Goal: Task Accomplishment & Management: Manage account settings

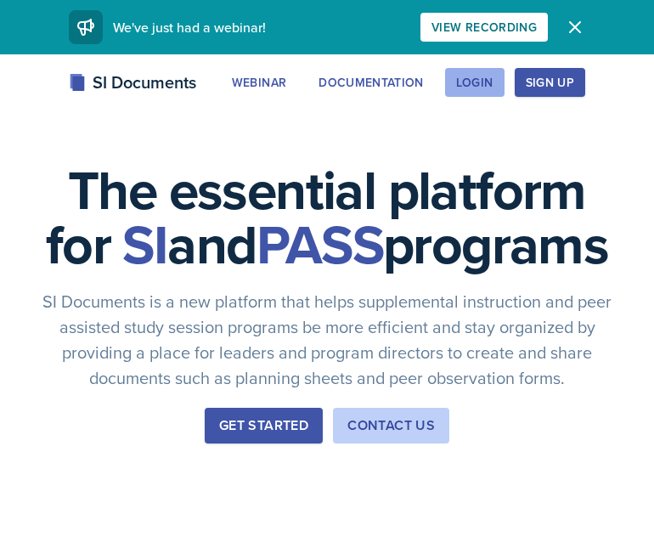
click at [471, 86] on div "Login" at bounding box center [474, 83] width 37 height 14
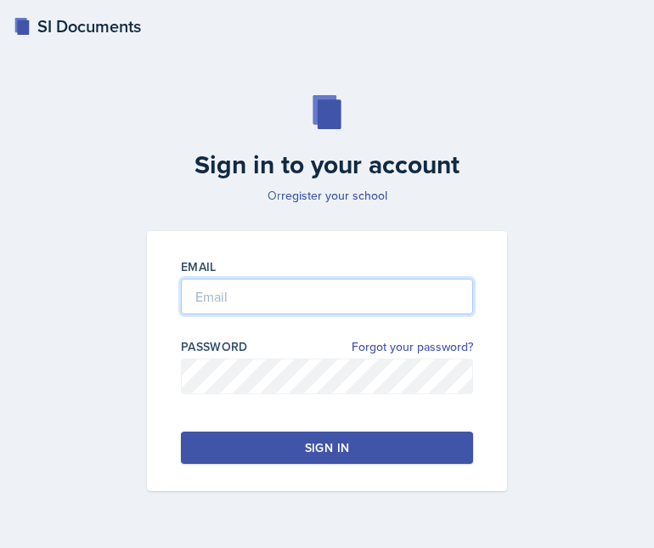
type input "[PERSON_NAME][EMAIL_ADDRESS][PERSON_NAME][DOMAIN_NAME]"
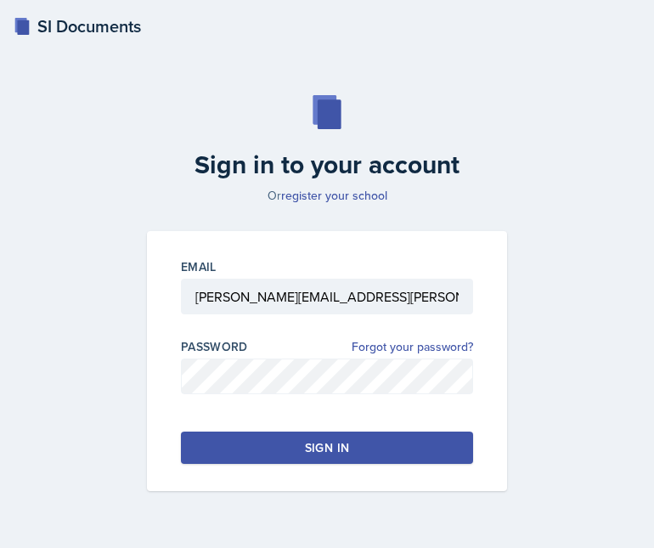
click at [335, 447] on div "Sign in" at bounding box center [327, 447] width 44 height 17
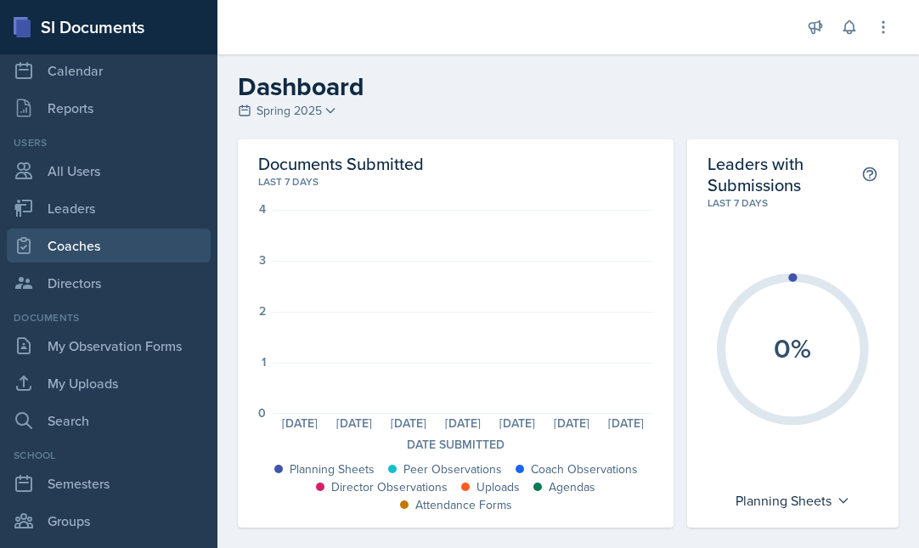
scroll to position [31, 0]
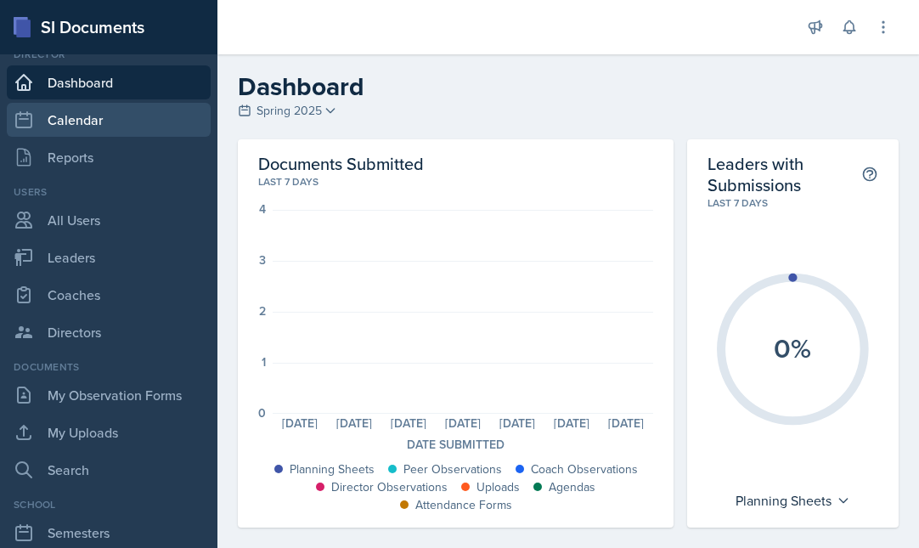
click at [83, 116] on link "Calendar" at bounding box center [109, 120] width 204 height 34
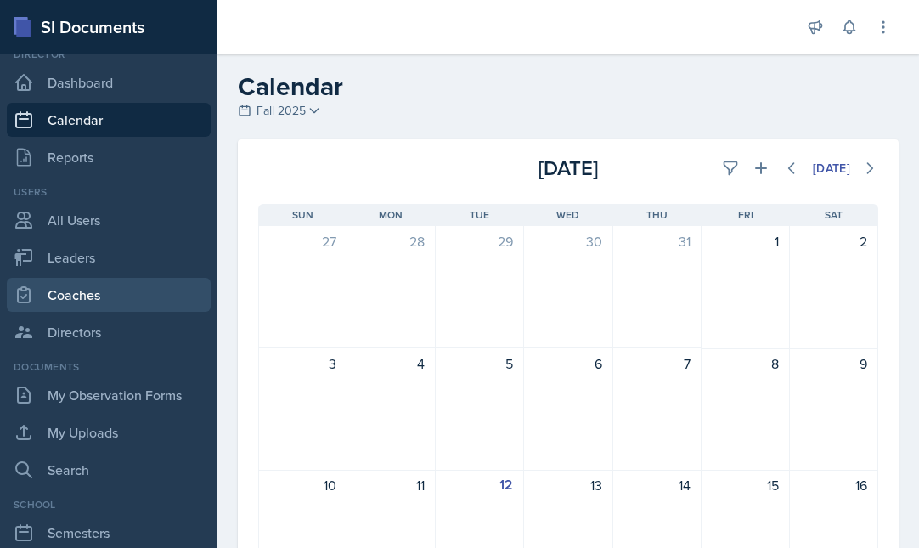
click at [77, 297] on link "Coaches" at bounding box center [109, 295] width 204 height 34
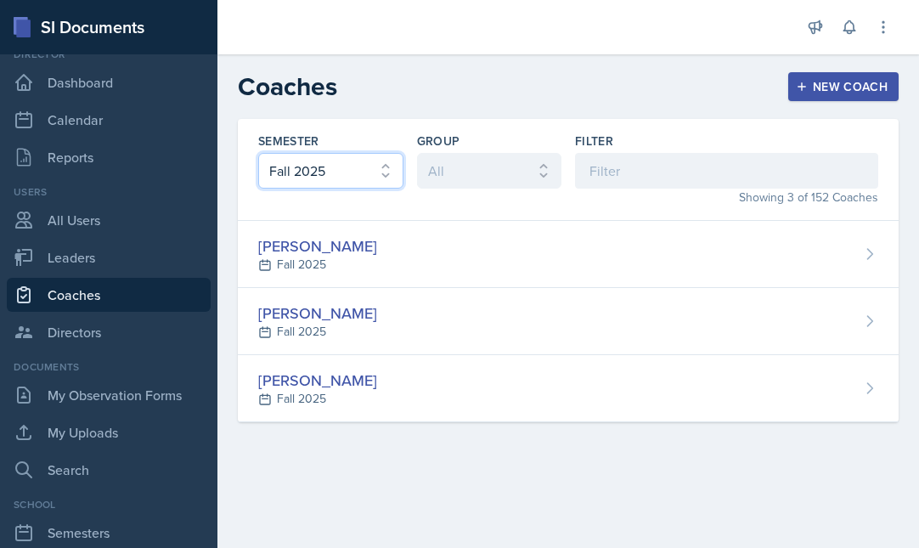
click at [385, 168] on select "All Fall 2025 Spring 2025 Fall 2024 Spring 2024 Fall 2023 Spring 2023 Fall 2022…" at bounding box center [330, 171] width 145 height 36
select select "e7b6c66a-987a-4ab3-92d3-5526cc86007b"
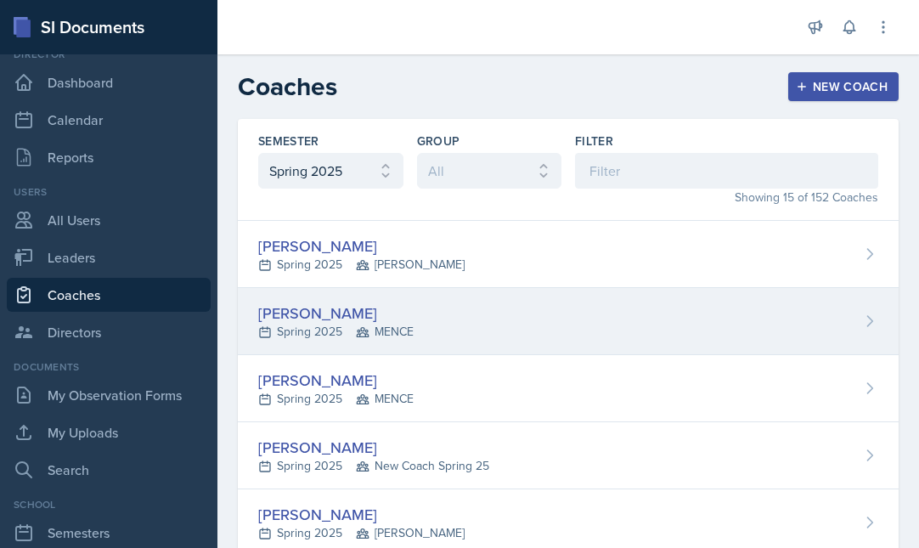
click at [376, 326] on span "MENCE" at bounding box center [385, 332] width 58 height 18
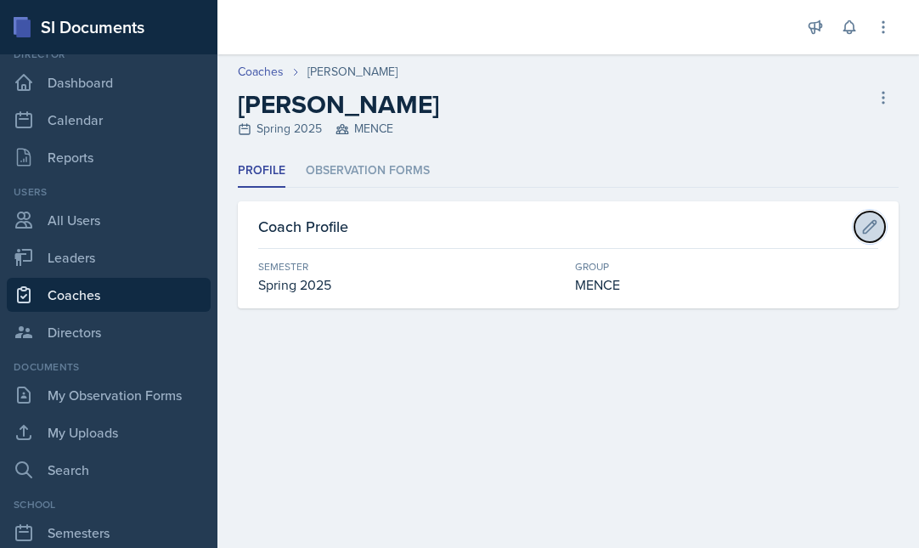
click at [653, 226] on icon at bounding box center [869, 226] width 17 height 17
select select "e7b6c66a-987a-4ab3-92d3-5526cc86007b"
select select "a9130719-6f61-47c0-ad21-51289768c6f7"
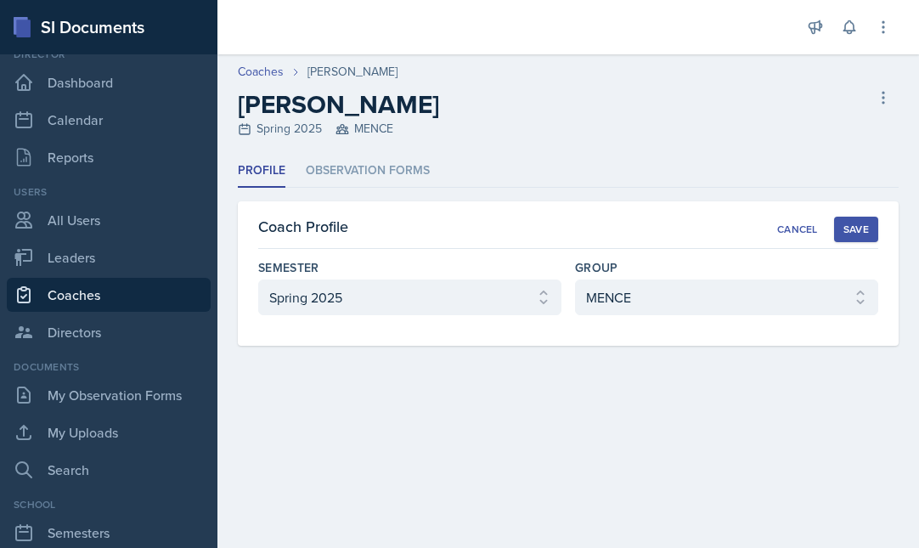
click at [48, 300] on link "Coaches" at bounding box center [109, 295] width 204 height 34
select select "986fdc3e-2246-4ffd-9cb8-78666de4ebed"
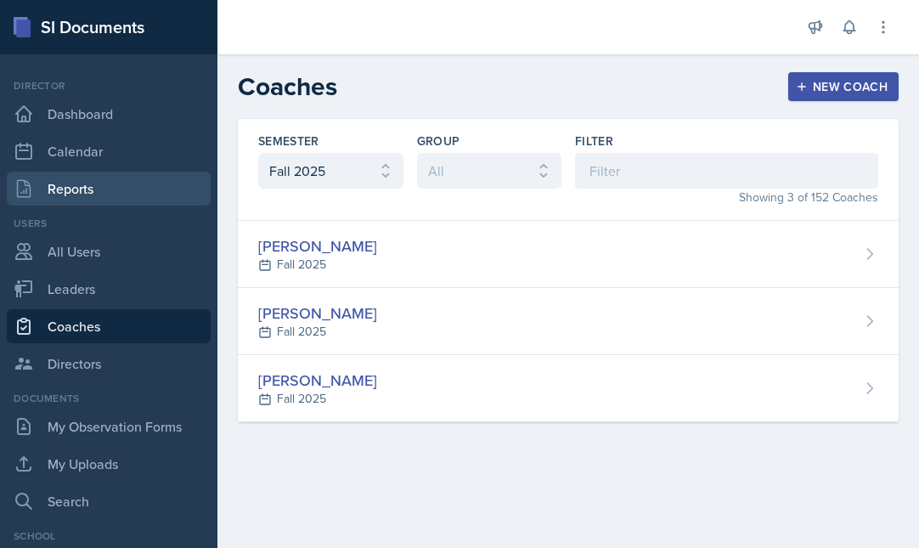
click at [88, 189] on link "Reports" at bounding box center [109, 189] width 204 height 34
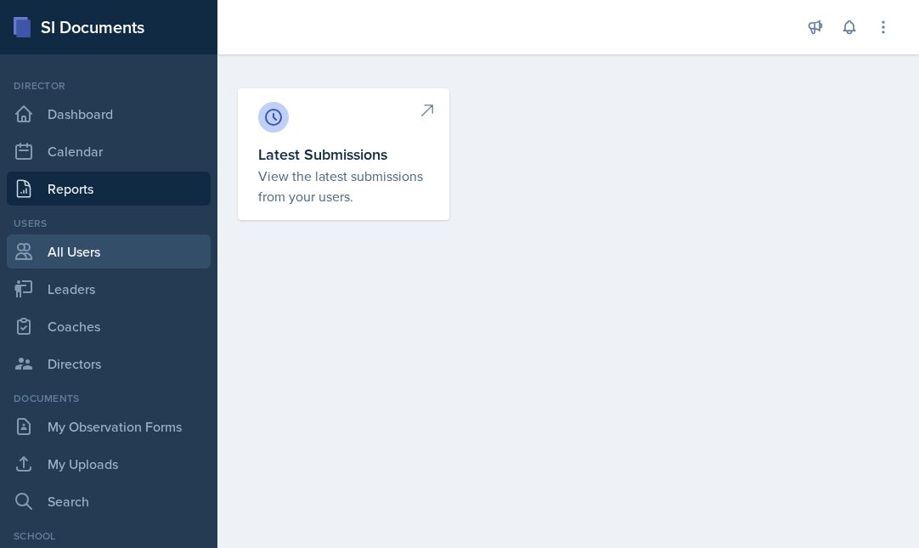
click at [82, 245] on link "All Users" at bounding box center [109, 251] width 204 height 34
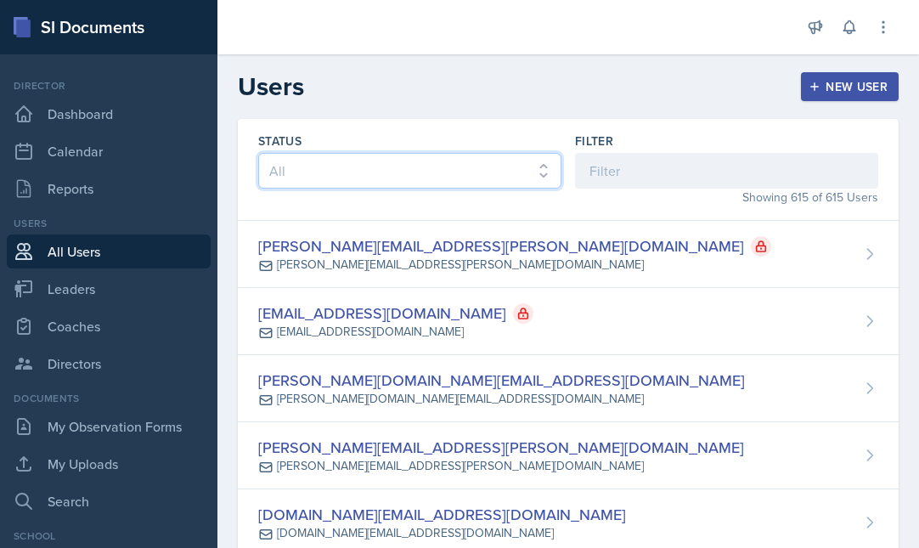
click at [317, 182] on select "All Active Inactive" at bounding box center [409, 171] width 303 height 36
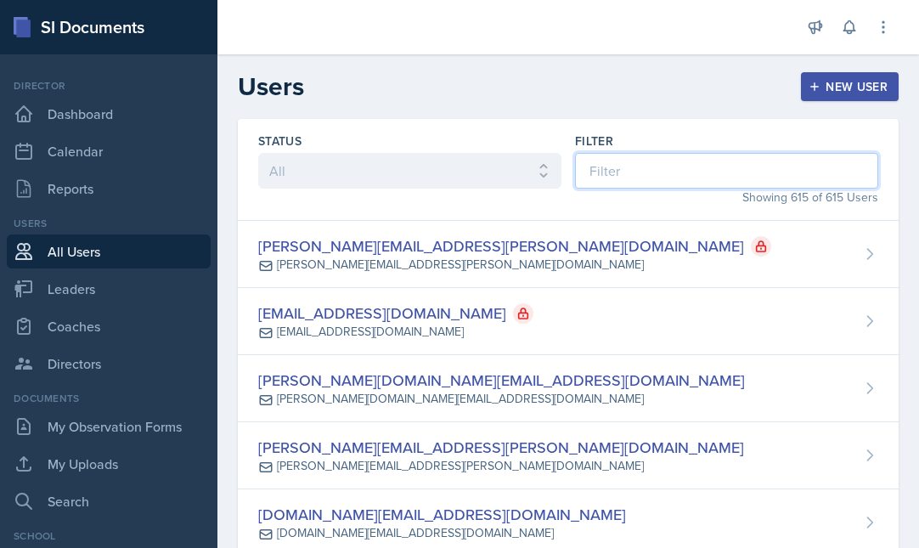
click at [634, 169] on input at bounding box center [726, 171] width 303 height 36
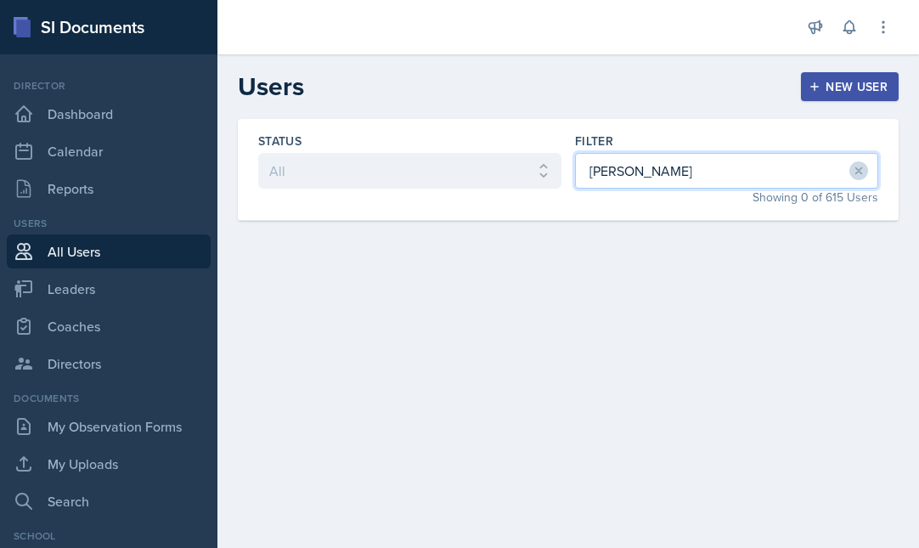
type input "avery treadwell"
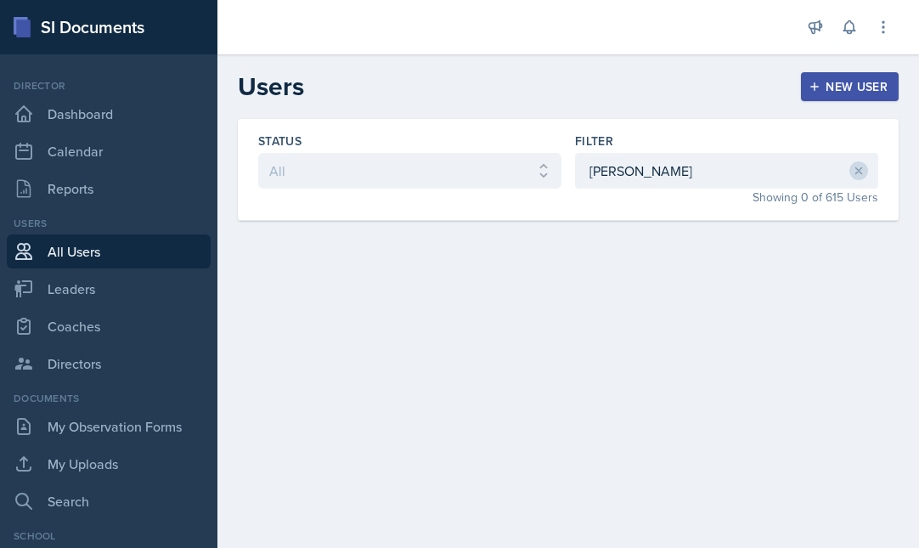
click at [90, 254] on link "All Users" at bounding box center [109, 251] width 204 height 34
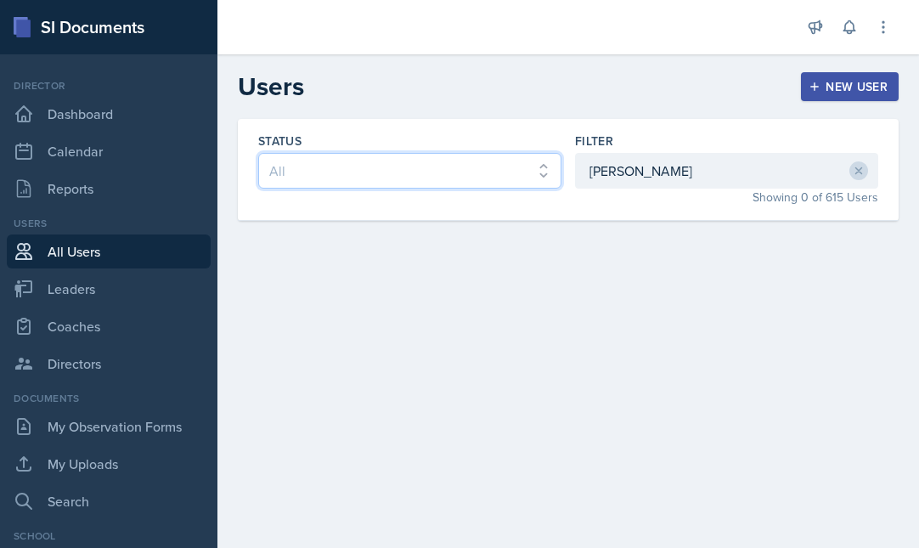
click at [303, 168] on select "All Active Inactive" at bounding box center [409, 171] width 303 height 36
select select "true"
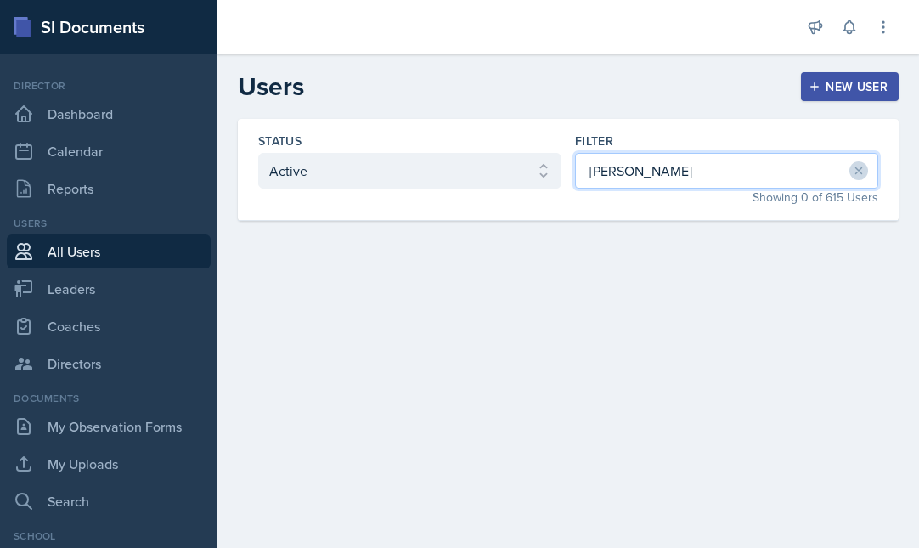
click at [653, 178] on input "avery treadwell" at bounding box center [726, 171] width 303 height 36
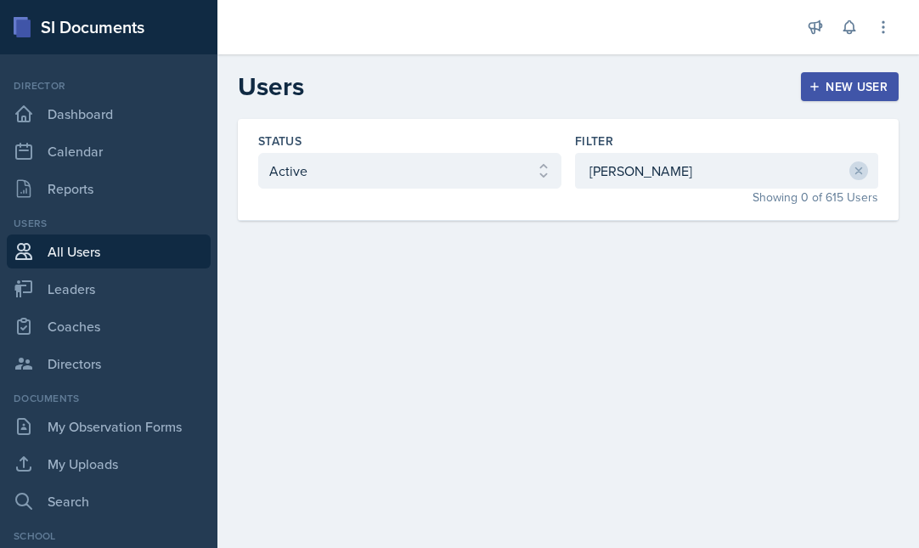
click at [90, 245] on link "All Users" at bounding box center [109, 251] width 204 height 34
click at [653, 168] on icon at bounding box center [859, 171] width 12 height 12
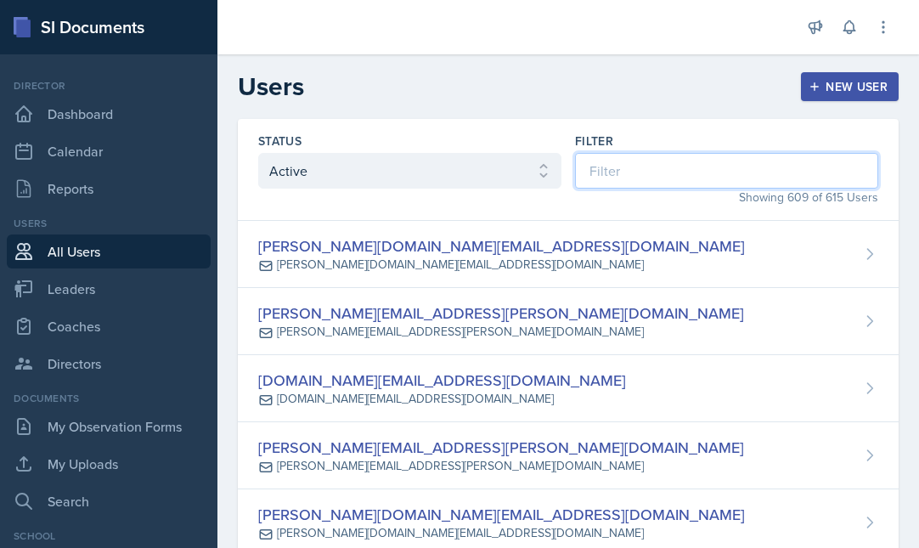
click at [595, 176] on input at bounding box center [726, 171] width 303 height 36
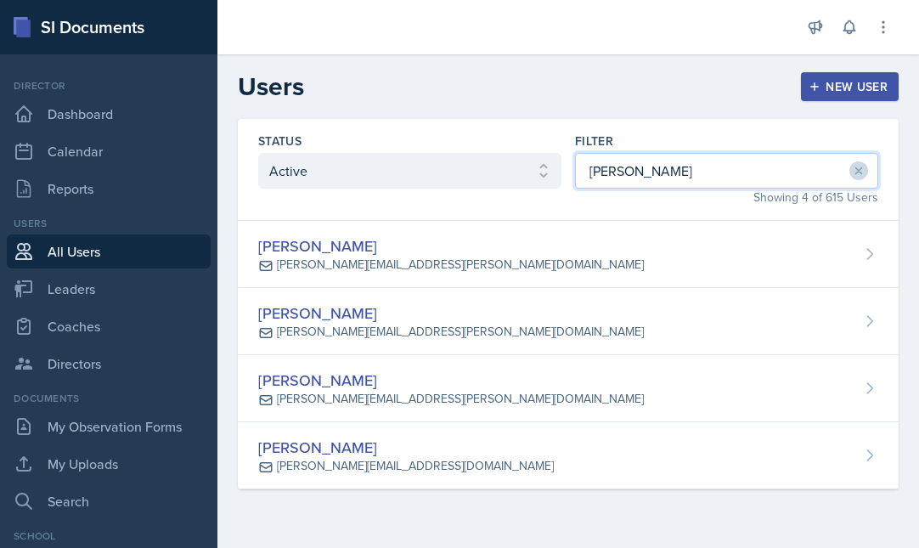
type input "[PERSON_NAME]"
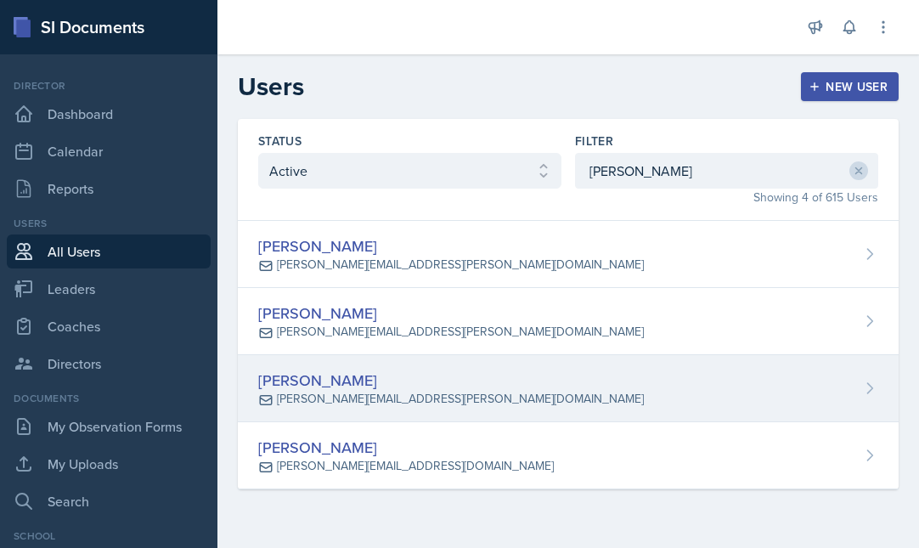
click at [364, 378] on div "[PERSON_NAME]" at bounding box center [451, 380] width 386 height 23
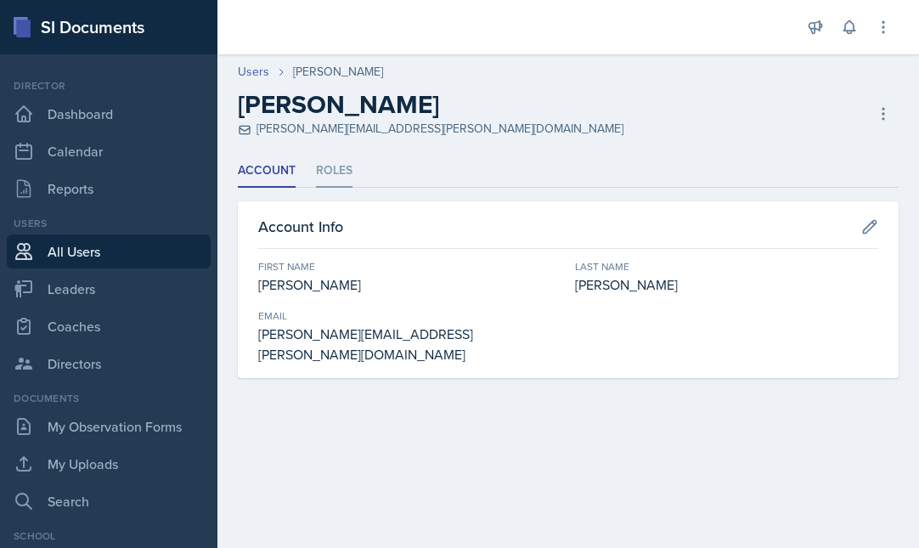
click at [339, 161] on li "Roles" at bounding box center [334, 171] width 37 height 33
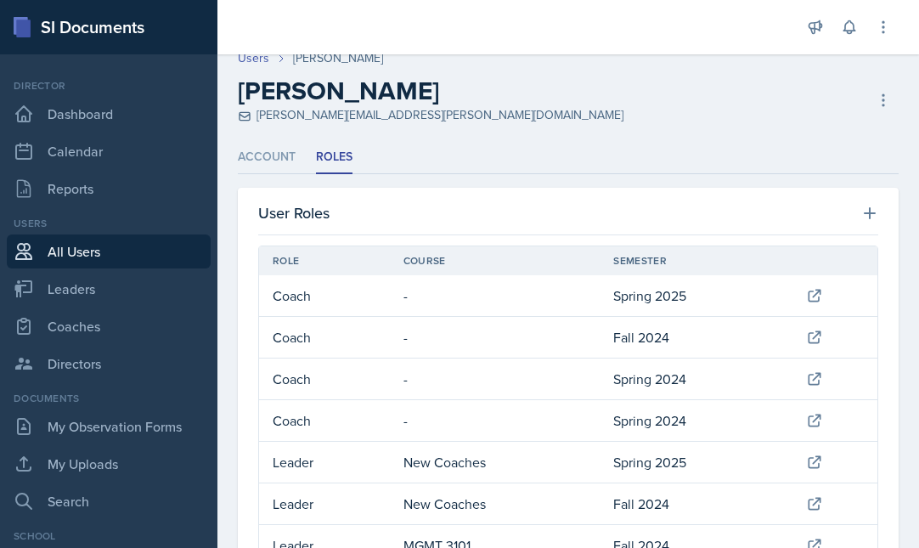
scroll to position [5, 0]
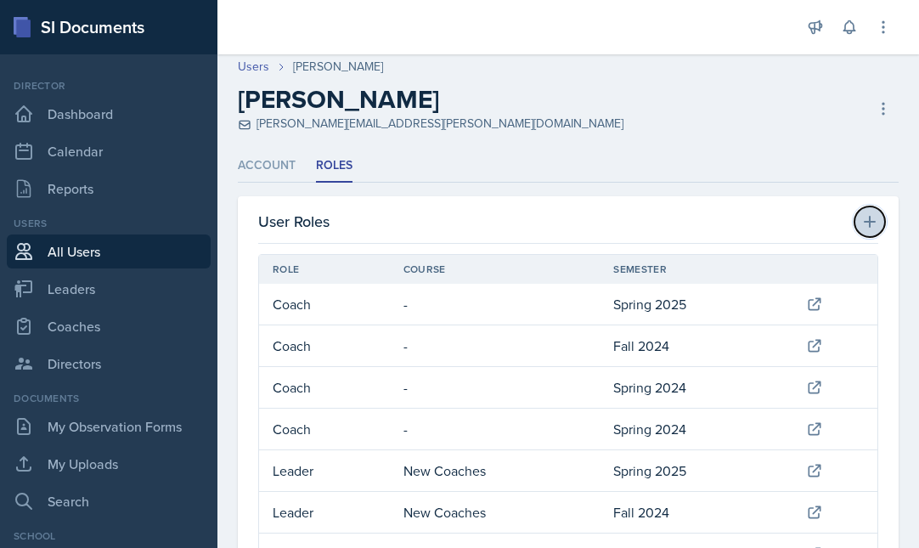
click at [653, 224] on icon at bounding box center [870, 222] width 12 height 12
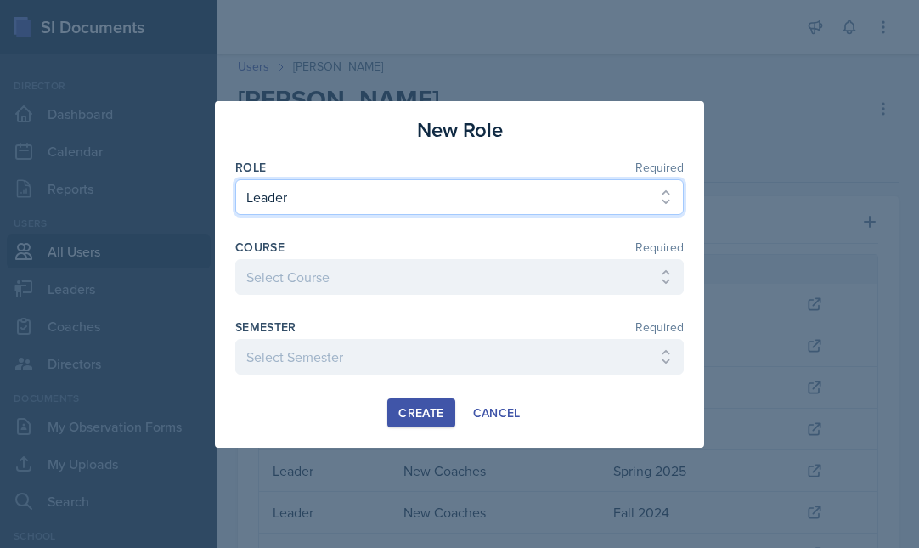
click at [341, 199] on select "Select Role Leader Coach Director" at bounding box center [459, 197] width 448 height 36
select select "2"
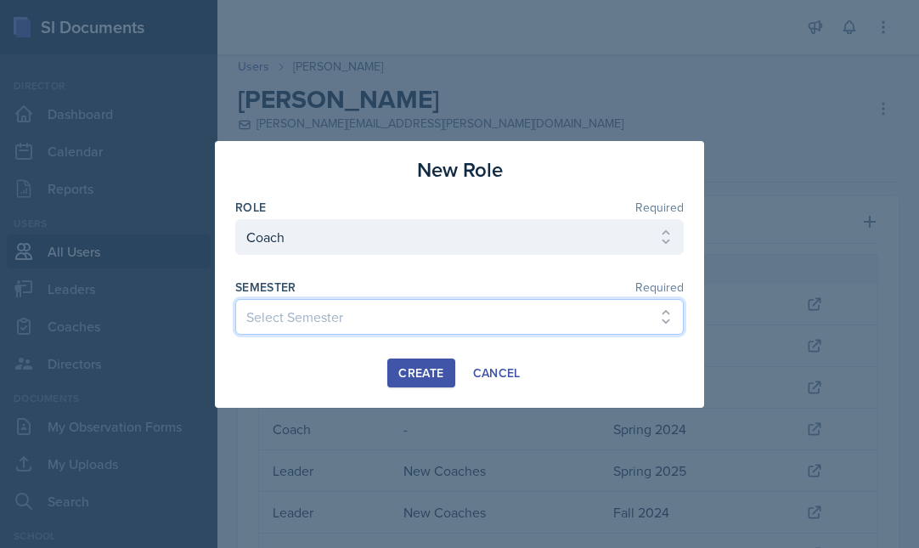
click at [307, 318] on select "Select Semester Fall 2025 Spring 2025 Fall 2024 Spring 2024 Fall 2023 Spring 20…" at bounding box center [459, 317] width 448 height 36
select select "986fdc3e-2246-4ffd-9cb8-78666de4ebed"
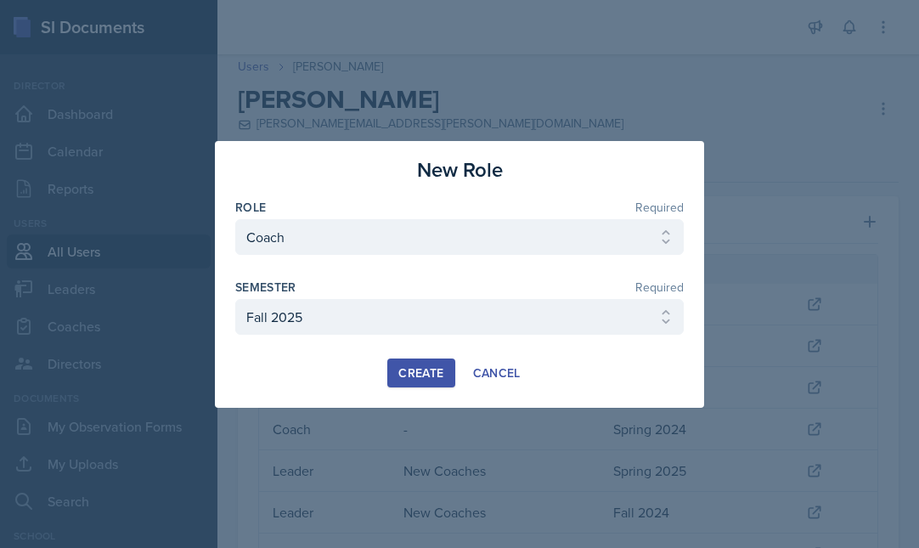
click at [422, 375] on div "Create" at bounding box center [420, 373] width 45 height 14
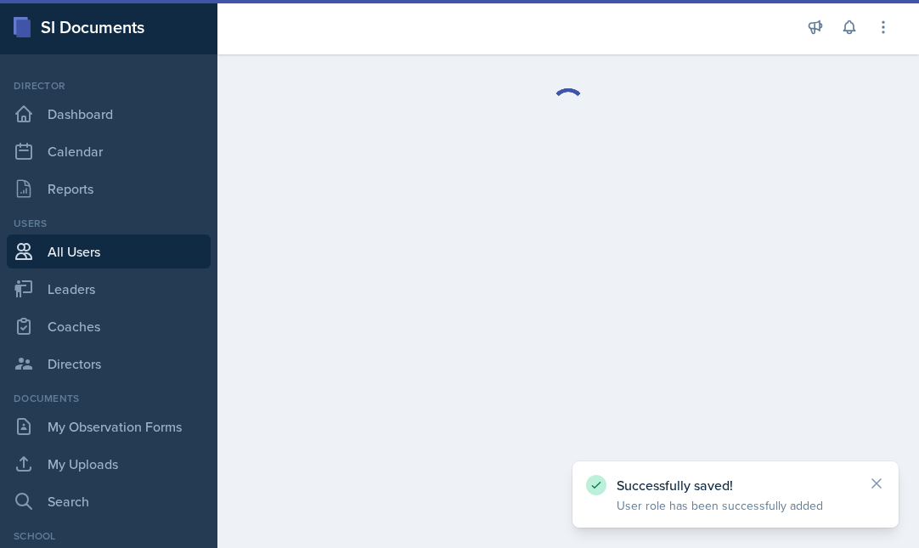
scroll to position [0, 0]
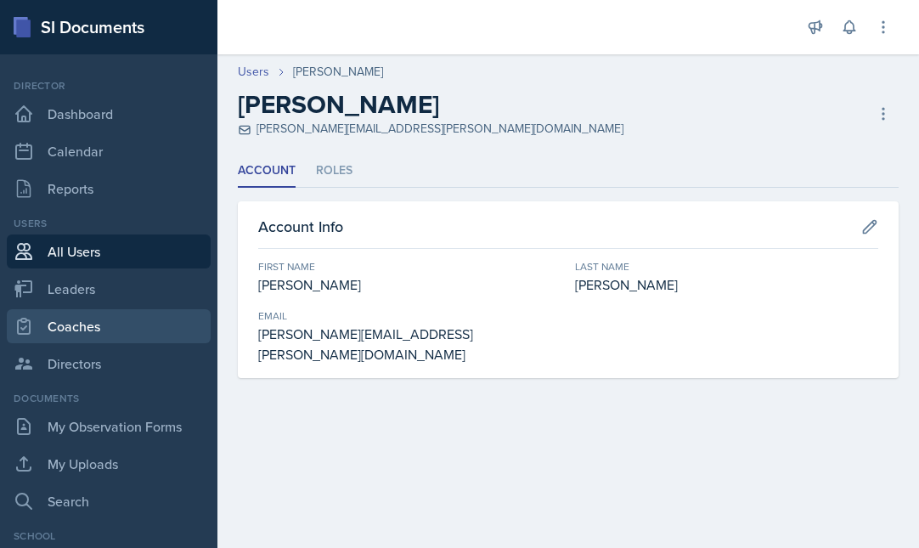
click at [94, 324] on link "Coaches" at bounding box center [109, 326] width 204 height 34
select select "986fdc3e-2246-4ffd-9cb8-78666de4ebed"
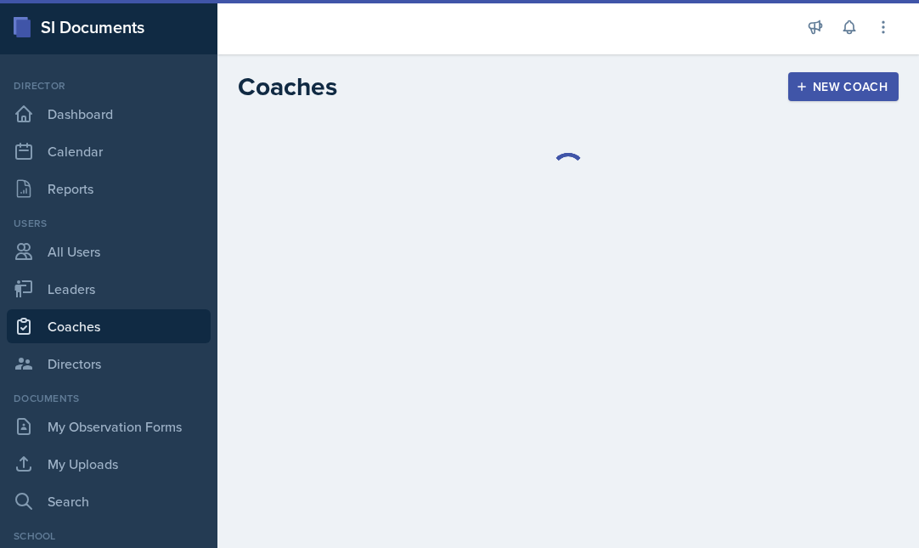
select select "986fdc3e-2246-4ffd-9cb8-78666de4ebed"
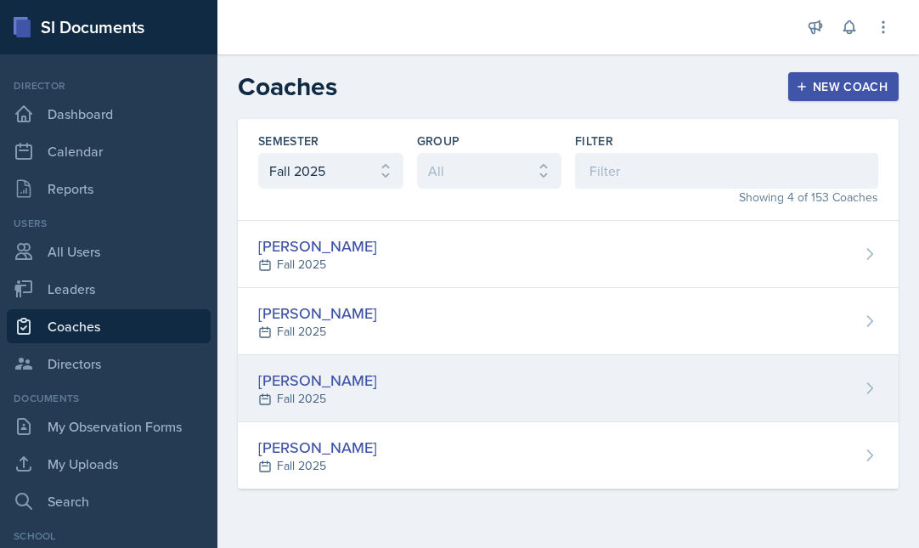
click at [373, 383] on div "[PERSON_NAME] Fall 2025" at bounding box center [568, 388] width 661 height 67
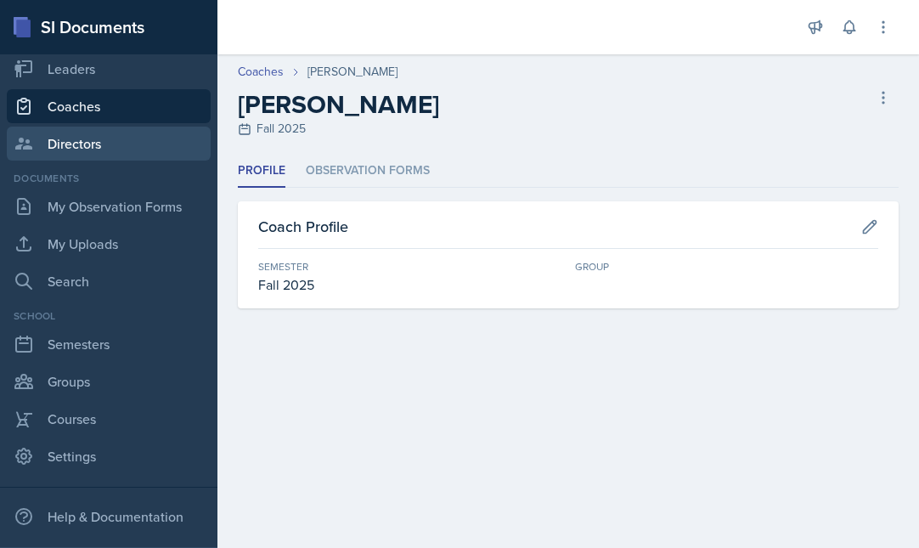
scroll to position [223, 0]
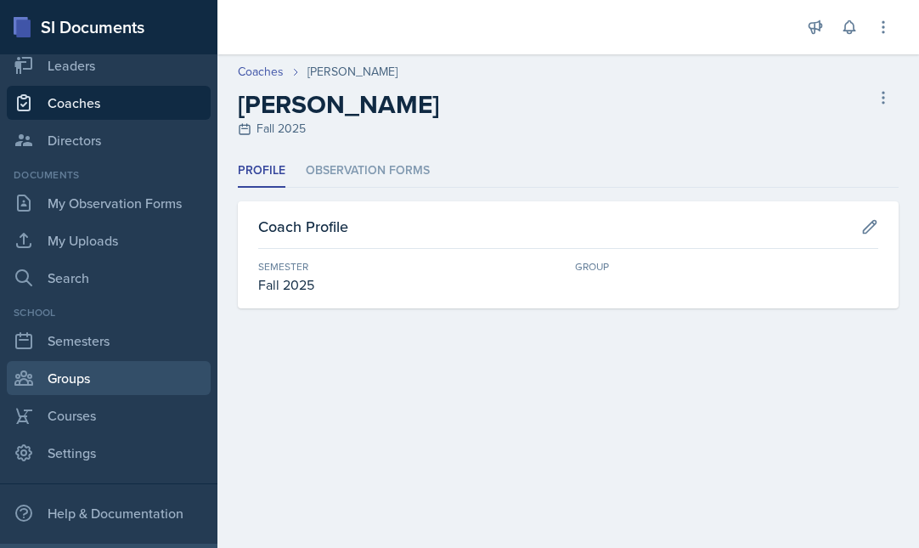
click at [79, 380] on link "Groups" at bounding box center [109, 378] width 204 height 34
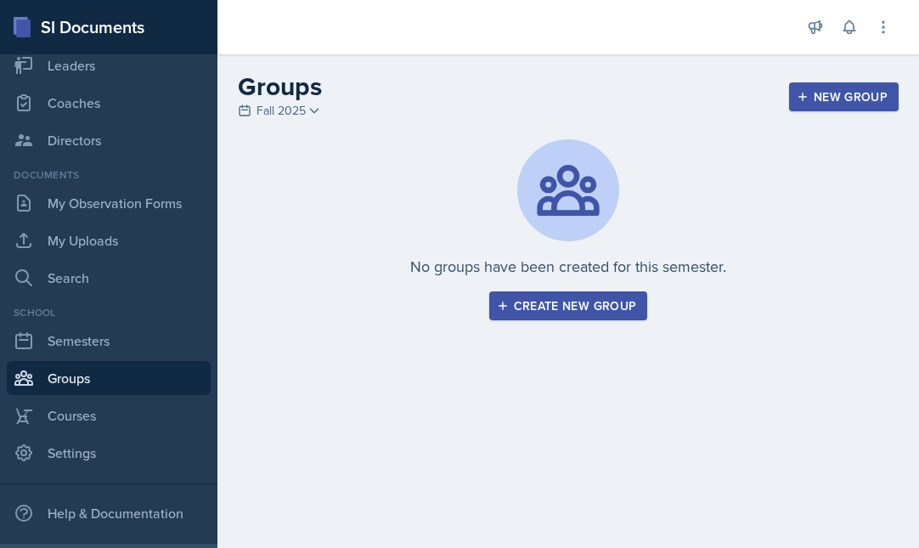
click at [288, 102] on span "Fall 2025" at bounding box center [280, 111] width 49 height 18
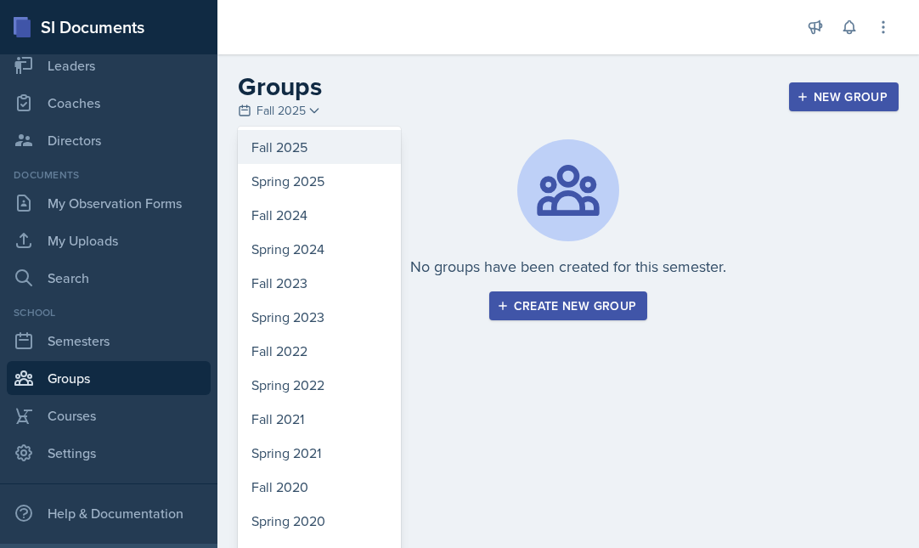
click at [286, 144] on div "Fall 2025" at bounding box center [319, 147] width 163 height 34
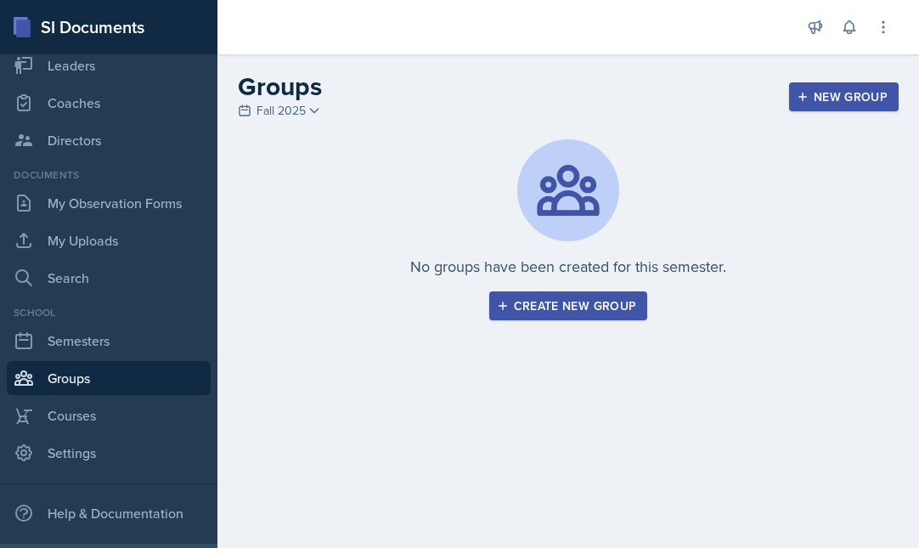
click at [561, 307] on div "Create new group" at bounding box center [568, 306] width 137 height 14
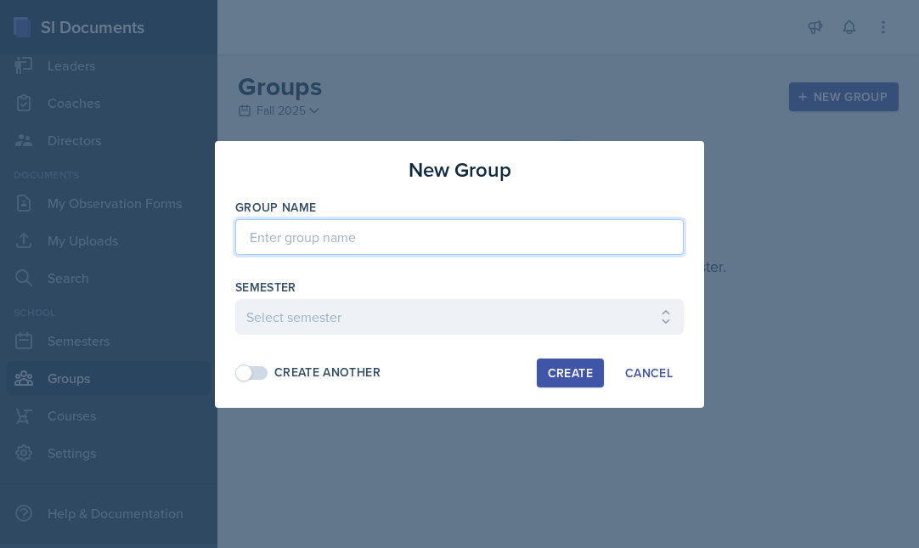
click at [307, 233] on input at bounding box center [459, 237] width 448 height 36
type input "MENCE"
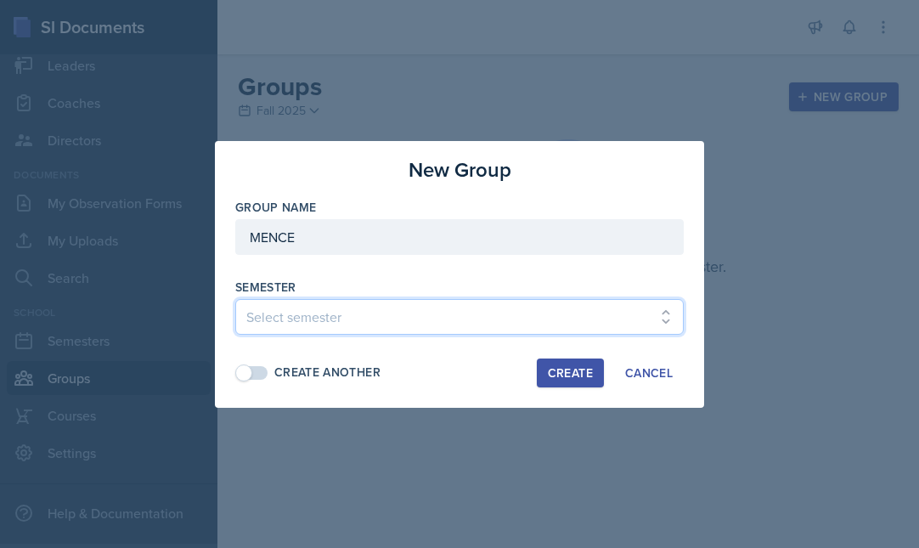
click at [314, 317] on select "Select semester Fall 2025 Spring 2025 Fall 2024 Spring 2024 Fall 2023 Spring 20…" at bounding box center [459, 317] width 448 height 36
select select "986fdc3e-2246-4ffd-9cb8-78666de4ebed"
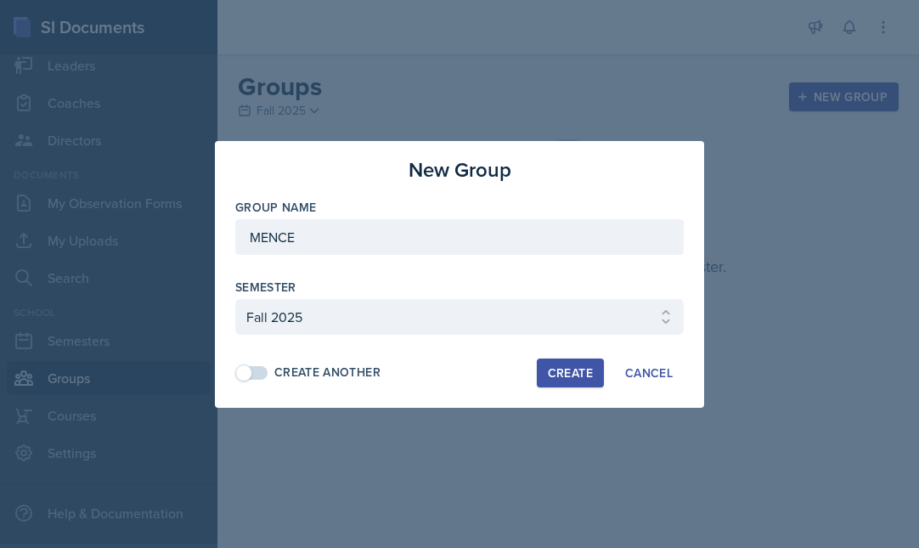
click at [568, 372] on div "Create" at bounding box center [570, 373] width 45 height 14
select select
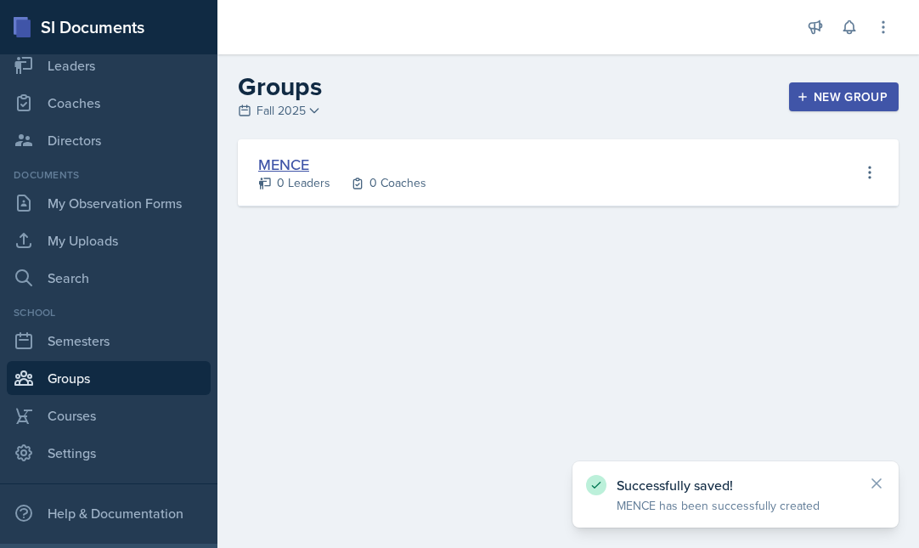
click at [826, 92] on div "New Group" at bounding box center [843, 97] width 87 height 14
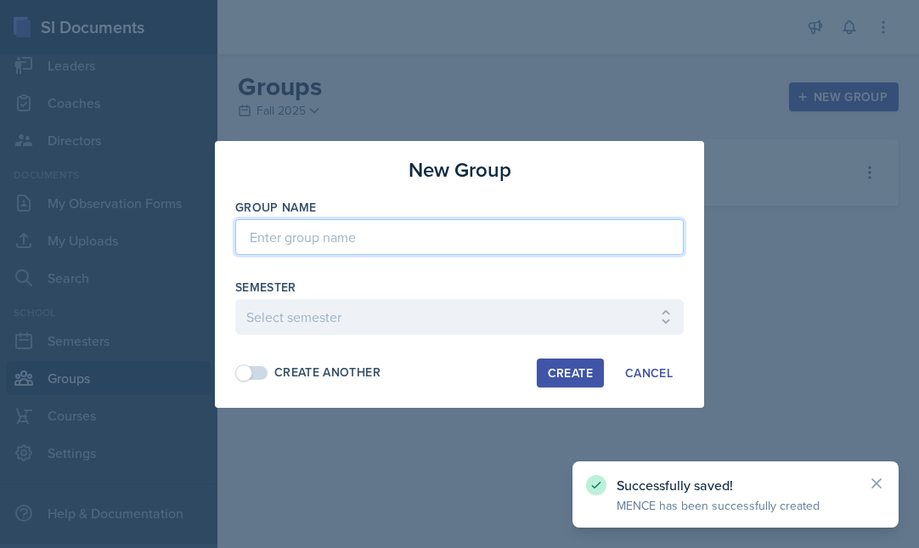
click at [256, 241] on input at bounding box center [459, 237] width 448 height 36
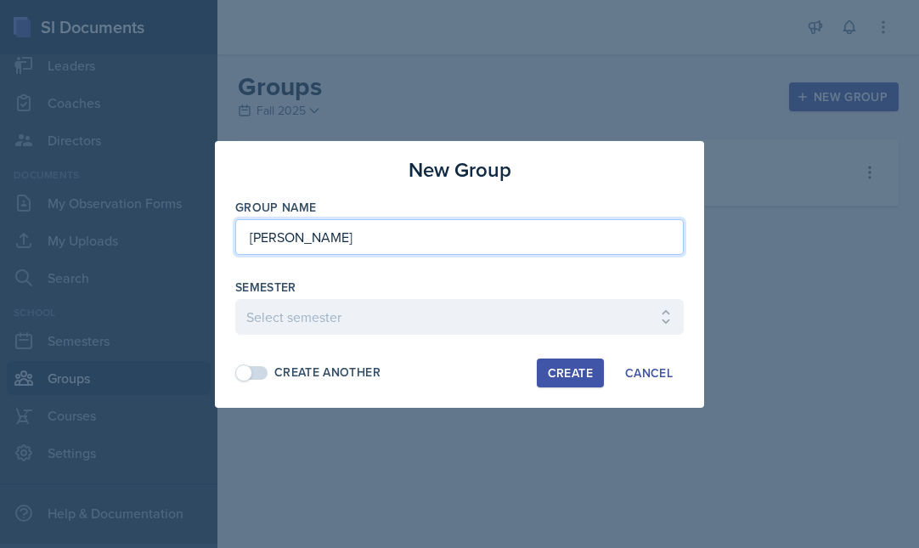
type input "[PERSON_NAME]"
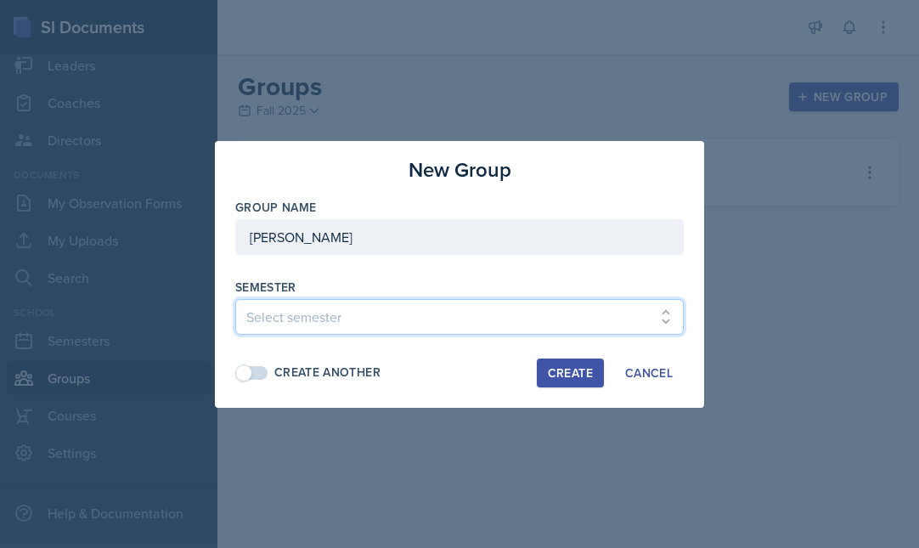
click at [299, 322] on select "Select semester Fall 2025 Spring 2025 Fall 2024 Spring 2024 Fall 2023 Spring 20…" at bounding box center [459, 317] width 448 height 36
select select "986fdc3e-2246-4ffd-9cb8-78666de4ebed"
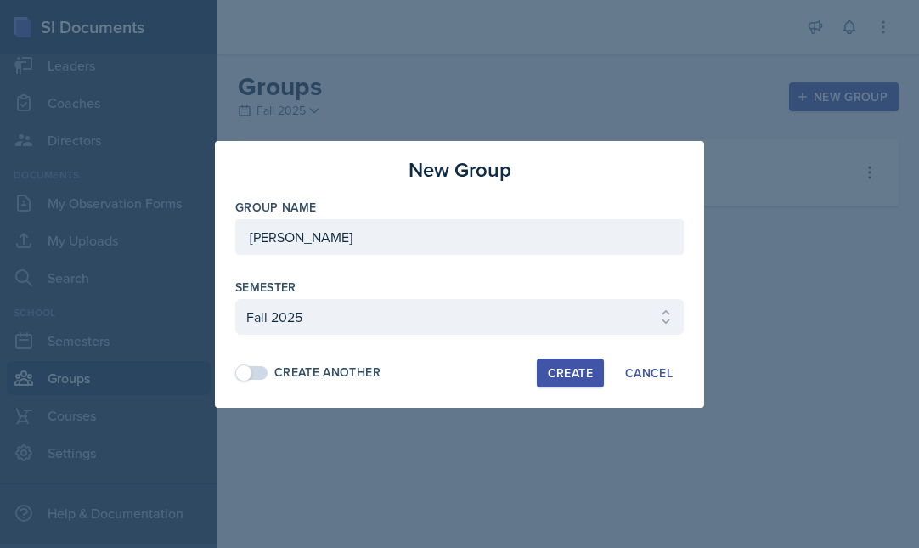
click at [564, 376] on div "Create" at bounding box center [570, 373] width 45 height 14
select select
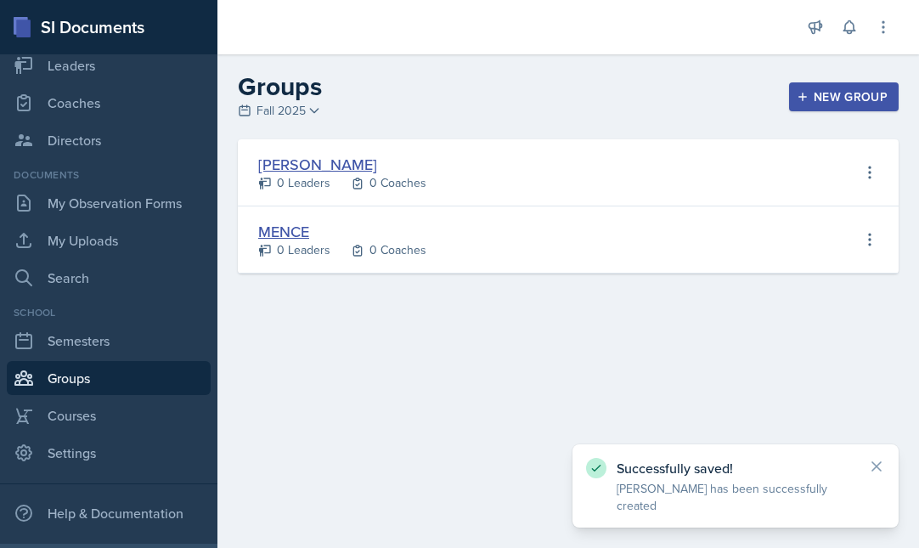
click at [834, 99] on div "New Group" at bounding box center [843, 97] width 87 height 14
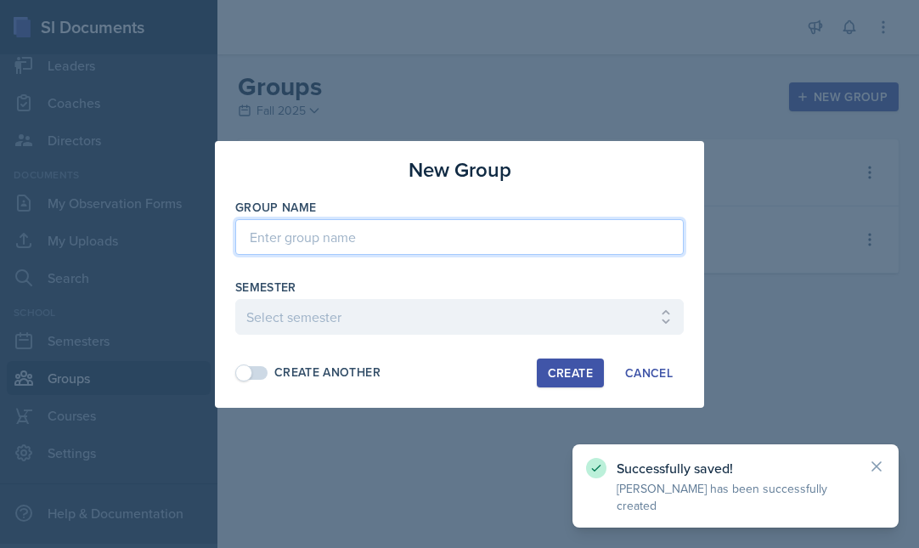
click at [292, 239] on input at bounding box center [459, 237] width 448 height 36
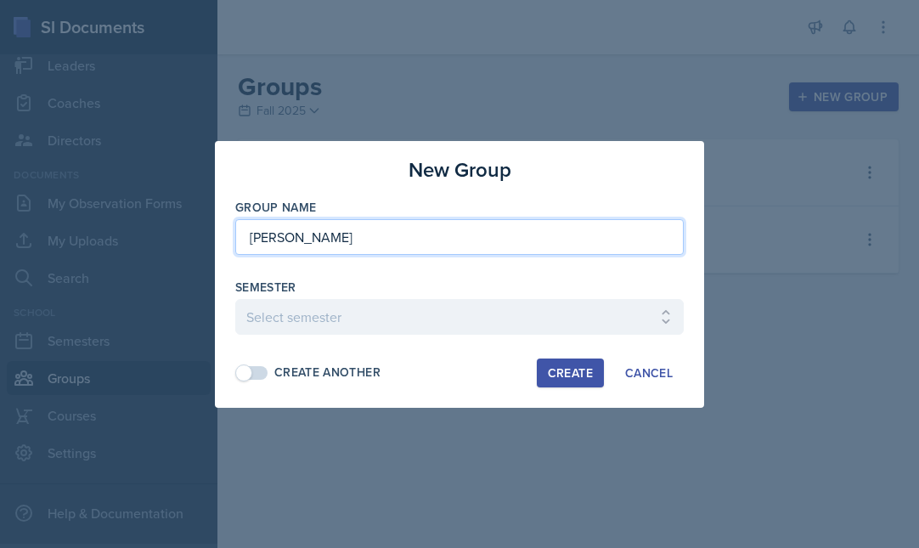
type input "[PERSON_NAME]"
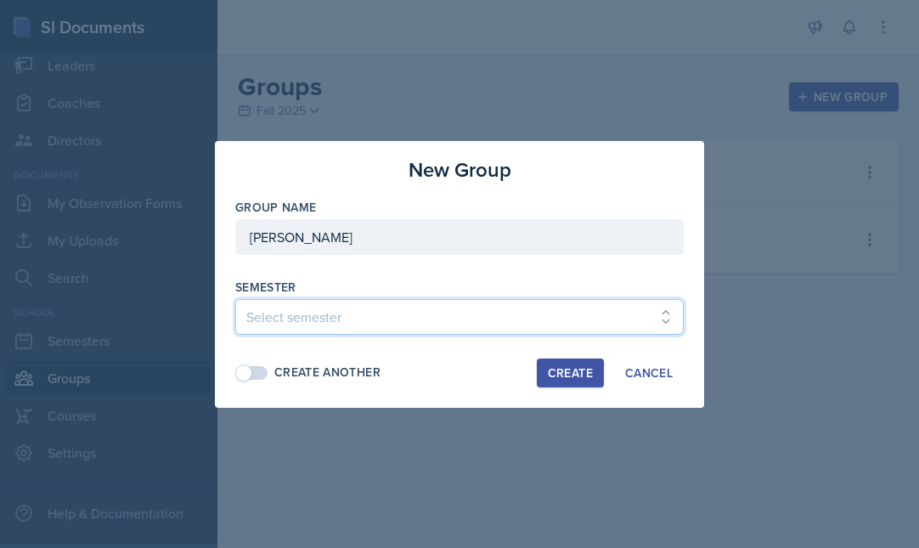
click at [292, 325] on select "Select semester Fall 2025 Spring 2025 Fall 2024 Spring 2024 Fall 2023 Spring 20…" at bounding box center [459, 317] width 448 height 36
select select "986fdc3e-2246-4ffd-9cb8-78666de4ebed"
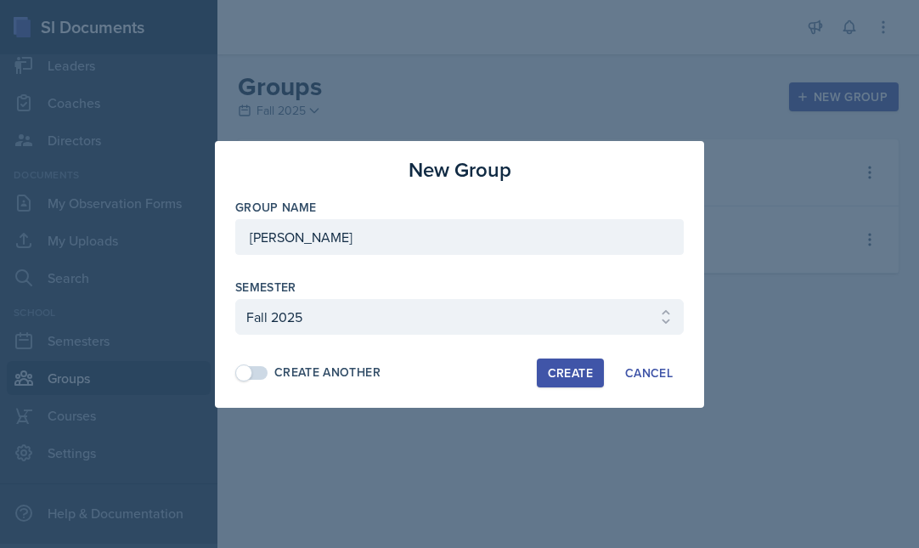
click at [583, 369] on div "Create" at bounding box center [570, 373] width 45 height 14
select select
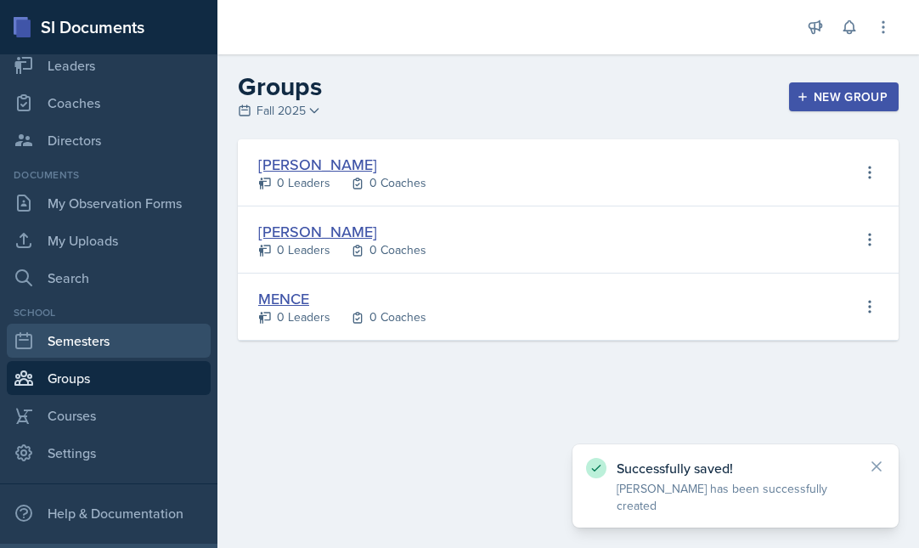
click at [96, 341] on link "Semesters" at bounding box center [109, 341] width 204 height 34
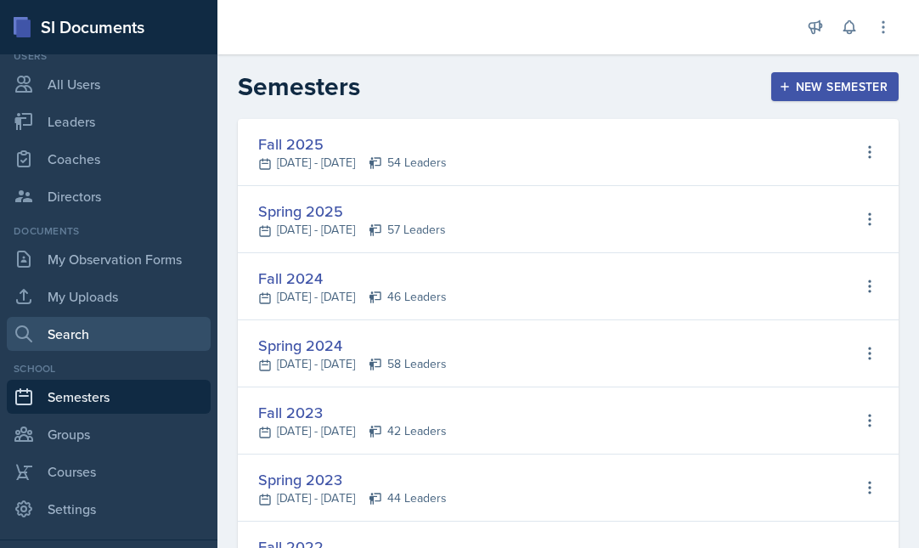
scroll to position [155, 0]
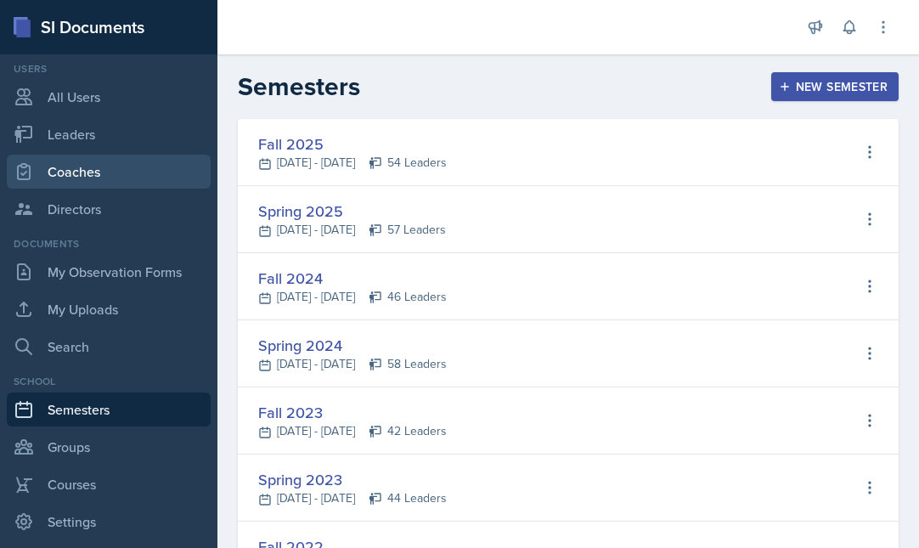
click at [84, 179] on link "Coaches" at bounding box center [109, 172] width 204 height 34
select select "986fdc3e-2246-4ffd-9cb8-78666de4ebed"
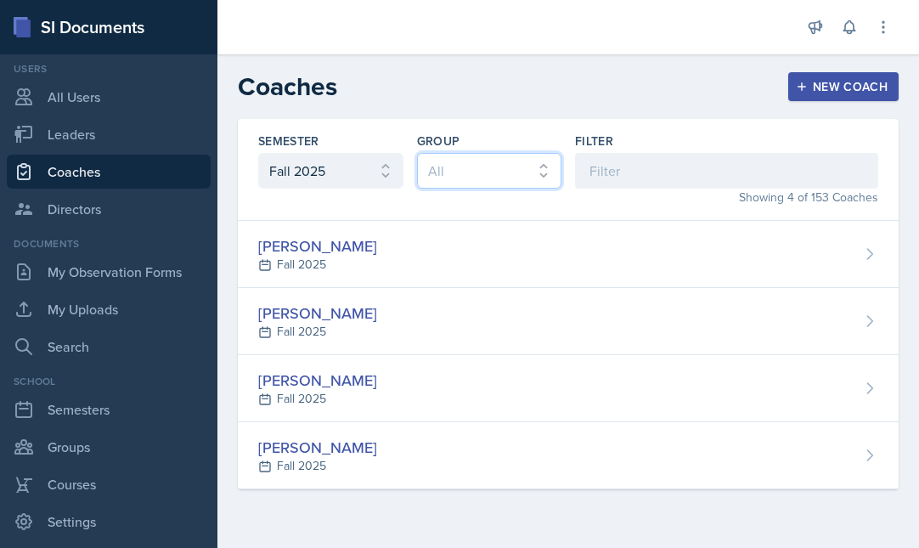
click at [490, 172] on select "All MENCE MAPP BECK" at bounding box center [489, 171] width 145 height 36
select select "5ab81a1d-63dd-4c15-ab99-dbb949256b68"
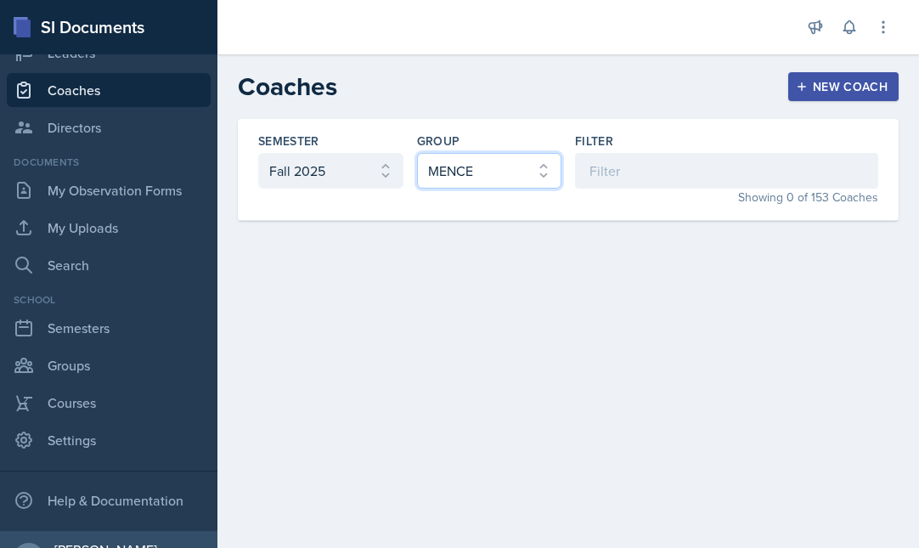
scroll to position [238, 0]
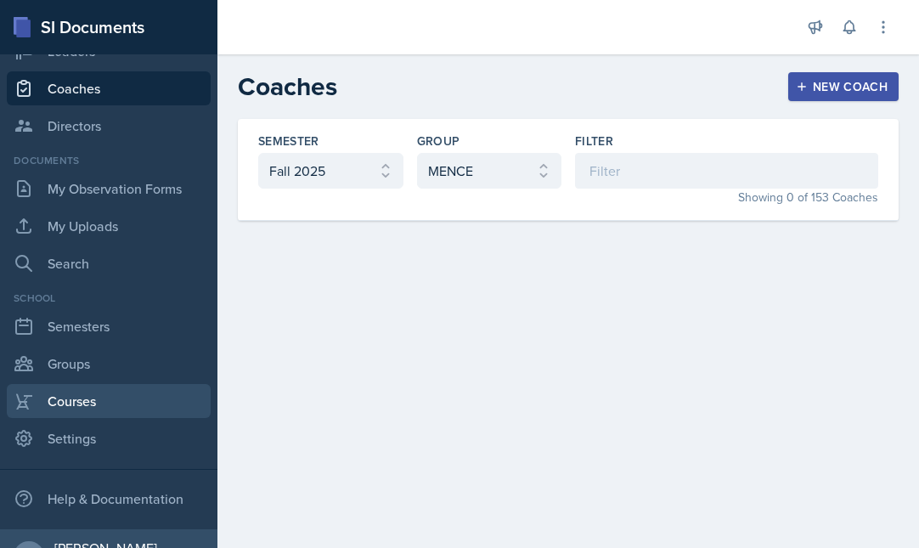
click at [81, 400] on link "Courses" at bounding box center [109, 401] width 204 height 34
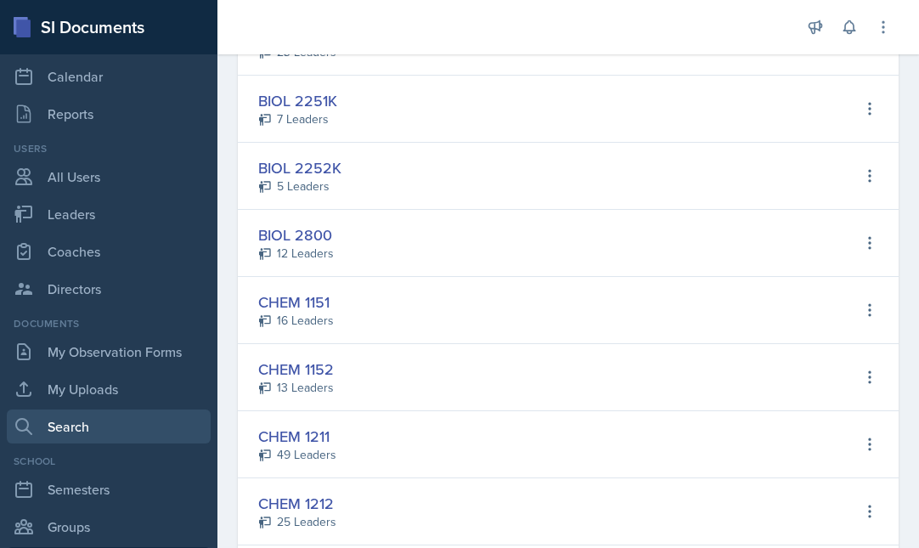
scroll to position [83, 0]
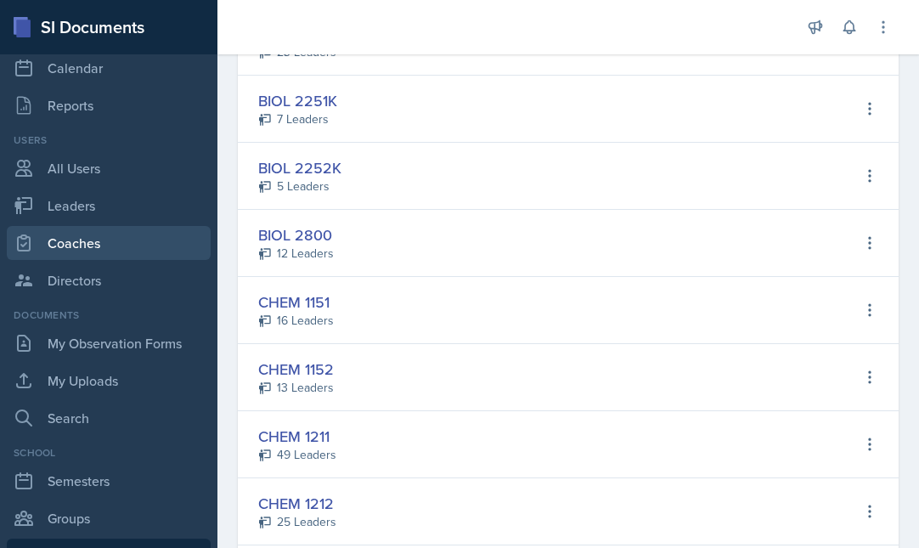
click at [93, 249] on link "Coaches" at bounding box center [109, 243] width 204 height 34
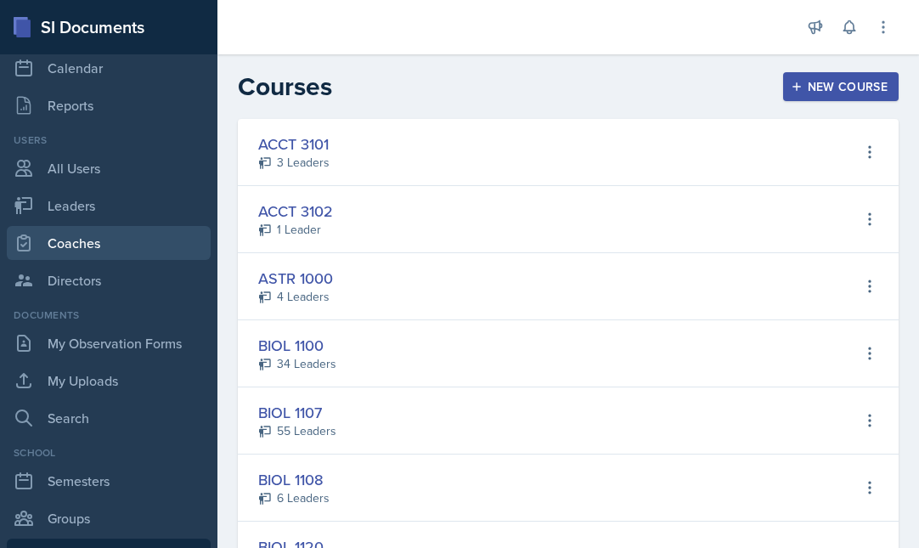
select select "986fdc3e-2246-4ffd-9cb8-78666de4ebed"
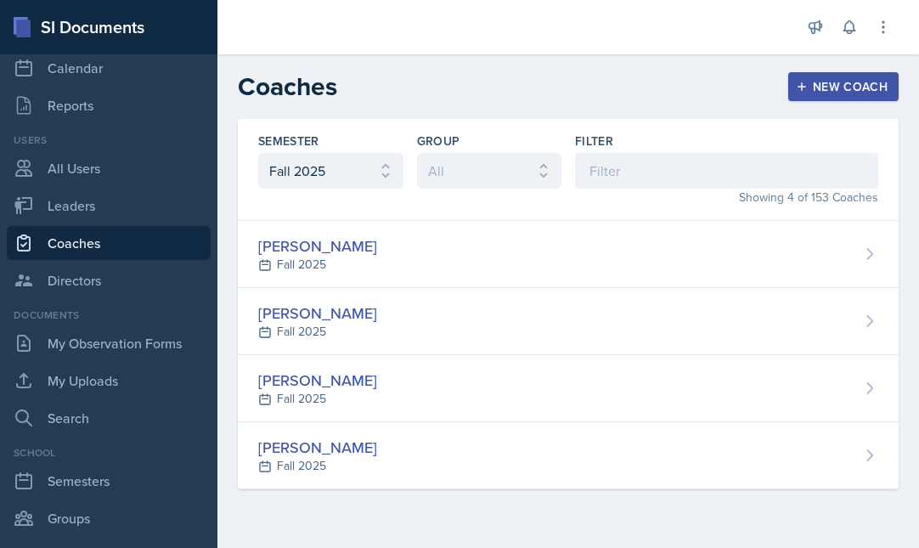
click at [821, 93] on div "New Coach" at bounding box center [843, 87] width 88 height 14
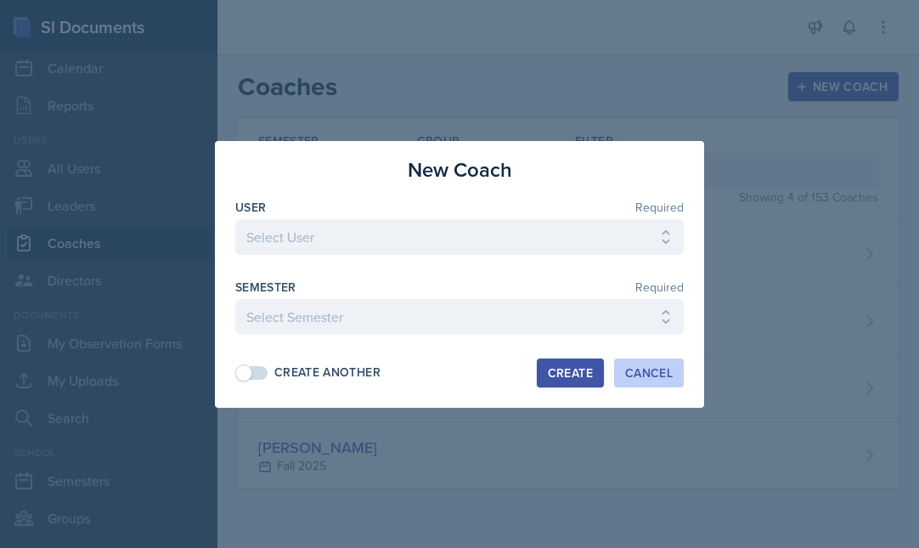
click at [655, 371] on div "Cancel" at bounding box center [649, 373] width 48 height 14
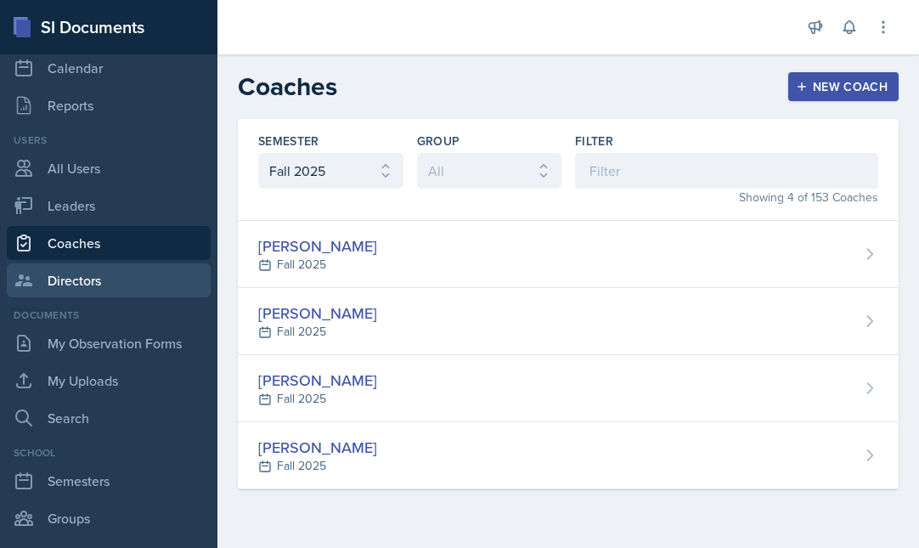
click at [83, 284] on link "Directors" at bounding box center [109, 280] width 204 height 34
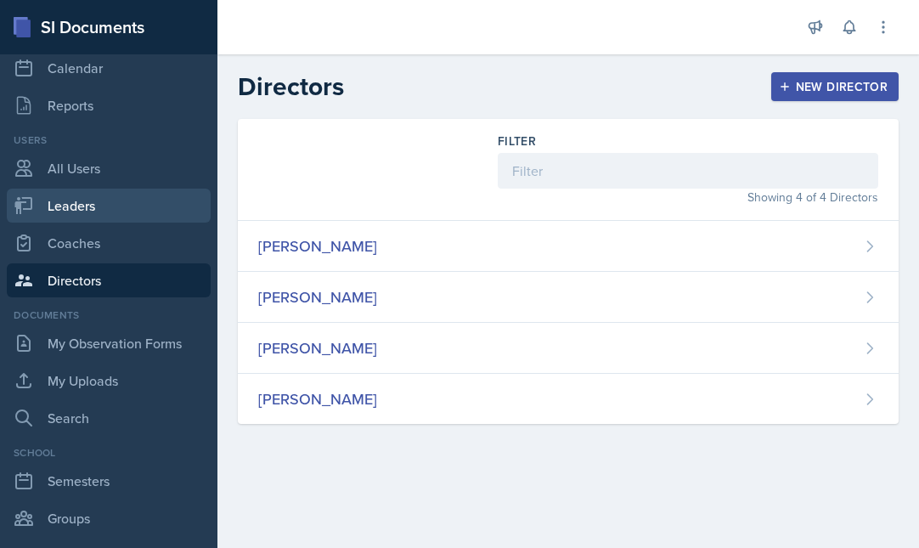
click at [83, 211] on link "Leaders" at bounding box center [109, 206] width 204 height 34
select select "986fdc3e-2246-4ffd-9cb8-78666de4ebed"
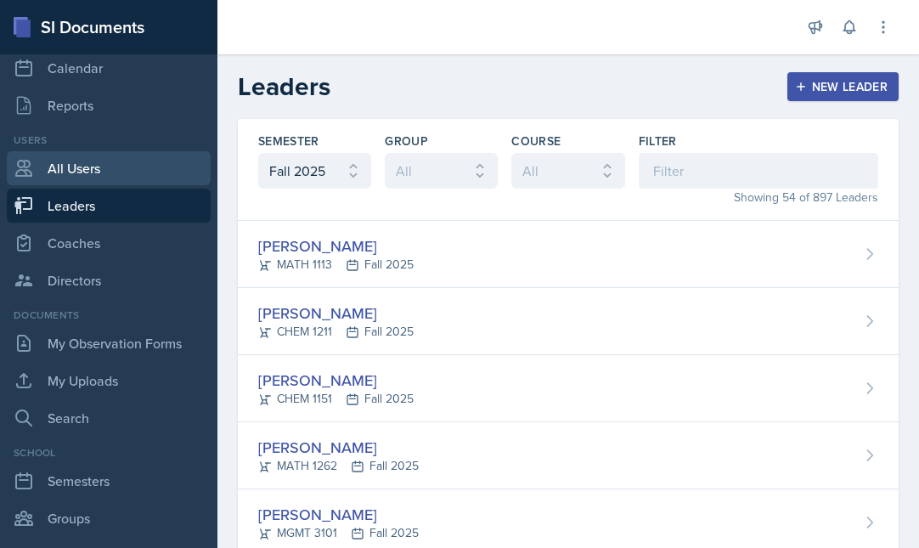
click at [86, 172] on link "All Users" at bounding box center [109, 168] width 204 height 34
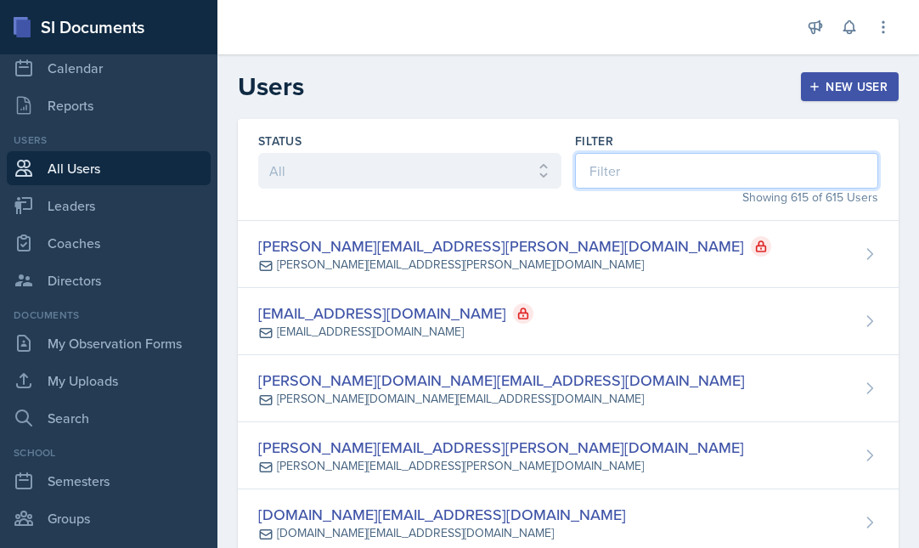
click at [637, 173] on input at bounding box center [726, 171] width 303 height 36
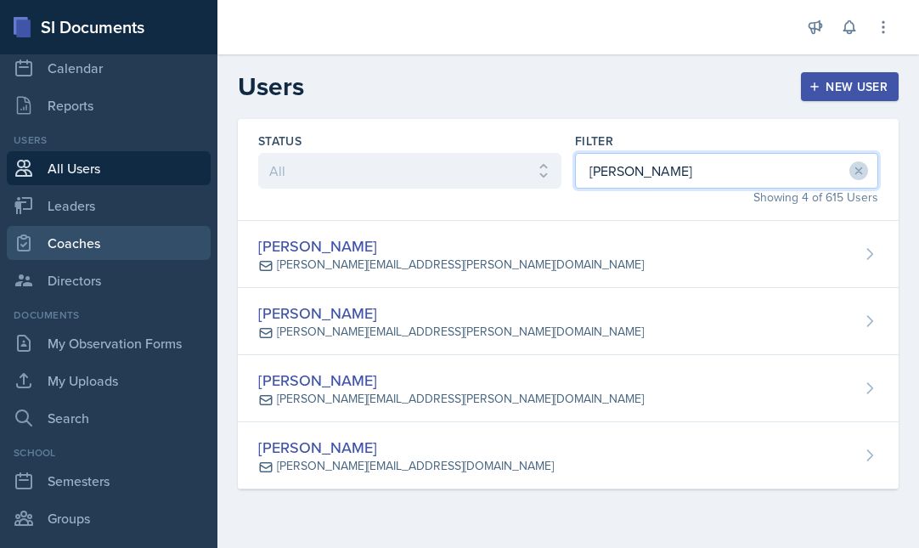
type input "avery"
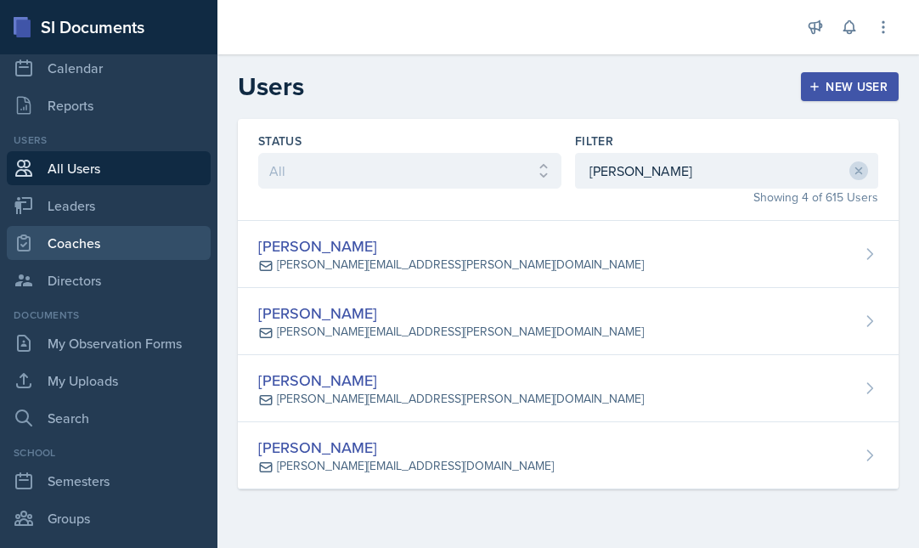
click at [108, 238] on link "Coaches" at bounding box center [109, 243] width 204 height 34
select select "986fdc3e-2246-4ffd-9cb8-78666de4ebed"
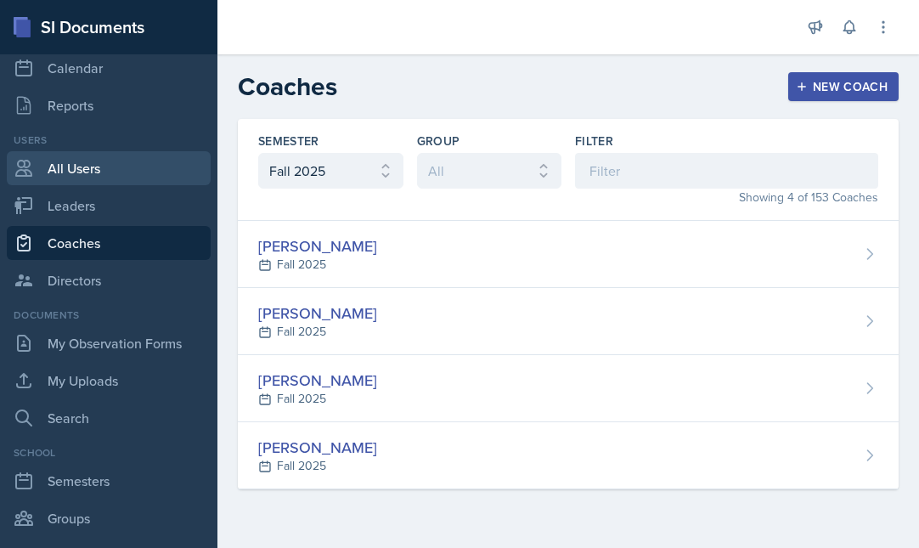
click at [88, 171] on link "All Users" at bounding box center [109, 168] width 204 height 34
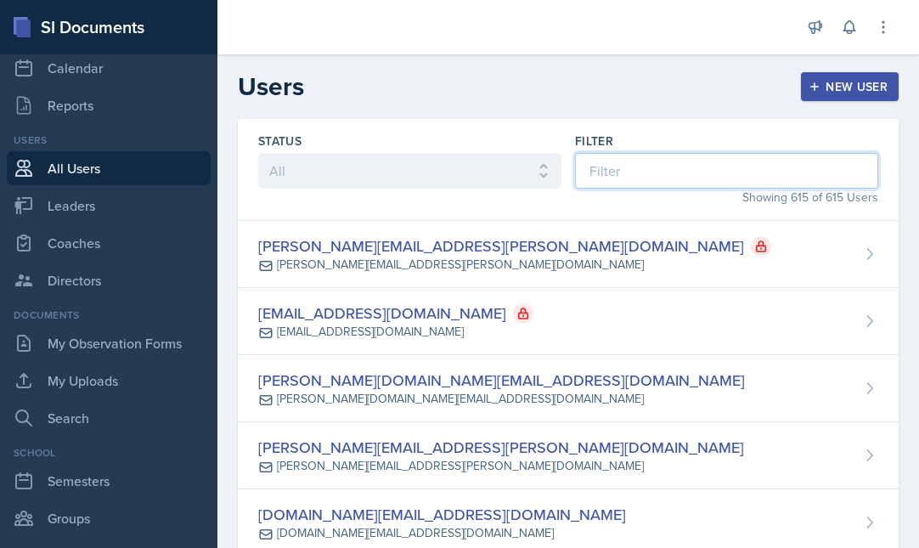
click at [636, 167] on input at bounding box center [726, 171] width 303 height 36
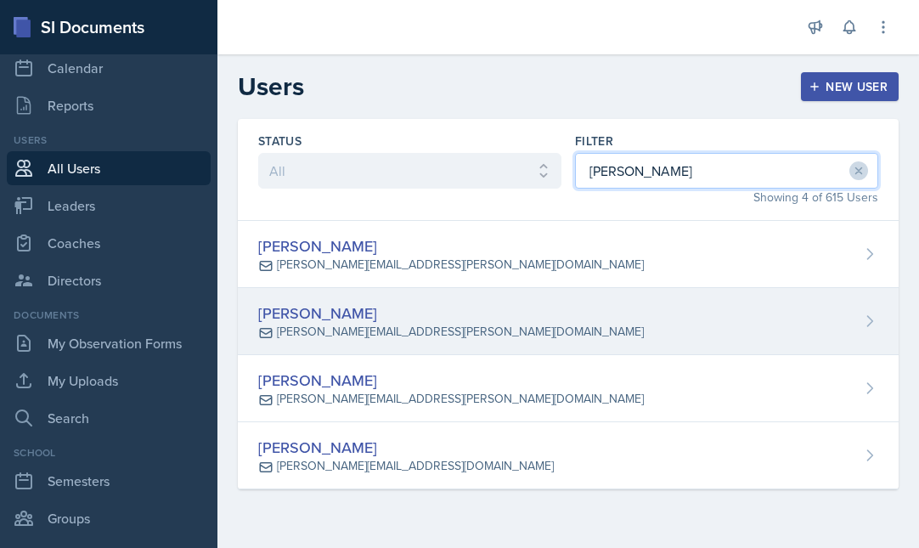
type input "avery"
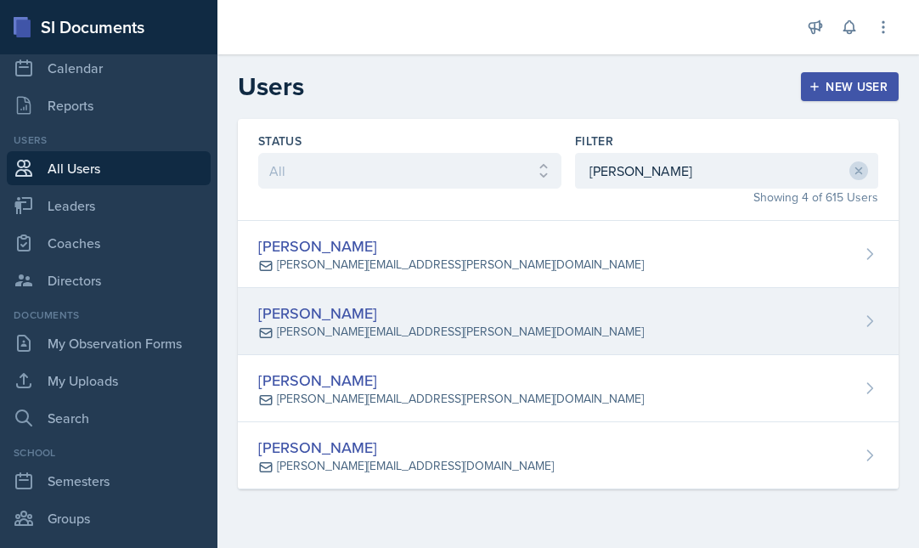
click at [393, 314] on div "[PERSON_NAME]" at bounding box center [451, 313] width 386 height 23
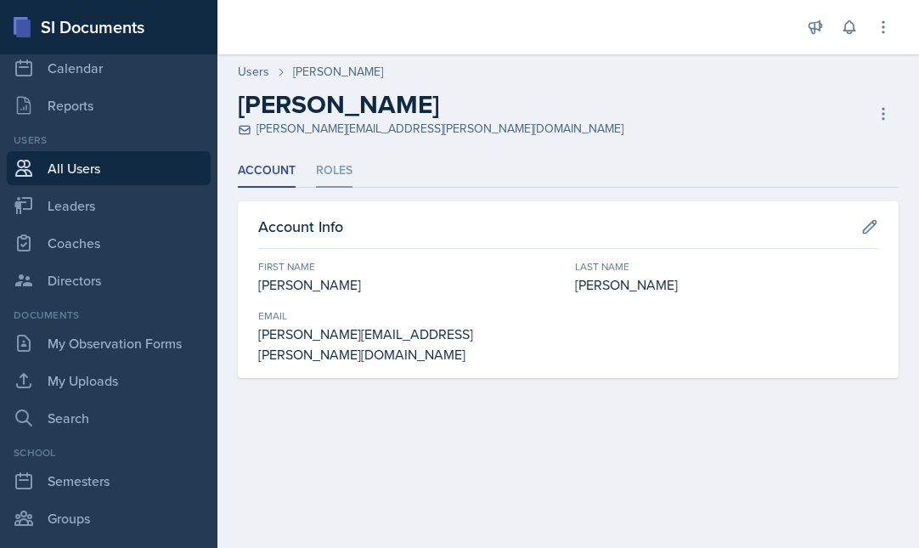
click at [336, 170] on li "Roles" at bounding box center [334, 171] width 37 height 33
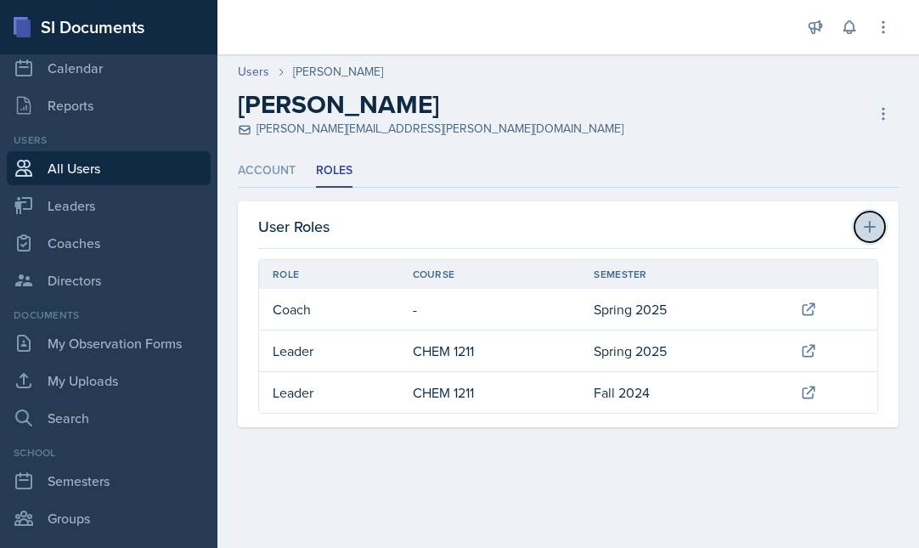
click at [867, 227] on icon at bounding box center [869, 226] width 17 height 17
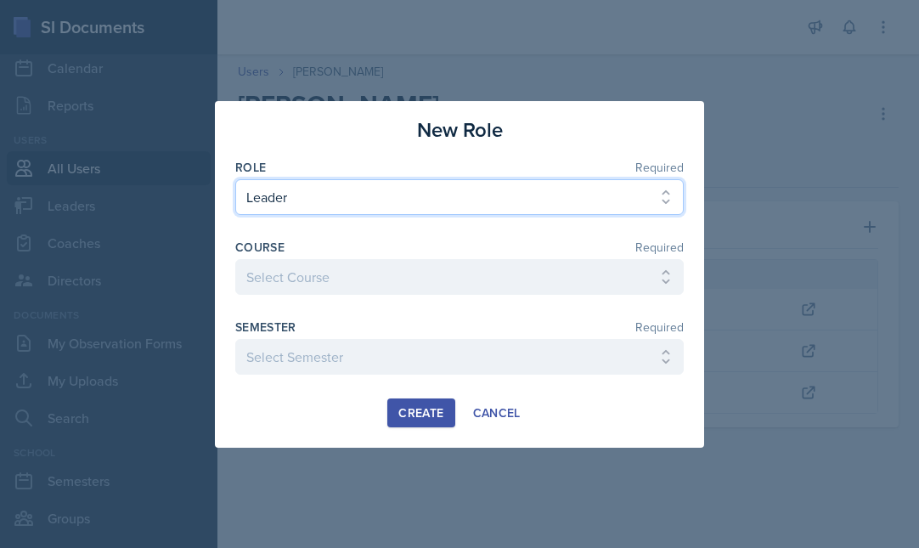
click at [378, 206] on select "Select Role Leader Coach Director" at bounding box center [459, 197] width 448 height 36
select select "2"
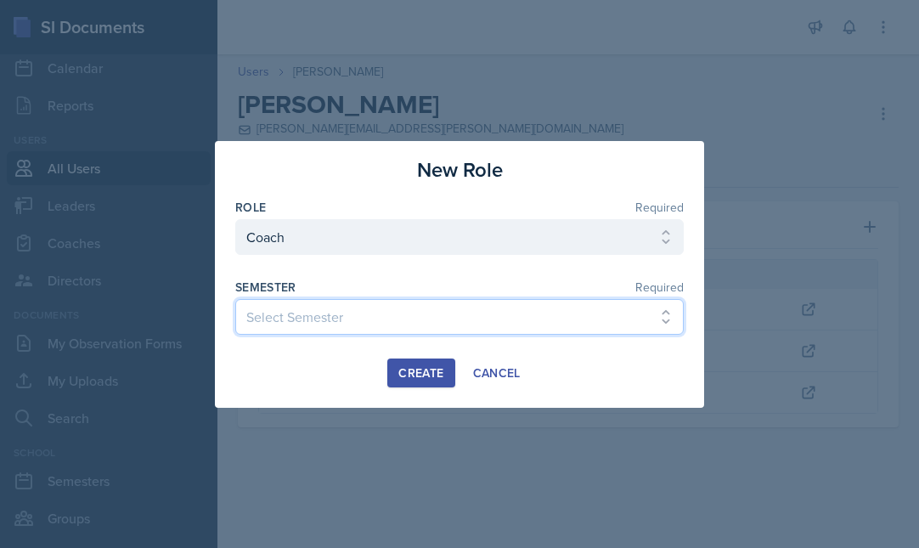
click at [356, 318] on select "Select Semester Fall 2025 Spring 2025 Fall 2024 Spring 2024 Fall 2023 Spring 20…" at bounding box center [459, 317] width 448 height 36
select select "986fdc3e-2246-4ffd-9cb8-78666de4ebed"
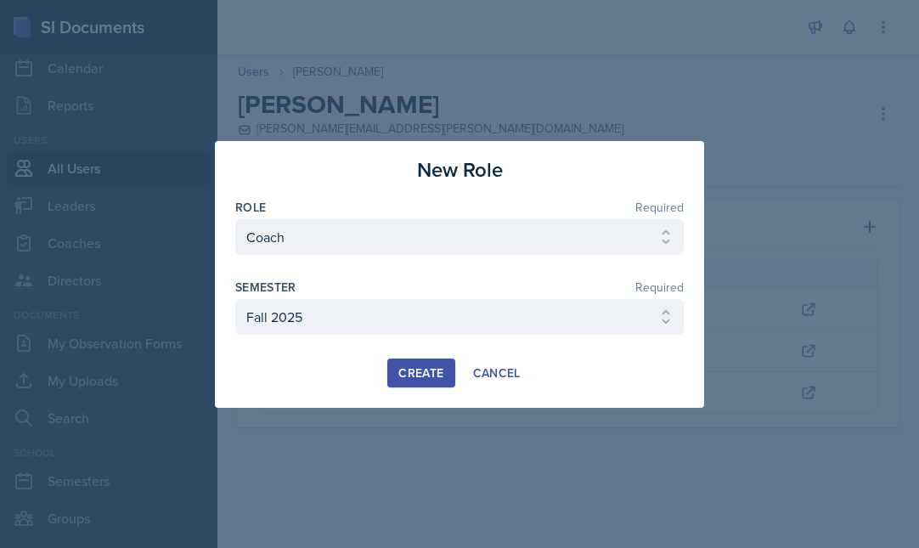
click at [433, 375] on div "Create" at bounding box center [420, 373] width 45 height 14
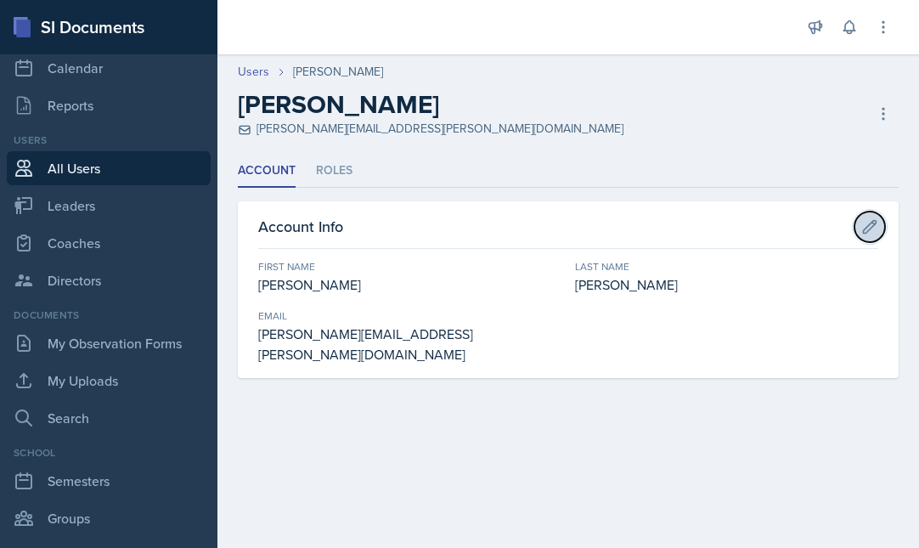
click at [871, 228] on icon at bounding box center [869, 226] width 17 height 17
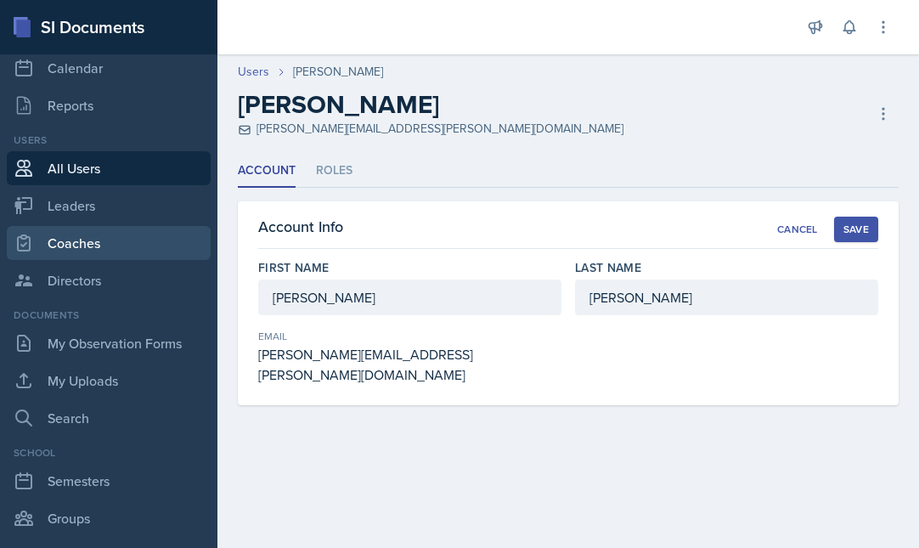
click at [94, 250] on link "Coaches" at bounding box center [109, 243] width 204 height 34
select select "986fdc3e-2246-4ffd-9cb8-78666de4ebed"
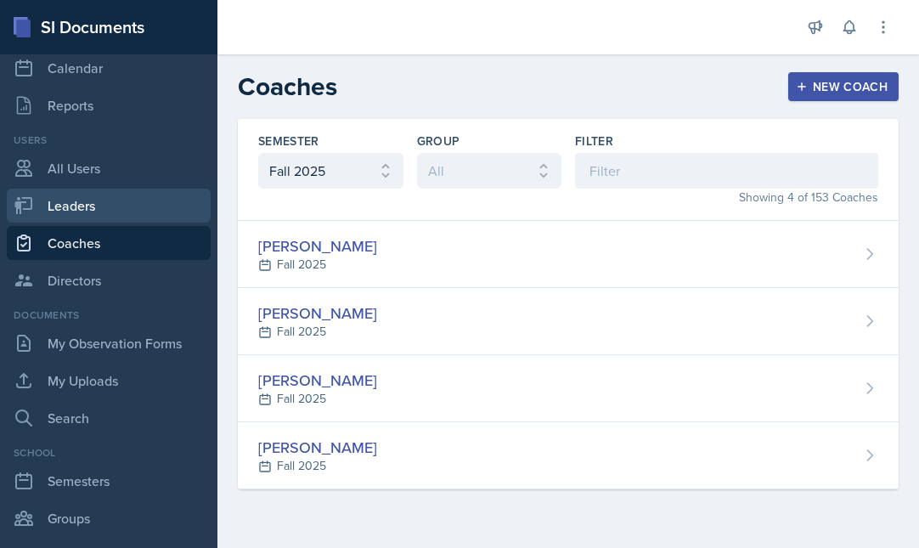
click at [85, 207] on link "Leaders" at bounding box center [109, 206] width 204 height 34
select select "986fdc3e-2246-4ffd-9cb8-78666de4ebed"
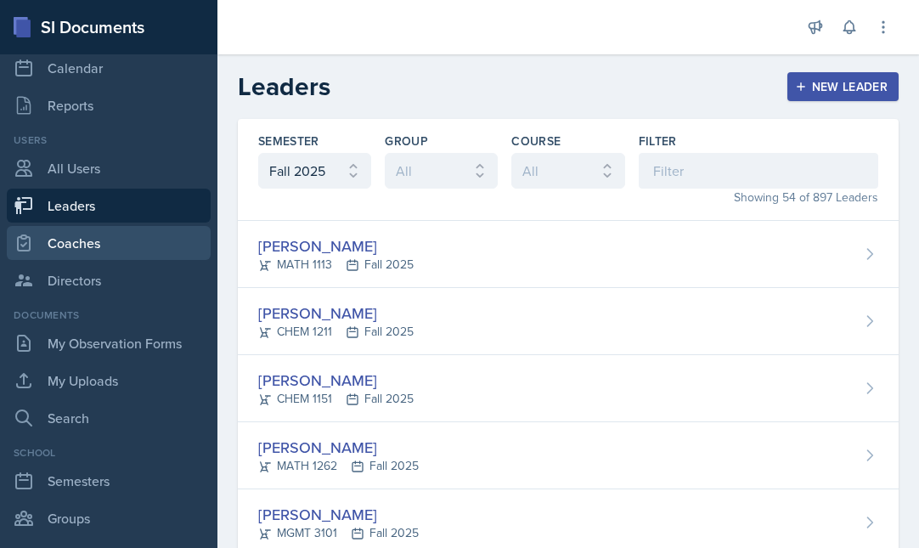
click at [92, 240] on link "Coaches" at bounding box center [109, 243] width 204 height 34
select select "986fdc3e-2246-4ffd-9cb8-78666de4ebed"
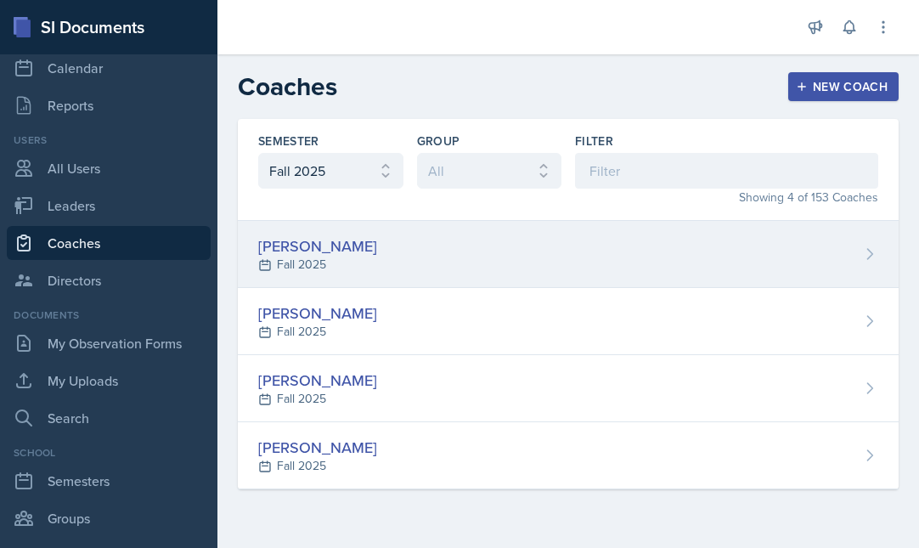
click at [324, 245] on div "[PERSON_NAME]" at bounding box center [317, 245] width 119 height 23
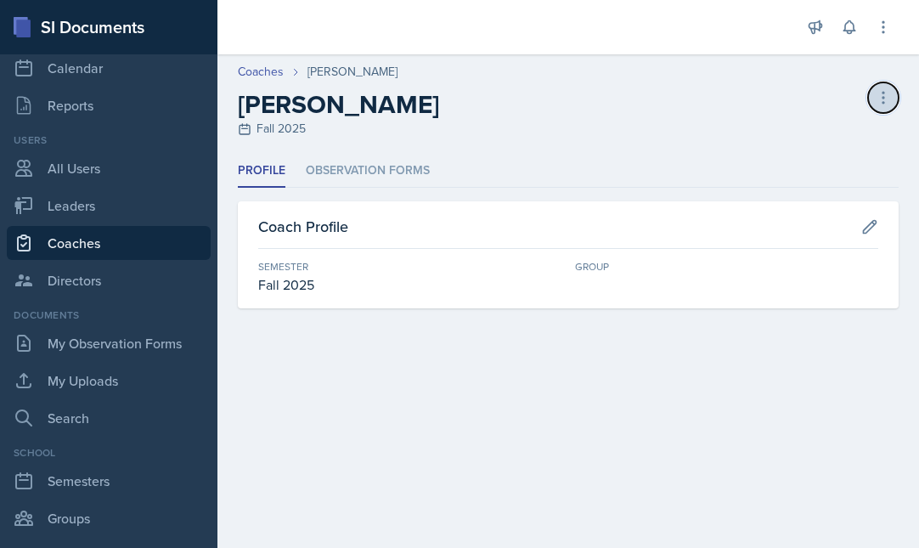
click at [881, 101] on icon at bounding box center [883, 97] width 17 height 17
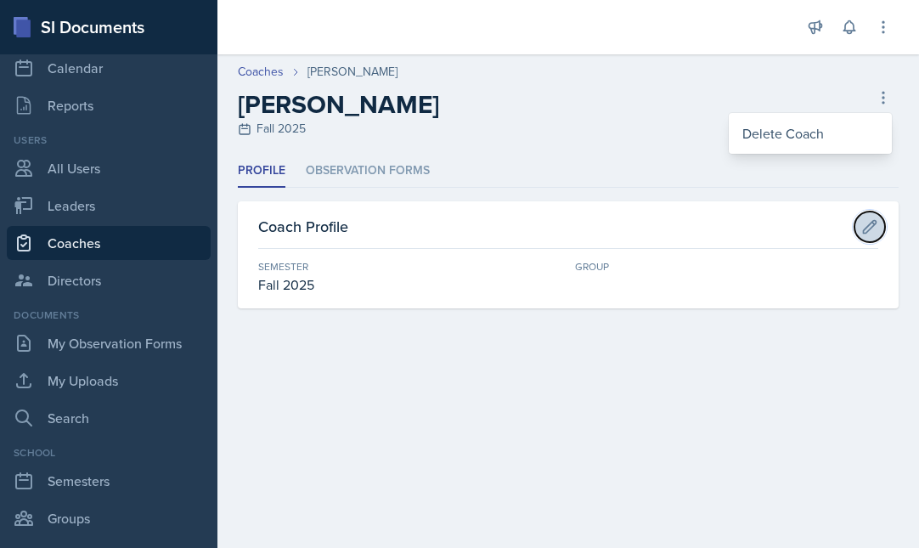
click at [876, 228] on icon at bounding box center [869, 226] width 17 height 17
select select "986fdc3e-2246-4ffd-9cb8-78666de4ebed"
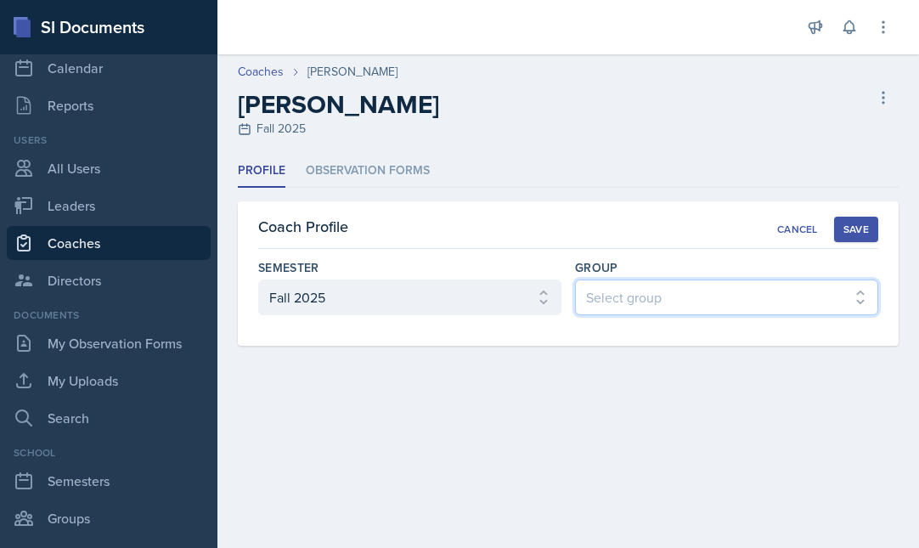
click at [862, 298] on select "Select group MENCE MAPP BECK" at bounding box center [726, 297] width 303 height 36
select select "9b87640f-6d85-459b-8e62-c3d1492c2763"
click at [856, 230] on div "Save" at bounding box center [855, 230] width 25 height 14
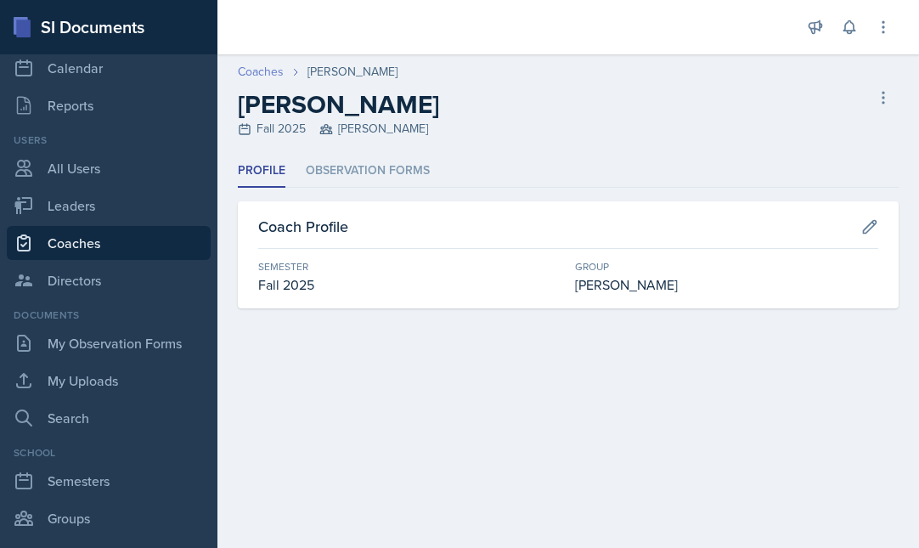
click at [269, 71] on link "Coaches" at bounding box center [261, 72] width 46 height 18
select select "986fdc3e-2246-4ffd-9cb8-78666de4ebed"
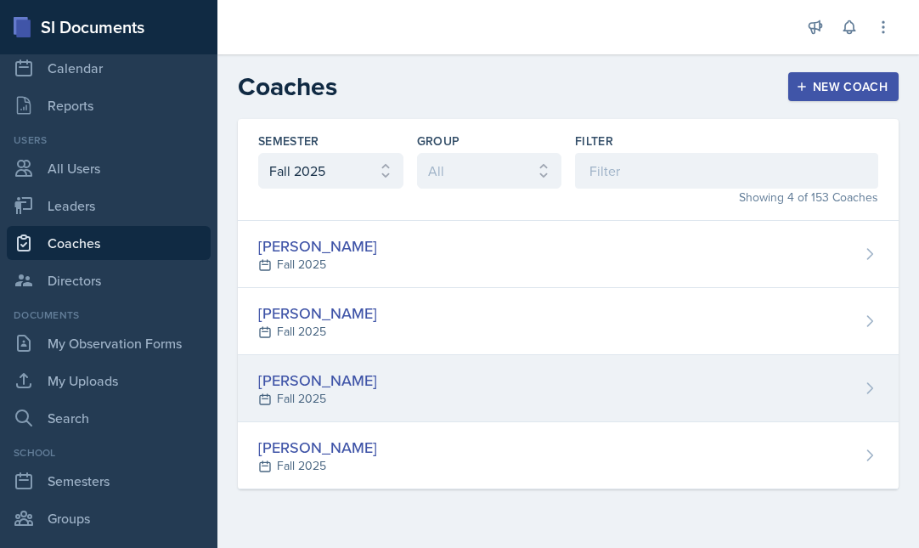
click at [332, 386] on div "[PERSON_NAME]" at bounding box center [317, 380] width 119 height 23
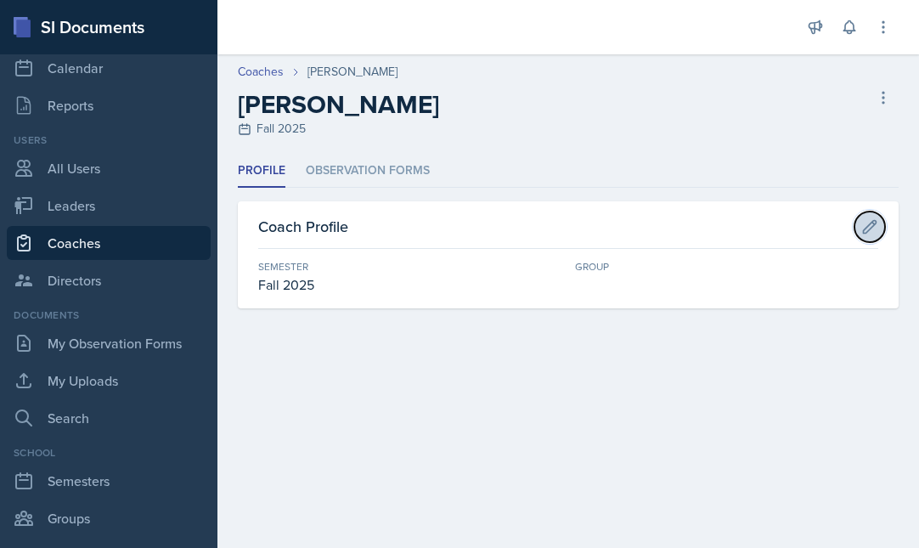
click at [869, 228] on icon at bounding box center [870, 226] width 13 height 13
select select "986fdc3e-2246-4ffd-9cb8-78666de4ebed"
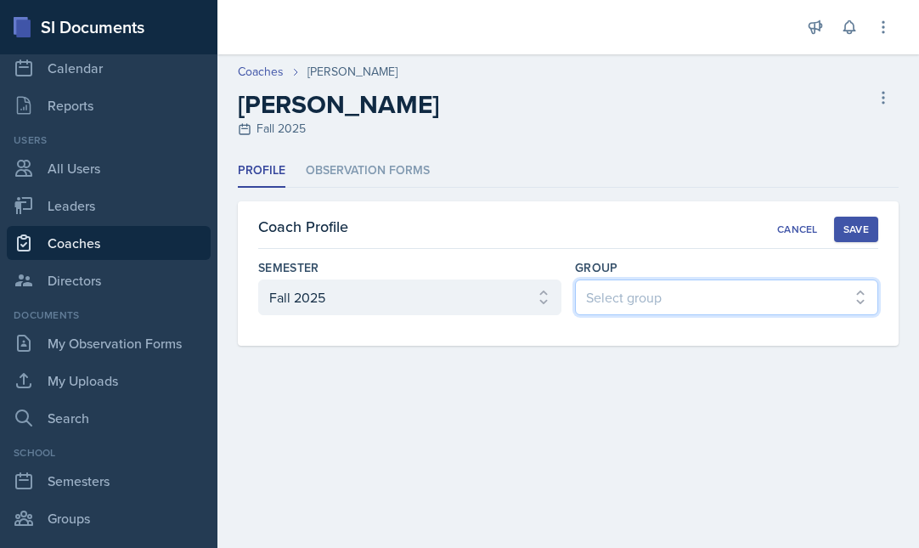
click at [683, 302] on select "Select group MENCE MAPP BECK" at bounding box center [726, 297] width 303 height 36
select select "5ab81a1d-63dd-4c15-ab99-dbb949256b68"
click at [862, 228] on div "Save" at bounding box center [855, 230] width 25 height 14
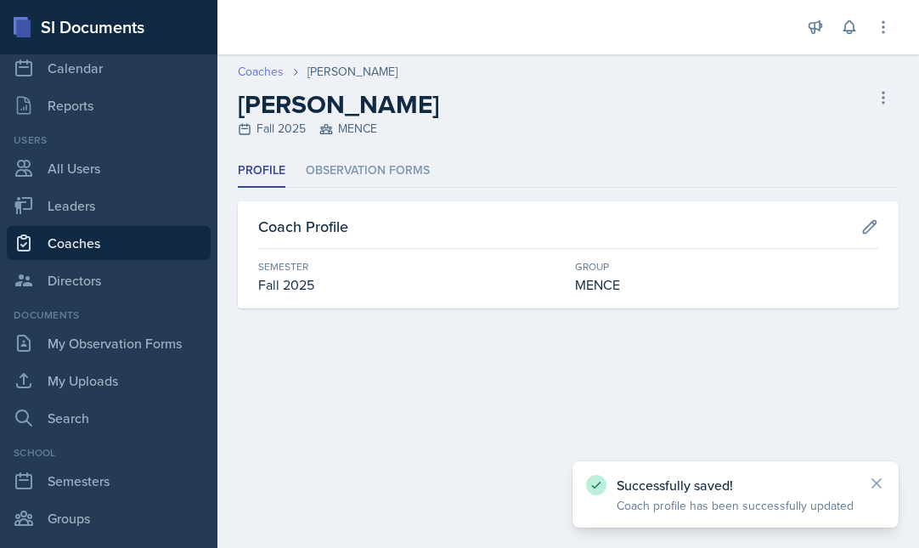
click at [258, 65] on link "Coaches" at bounding box center [261, 72] width 46 height 18
select select "986fdc3e-2246-4ffd-9cb8-78666de4ebed"
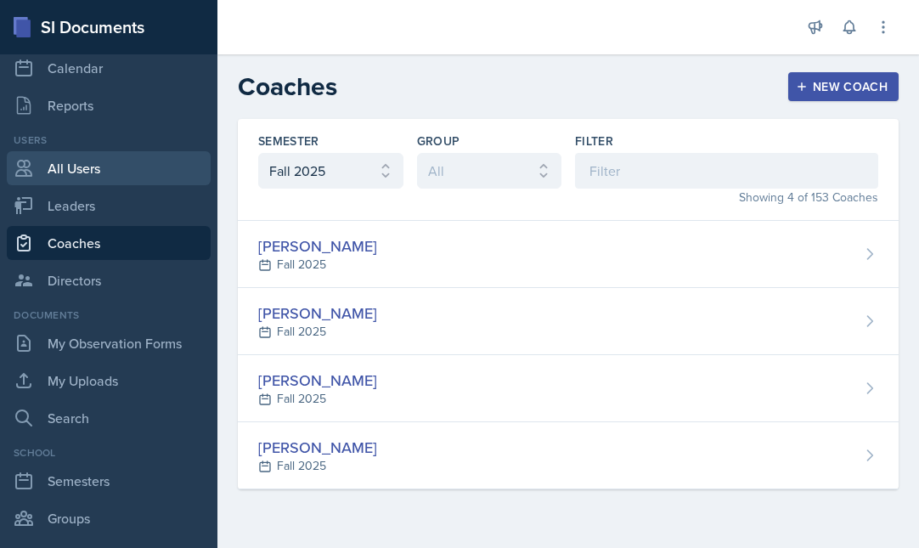
click at [88, 173] on link "All Users" at bounding box center [109, 168] width 204 height 34
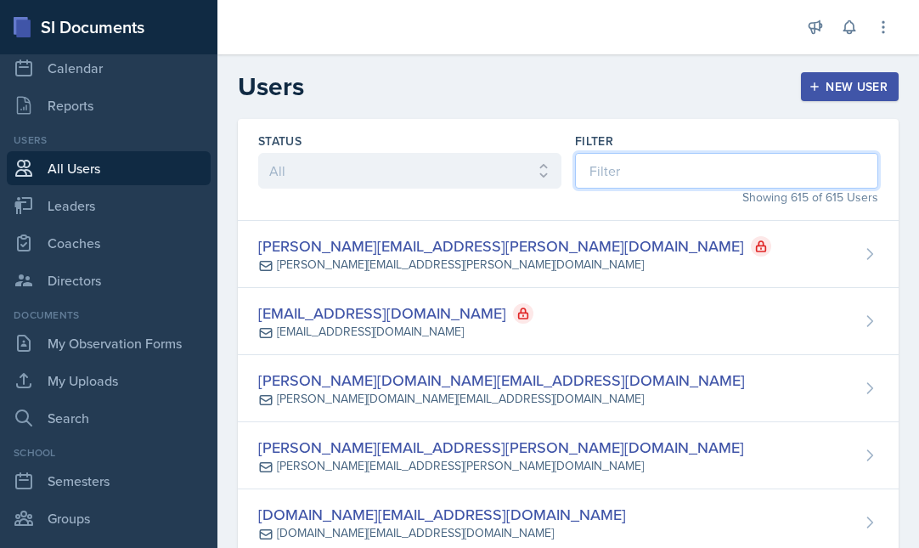
click at [626, 169] on input at bounding box center [726, 171] width 303 height 36
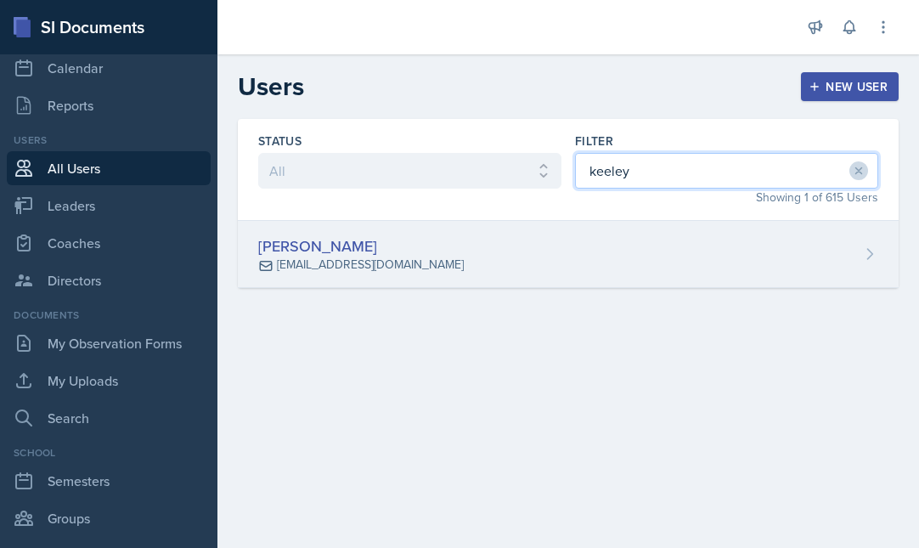
type input "keeley"
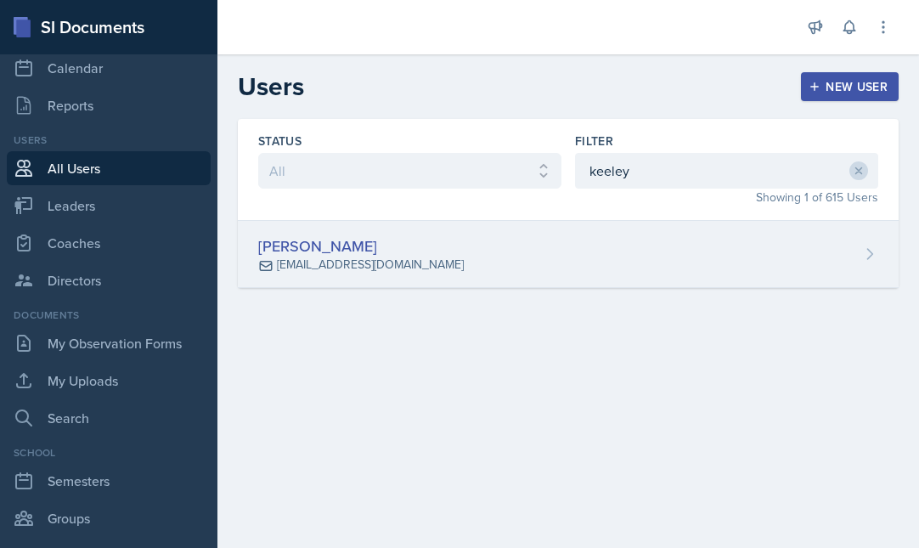
click at [459, 256] on div "Keeley Casalou keeley.casalou@bobcats.gcsu.edu" at bounding box center [568, 254] width 661 height 67
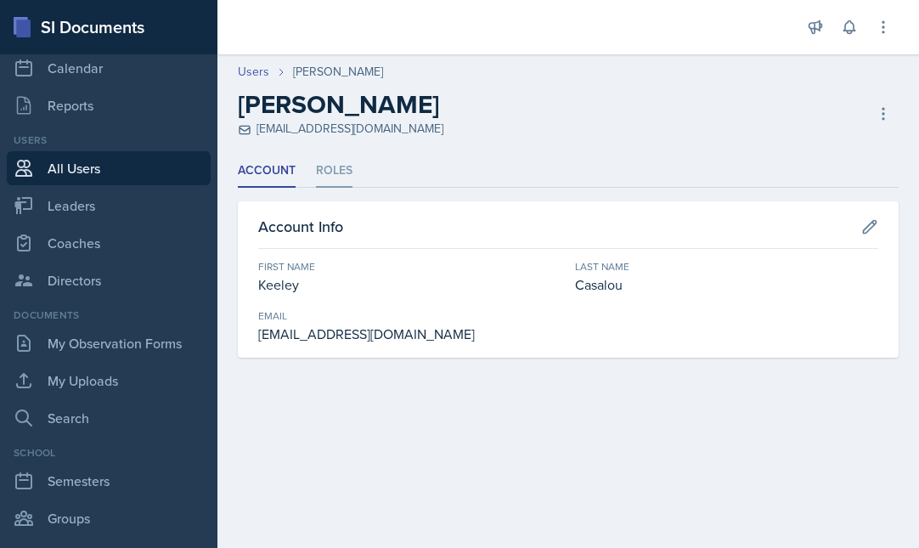
click at [330, 167] on li "Roles" at bounding box center [334, 171] width 37 height 33
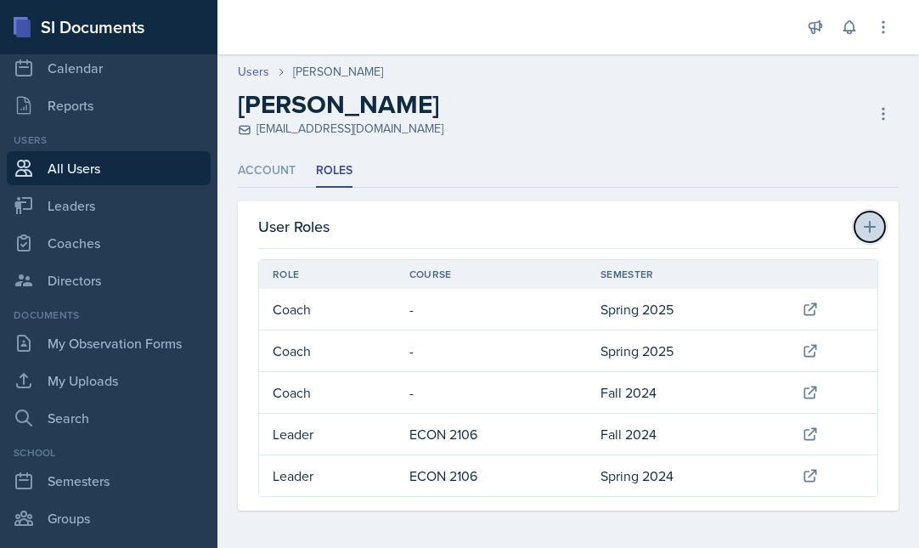
click at [870, 230] on icon at bounding box center [870, 227] width 12 height 12
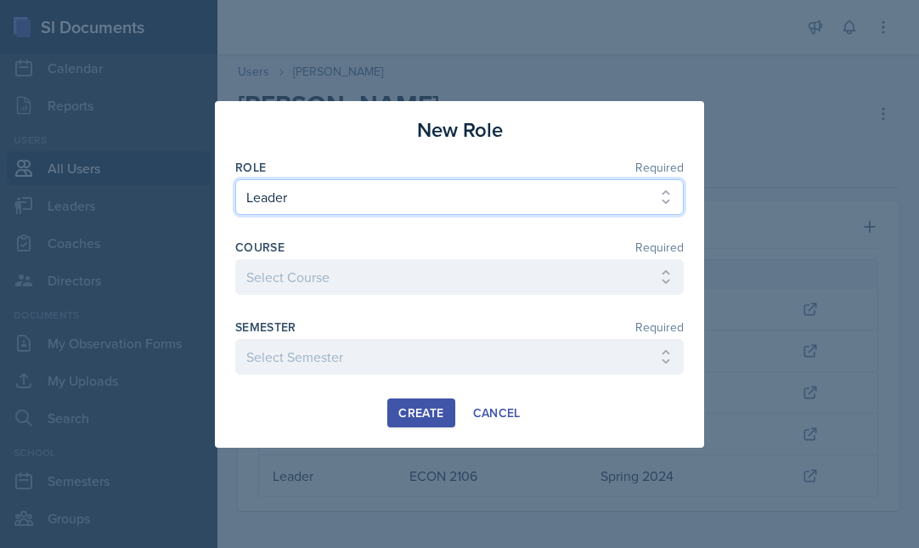
click at [409, 203] on select "Select Role Leader Coach Director" at bounding box center [459, 197] width 448 height 36
select select "2"
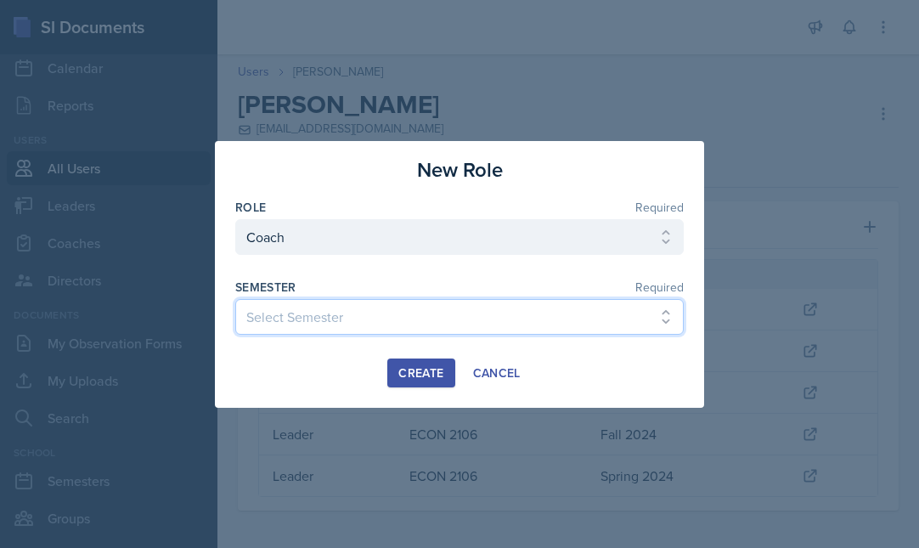
click at [357, 314] on select "Select Semester Fall 2025 Spring 2025 Fall 2024 Spring 2024 Fall 2023 Spring 20…" at bounding box center [459, 317] width 448 height 36
select select "986fdc3e-2246-4ffd-9cb8-78666de4ebed"
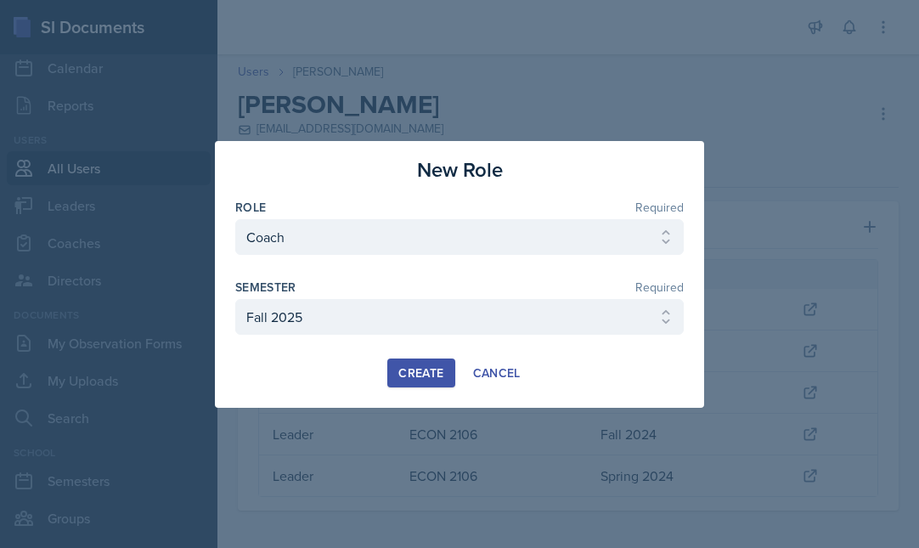
click at [420, 376] on div "Create" at bounding box center [420, 373] width 45 height 14
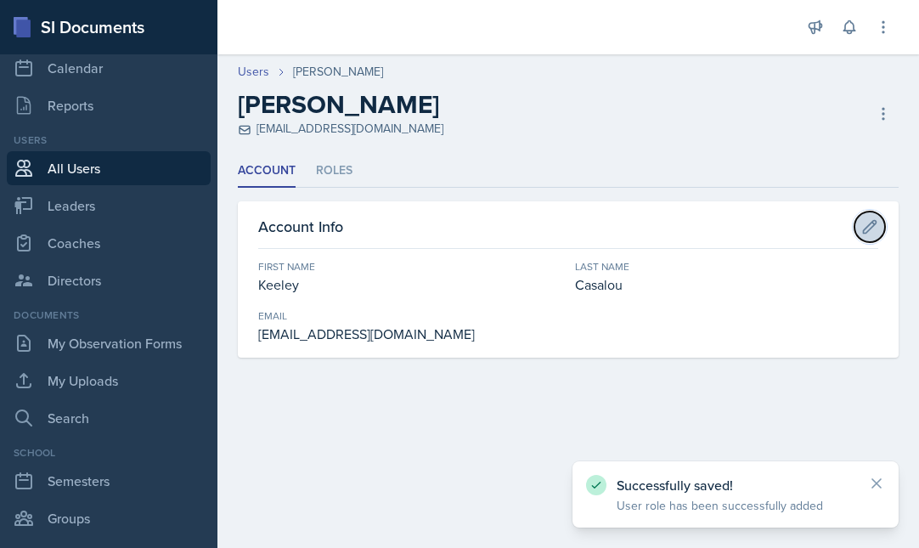
click at [868, 226] on icon at bounding box center [869, 226] width 17 height 17
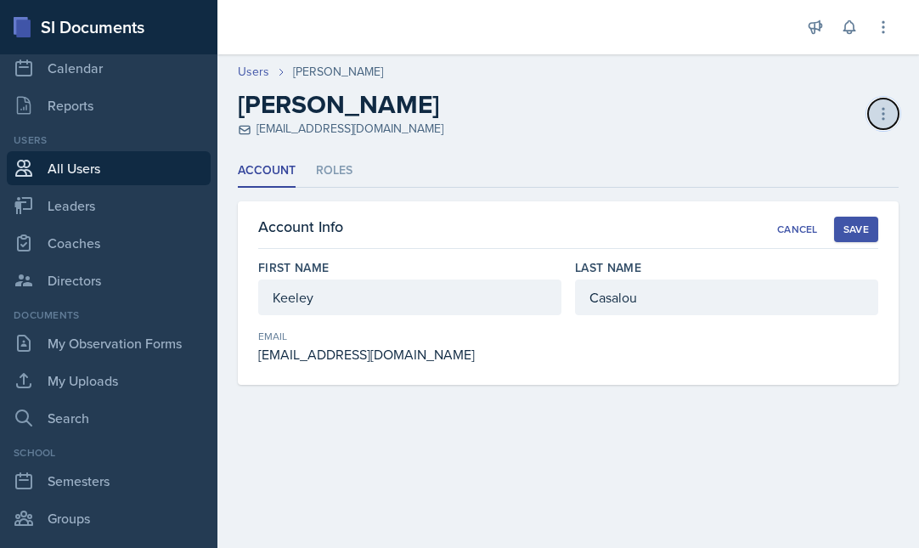
click at [882, 112] on icon at bounding box center [883, 113] width 17 height 17
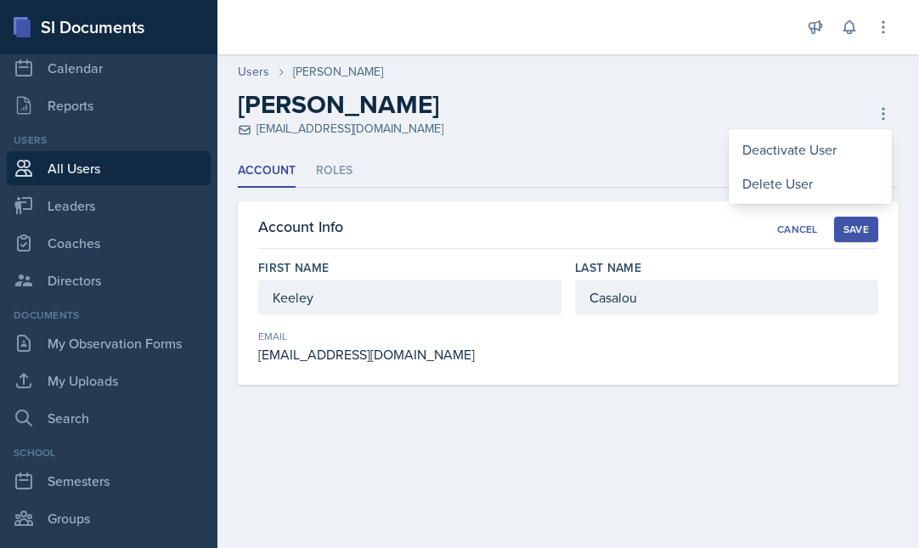
click at [569, 147] on header "Users Keeley Casalou Keeley Casalou keeley.casalou@bobcats.gcsu.edu Deactivate …" at bounding box center [568, 100] width 702 height 109
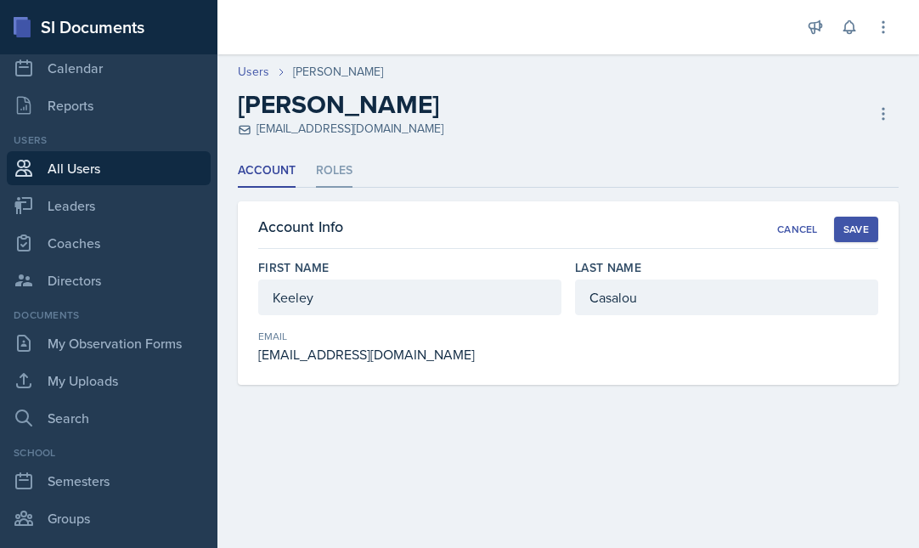
click at [335, 177] on li "Roles" at bounding box center [334, 171] width 37 height 33
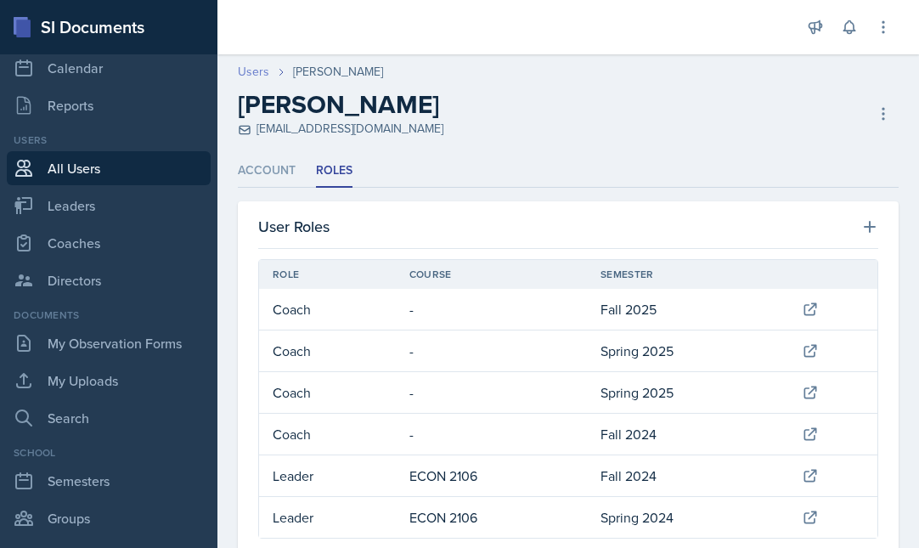
click at [251, 72] on link "Users" at bounding box center [253, 72] width 31 height 18
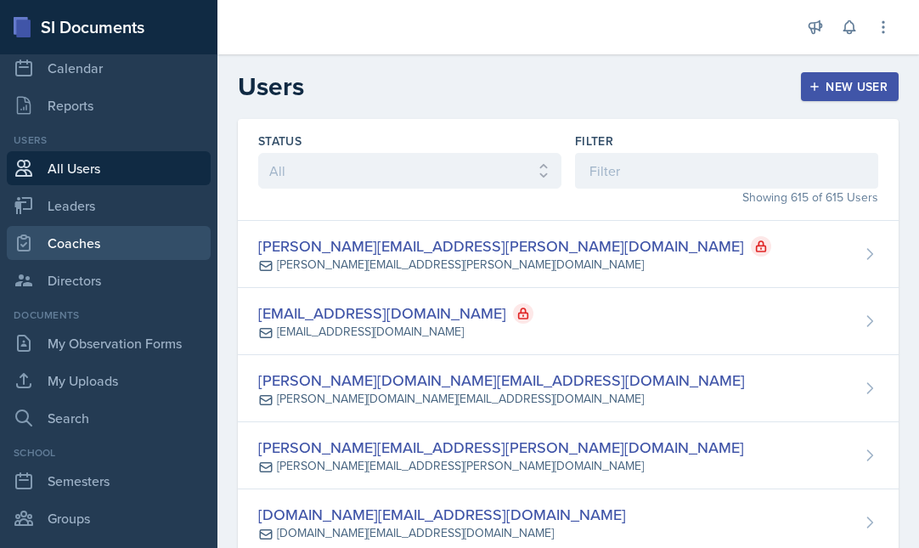
click at [73, 250] on link "Coaches" at bounding box center [109, 243] width 204 height 34
select select "986fdc3e-2246-4ffd-9cb8-78666de4ebed"
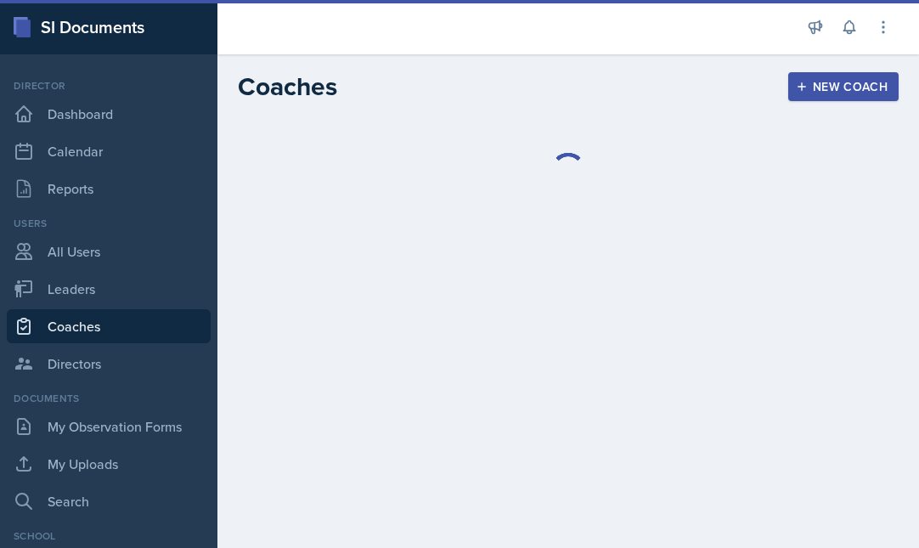
select select "986fdc3e-2246-4ffd-9cb8-78666de4ebed"
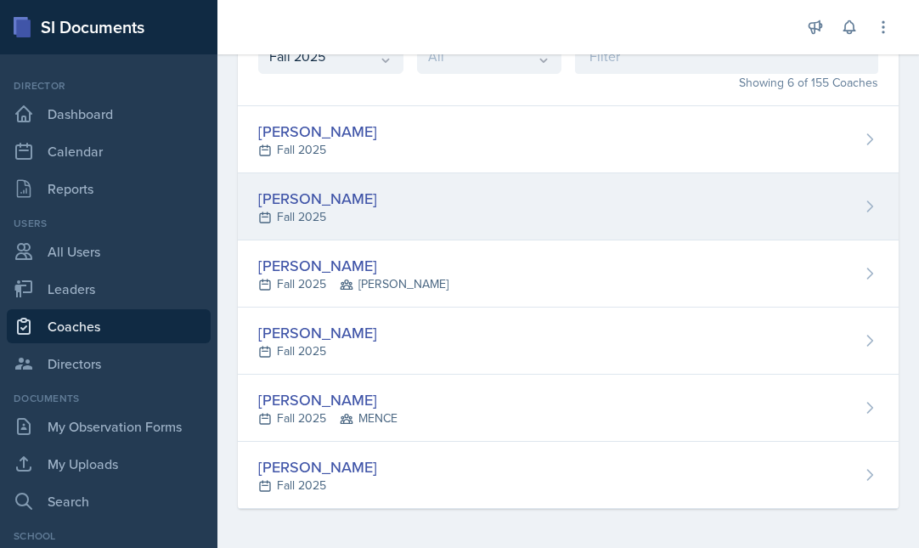
scroll to position [116, 0]
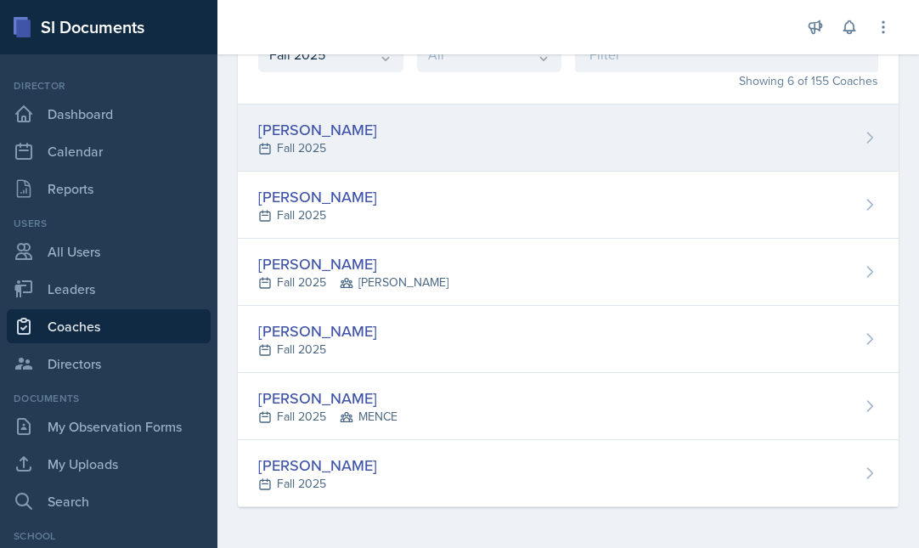
click at [351, 126] on div "[PERSON_NAME]" at bounding box center [317, 129] width 119 height 23
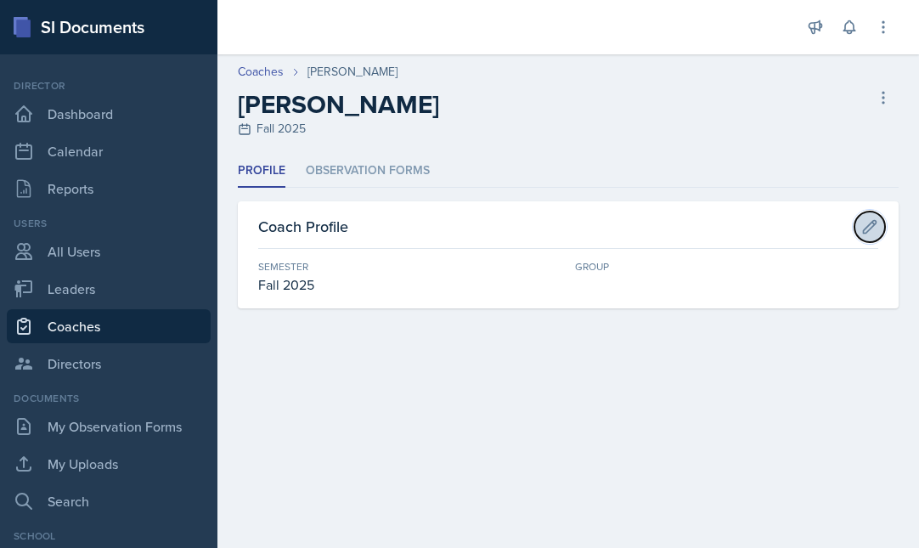
click at [874, 227] on icon at bounding box center [869, 226] width 17 height 17
select select "986fdc3e-2246-4ffd-9cb8-78666de4ebed"
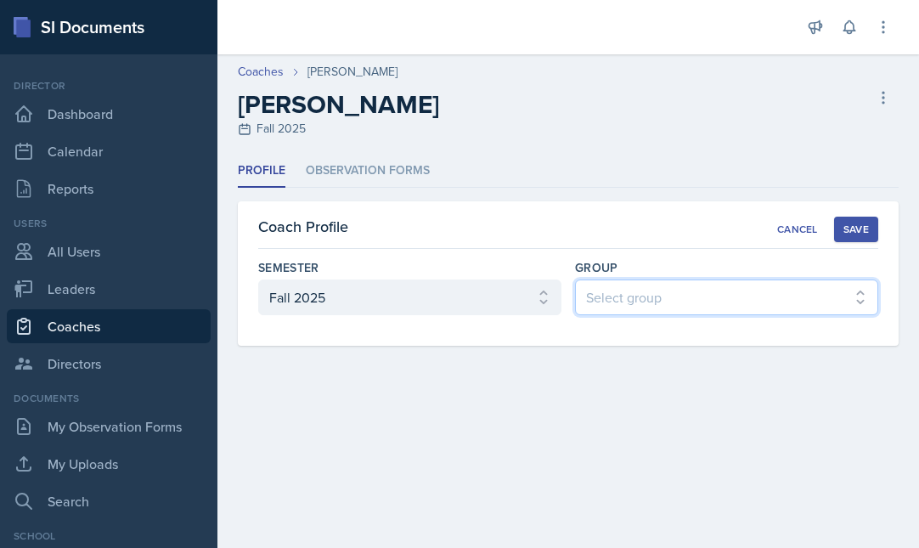
click at [744, 295] on select "Select group MAPP MENCE BECK" at bounding box center [726, 297] width 303 height 36
select select "5ab81a1d-63dd-4c15-ab99-dbb949256b68"
click at [857, 227] on div "Save" at bounding box center [855, 230] width 25 height 14
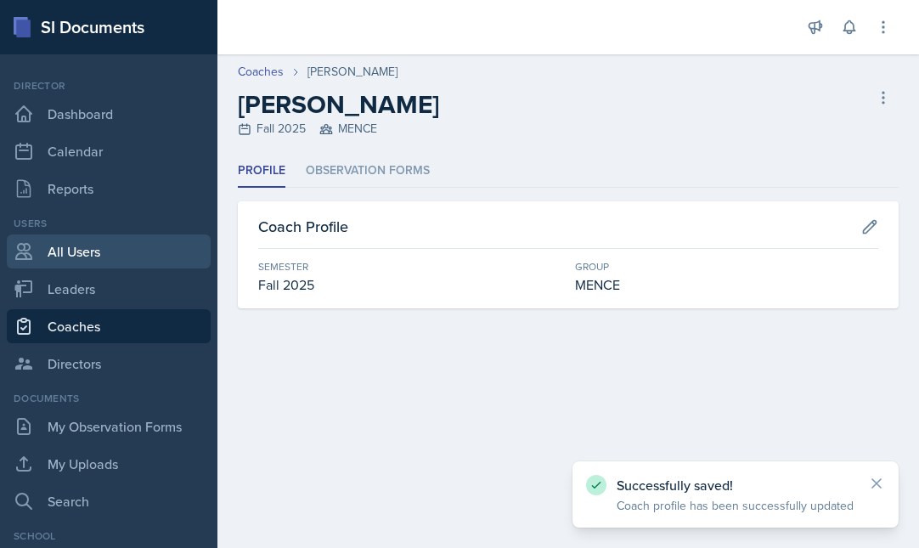
click at [92, 254] on link "All Users" at bounding box center [109, 251] width 204 height 34
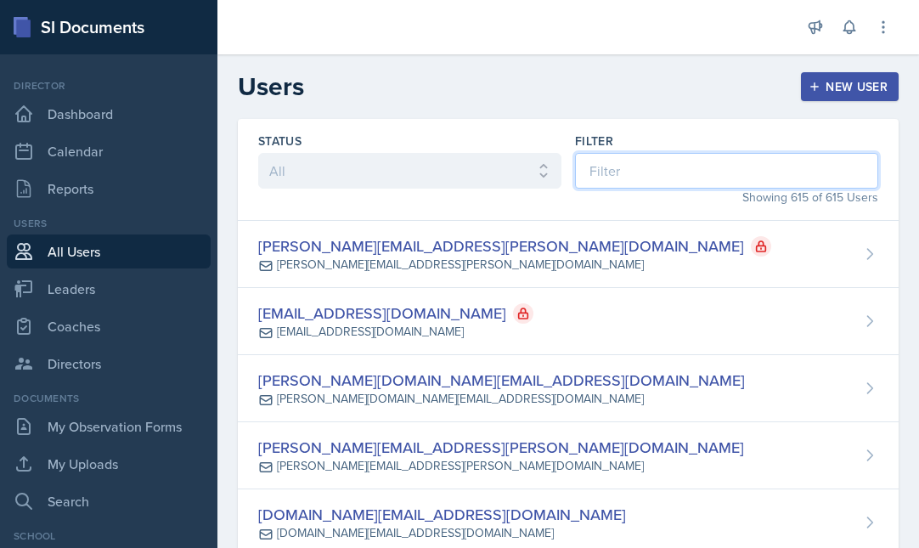
click at [607, 172] on input at bounding box center [726, 171] width 303 height 36
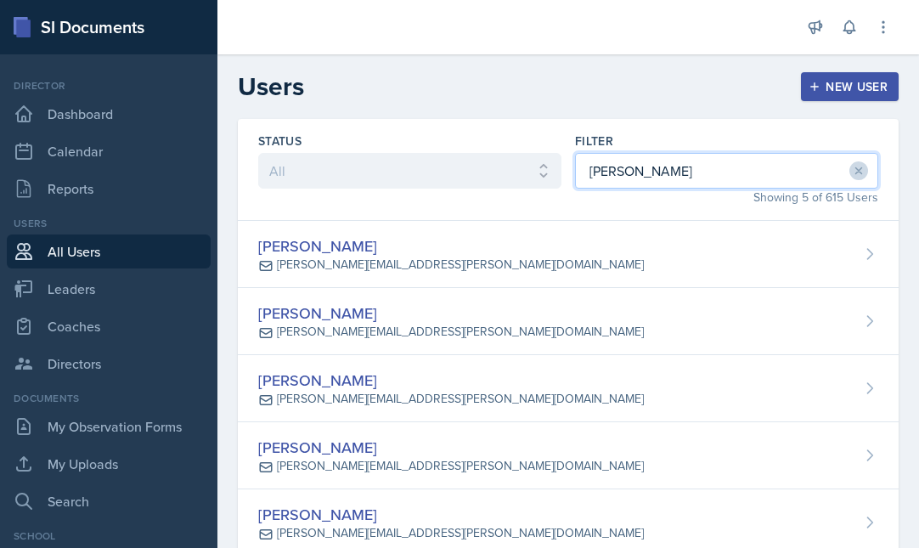
type input "isabella"
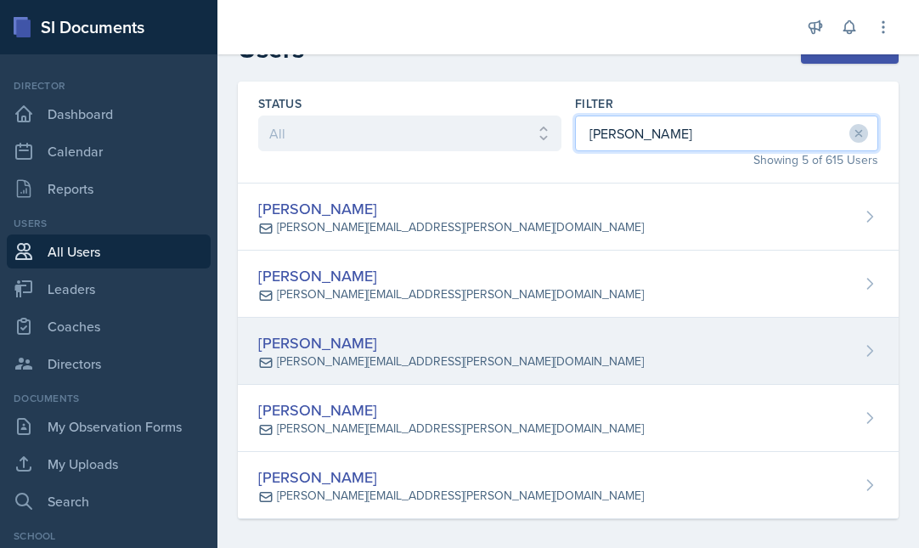
scroll to position [49, 0]
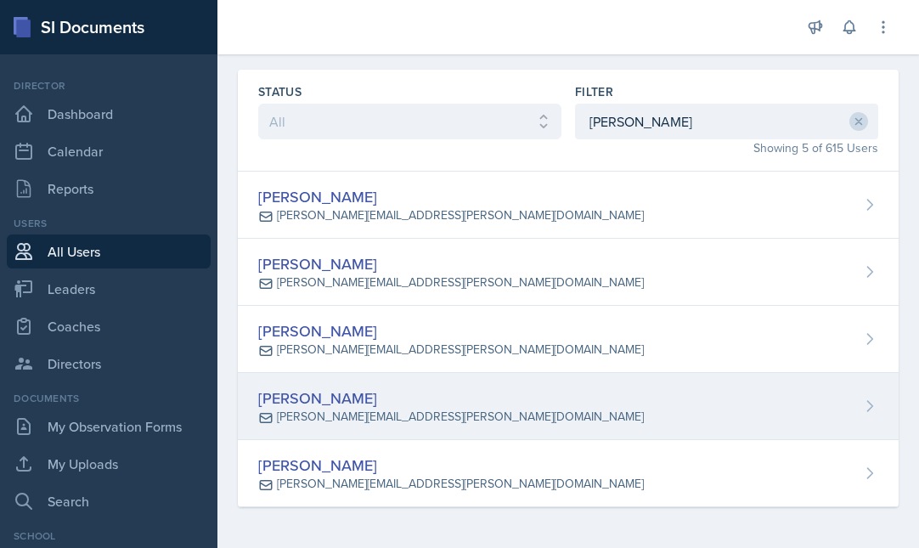
click at [375, 402] on div "[PERSON_NAME]" at bounding box center [451, 397] width 386 height 23
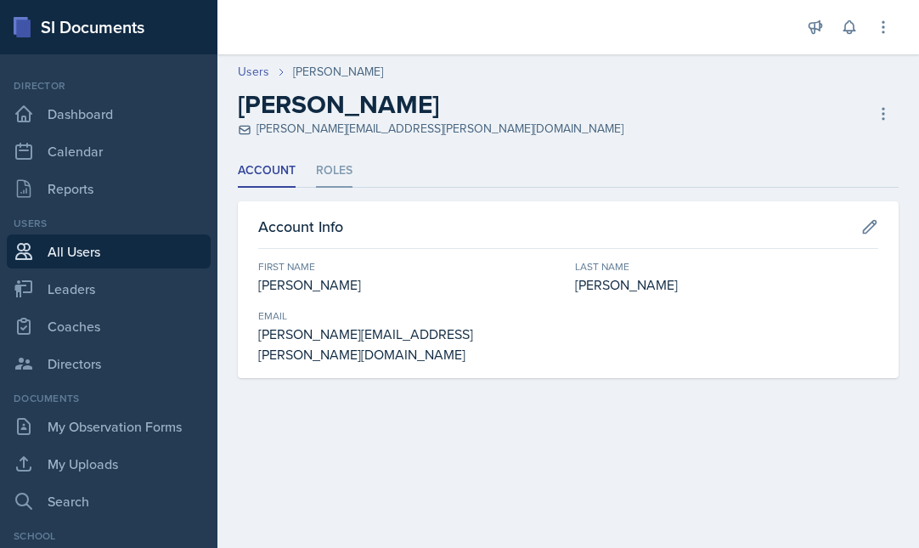
click at [335, 166] on li "Roles" at bounding box center [334, 171] width 37 height 33
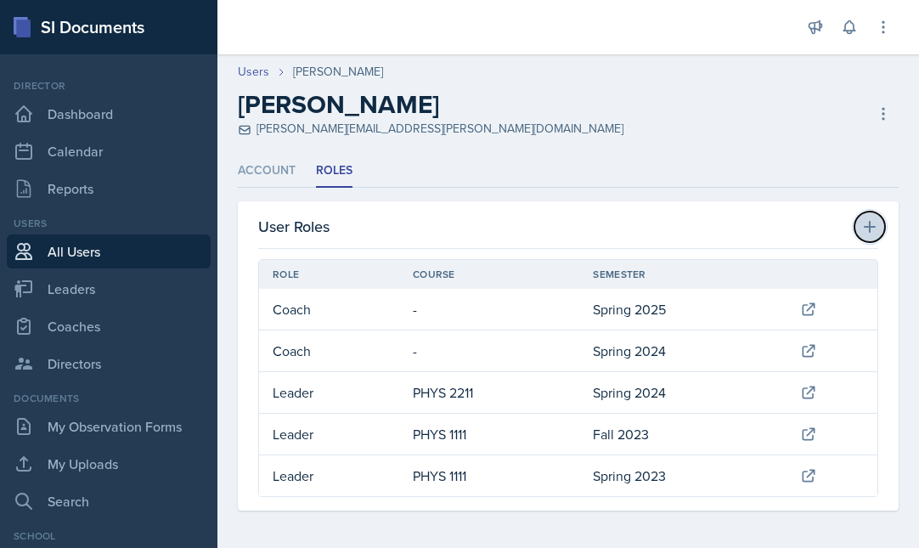
click at [864, 228] on icon at bounding box center [869, 226] width 17 height 17
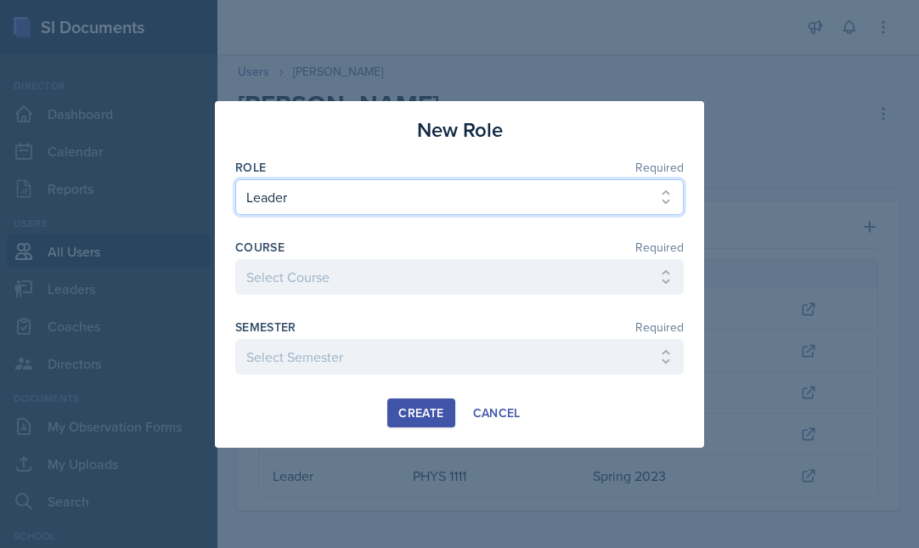
click at [383, 202] on select "Select Role Leader Coach Director" at bounding box center [459, 197] width 448 height 36
select select "2"
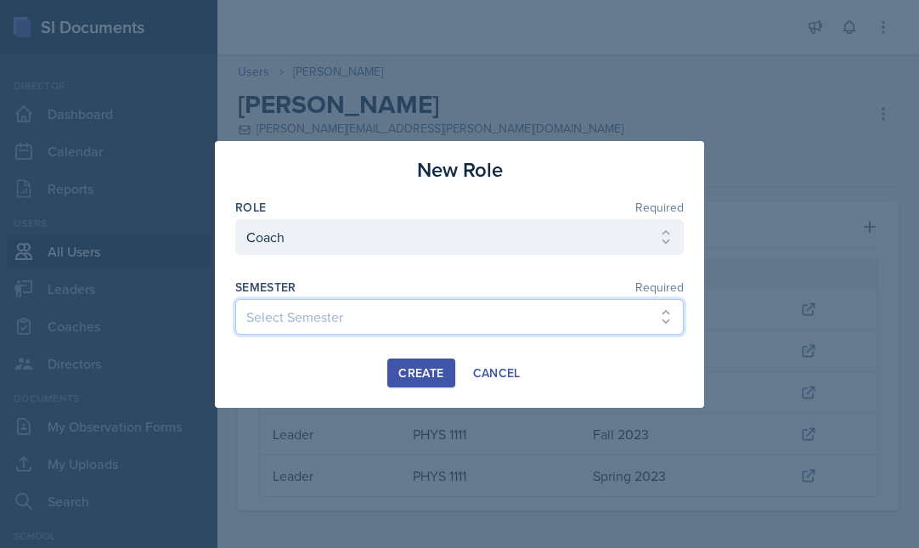
click at [364, 309] on select "Select Semester Fall 2025 Spring 2025 Fall 2024 Spring 2024 Fall 2023 Spring 20…" at bounding box center [459, 317] width 448 height 36
select select "986fdc3e-2246-4ffd-9cb8-78666de4ebed"
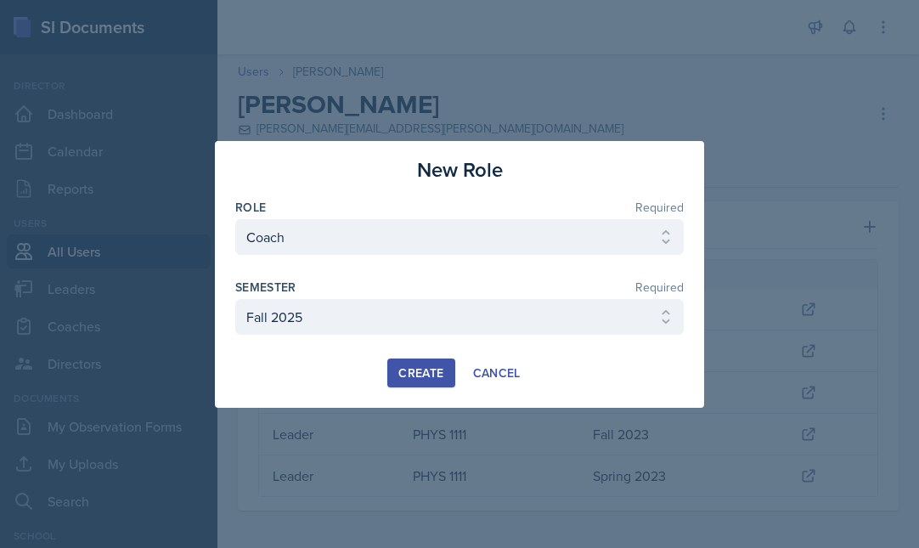
click at [409, 373] on div "Create" at bounding box center [420, 373] width 45 height 14
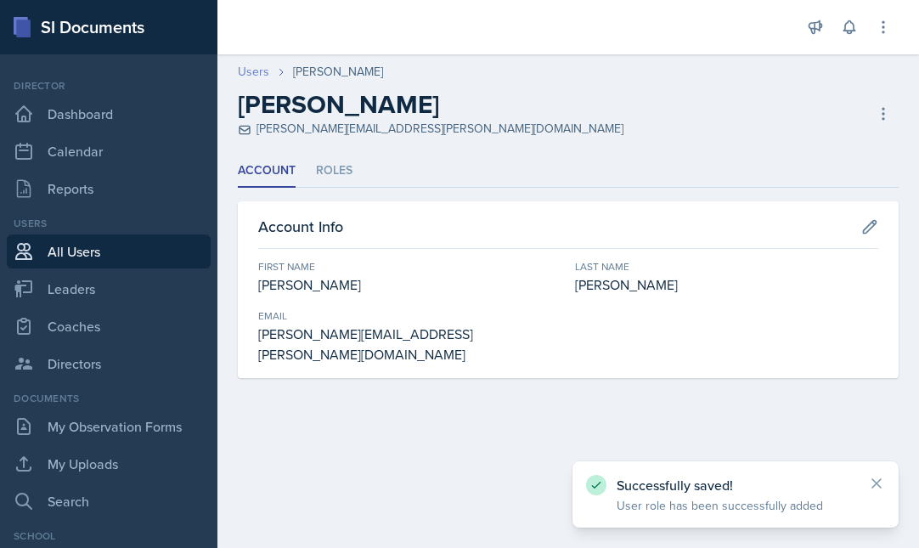
click at [251, 70] on link "Users" at bounding box center [253, 72] width 31 height 18
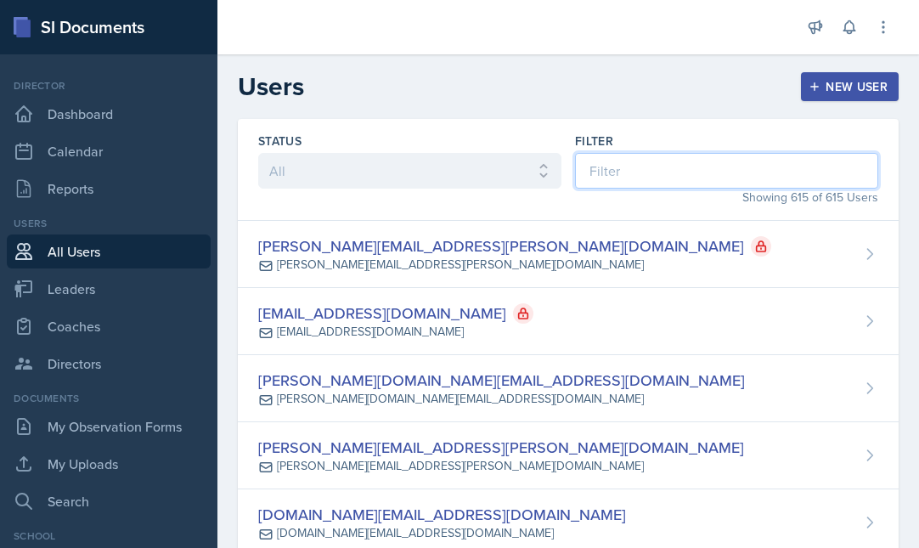
click at [606, 180] on input at bounding box center [726, 171] width 303 height 36
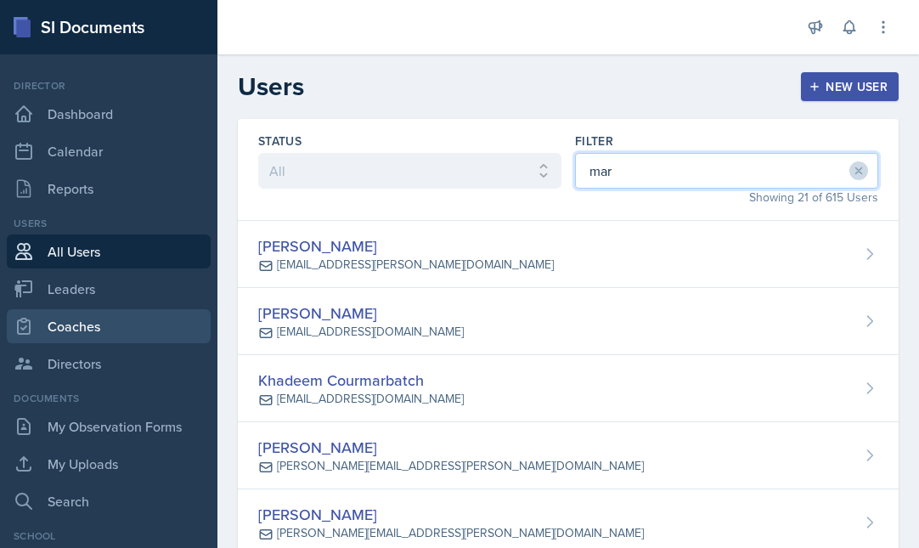
type input "mar"
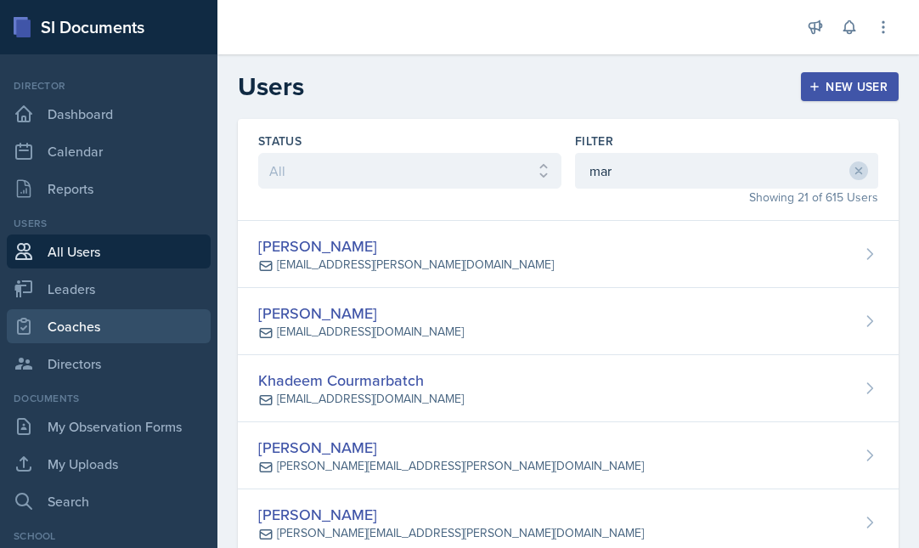
click at [70, 331] on link "Coaches" at bounding box center [109, 326] width 204 height 34
select select "986fdc3e-2246-4ffd-9cb8-78666de4ebed"
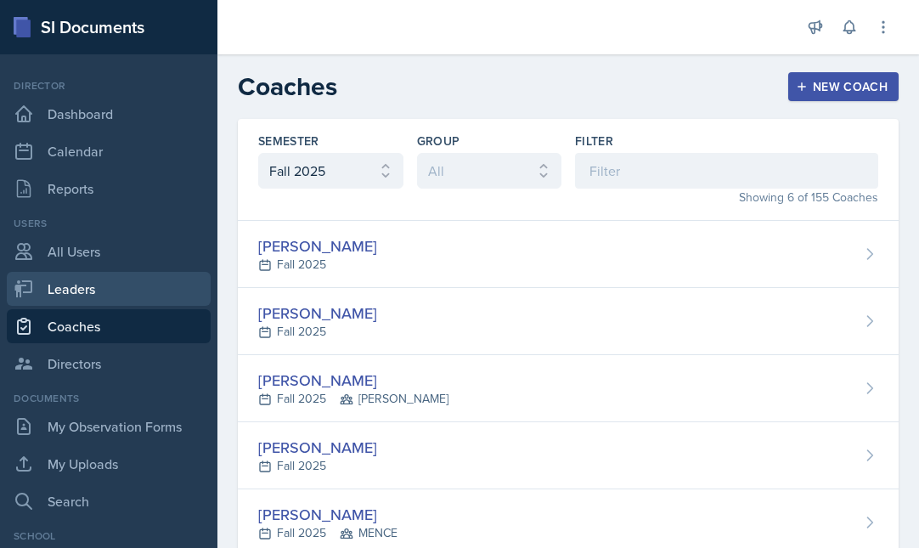
click at [93, 298] on link "Leaders" at bounding box center [109, 289] width 204 height 34
select select "986fdc3e-2246-4ffd-9cb8-78666de4ebed"
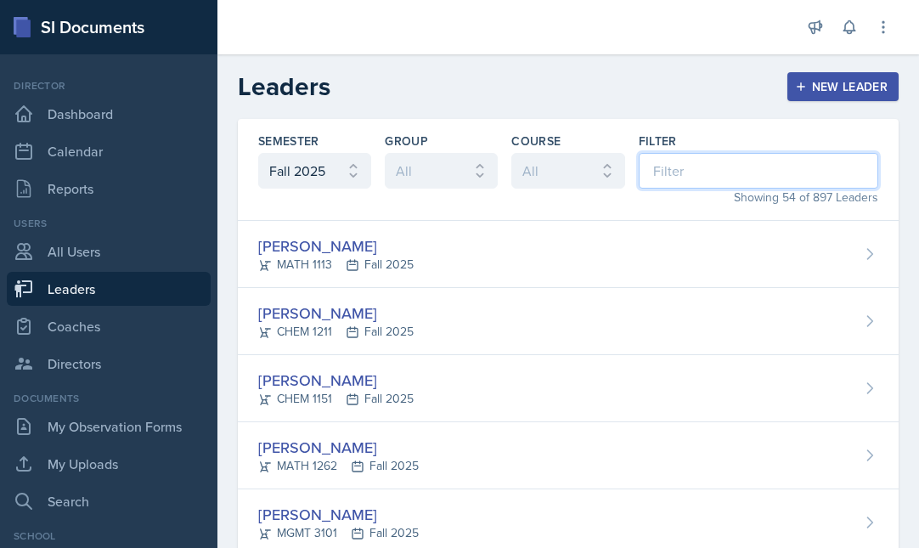
click at [683, 172] on input at bounding box center [759, 171] width 240 height 36
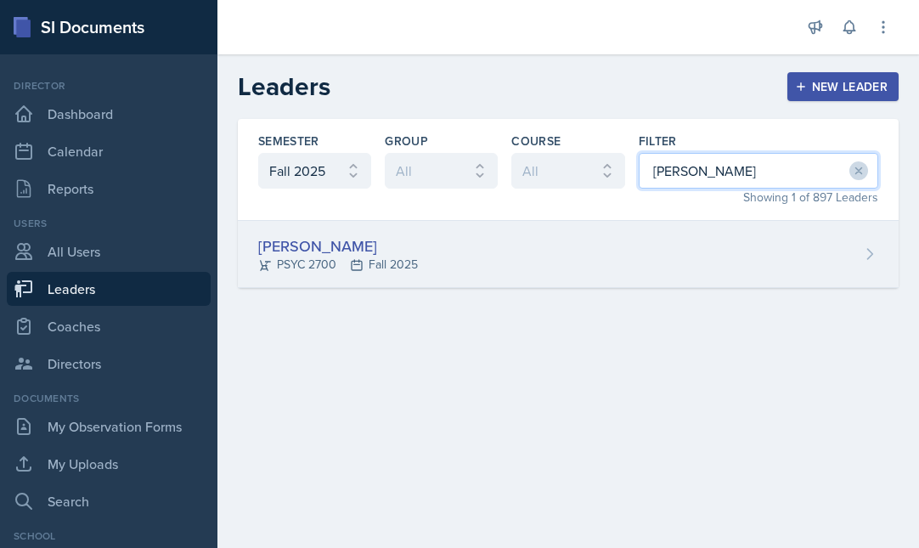
type input "martha"
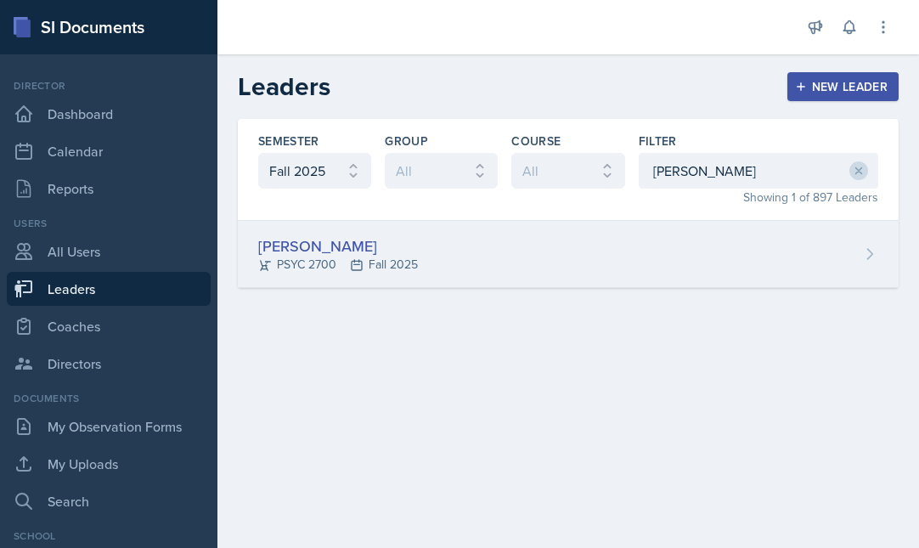
click at [451, 247] on div "Martha Zamorano PSYC 2700 Fall 2025" at bounding box center [568, 254] width 661 height 67
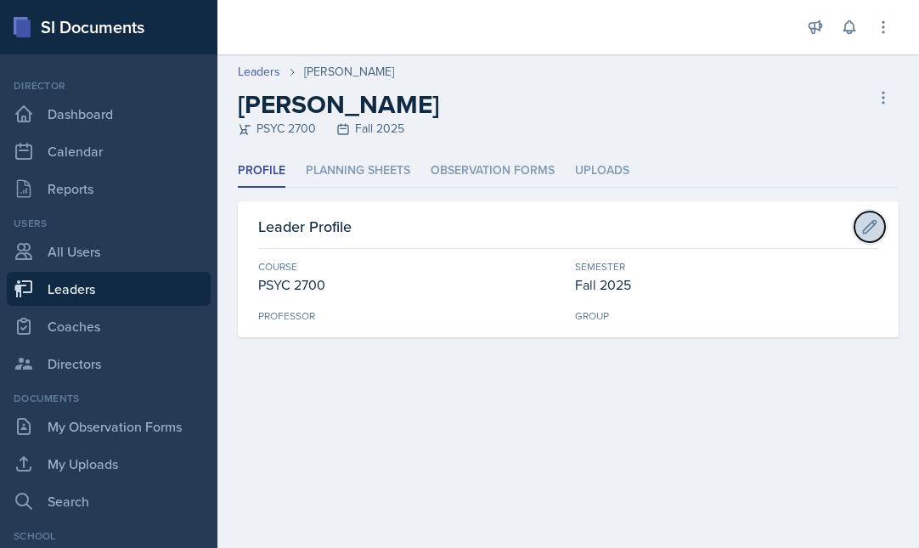
click at [870, 232] on icon at bounding box center [869, 226] width 17 height 17
select select "abe6cc92-cda0-419a-99d4-526c6c05315f"
select select "986fdc3e-2246-4ffd-9cb8-78666de4ebed"
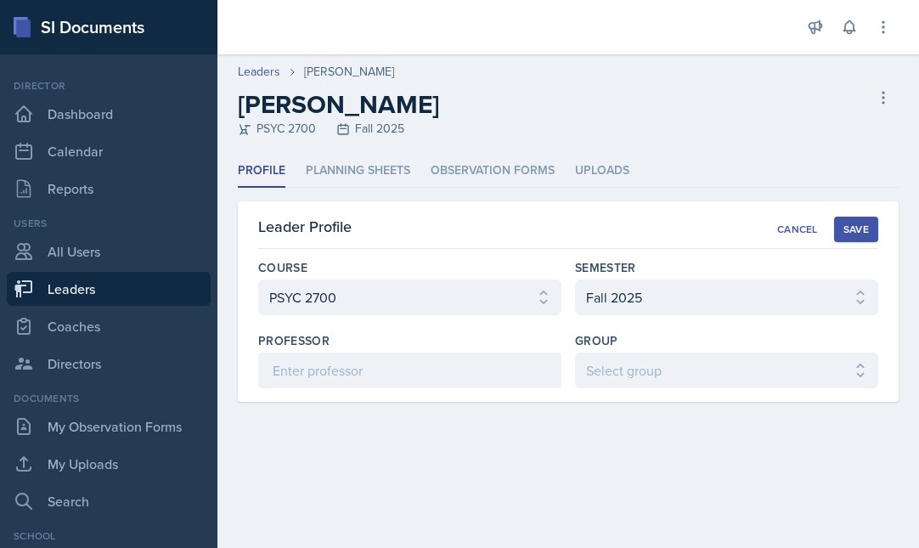
click at [697, 70] on div "Leaders Martha Zamorano" at bounding box center [568, 72] width 661 height 18
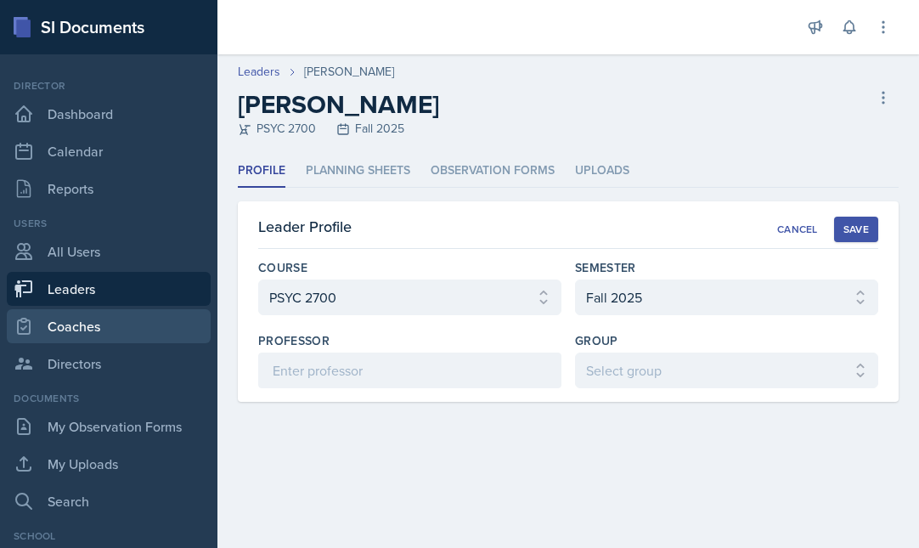
click at [96, 330] on link "Coaches" at bounding box center [109, 326] width 204 height 34
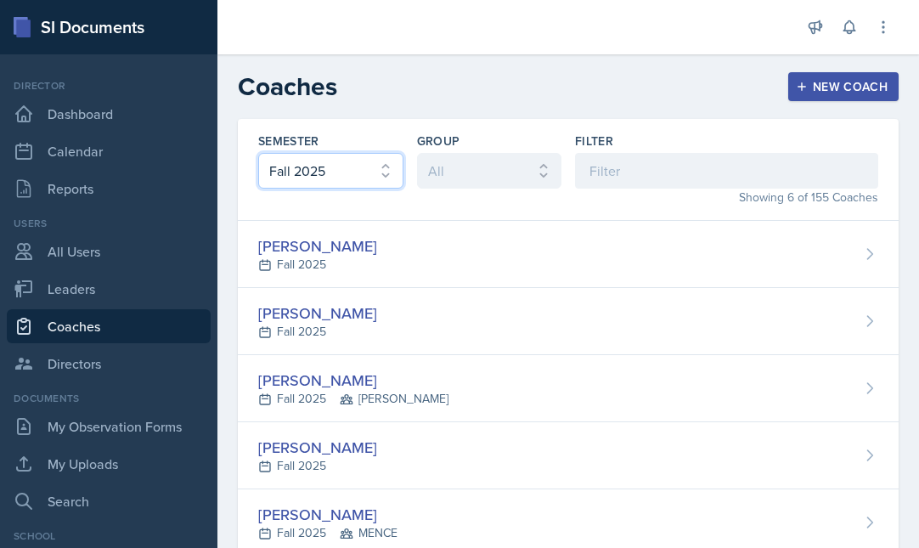
click at [355, 165] on select "All Fall 2025 Spring 2025 Fall 2024 Spring 2024 Fall 2023 Spring 2023 Fall 2022…" at bounding box center [330, 171] width 145 height 36
select select "e7b6c66a-987a-4ab3-92d3-5526cc86007b"
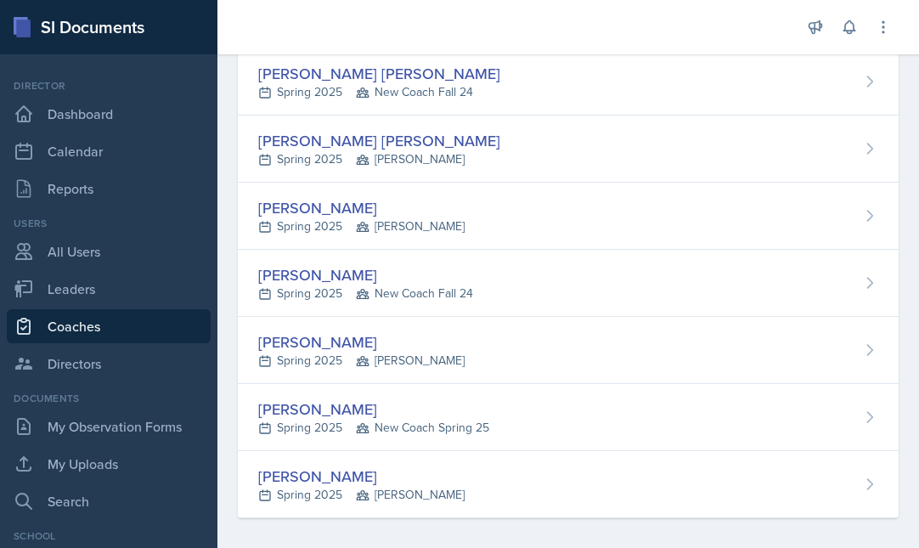
scroll to position [720, 0]
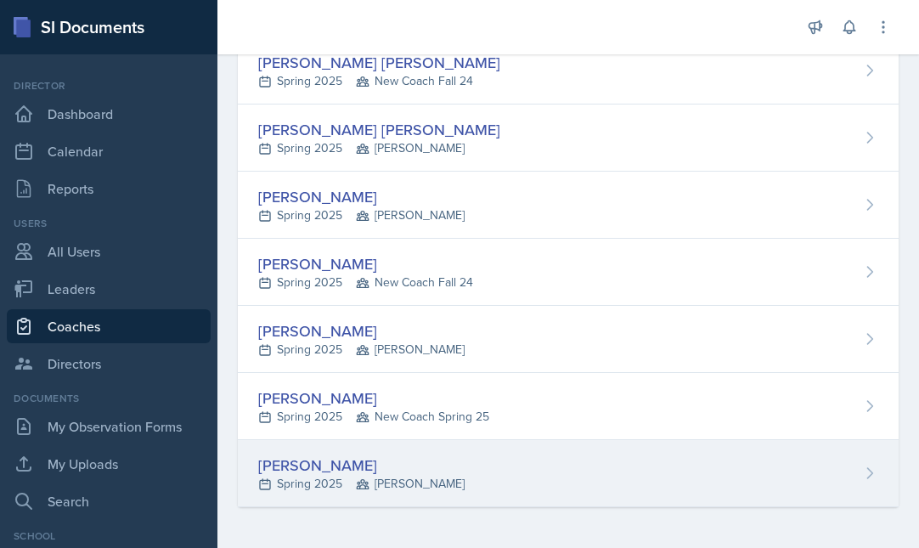
click at [346, 464] on div "[PERSON_NAME]" at bounding box center [361, 465] width 206 height 23
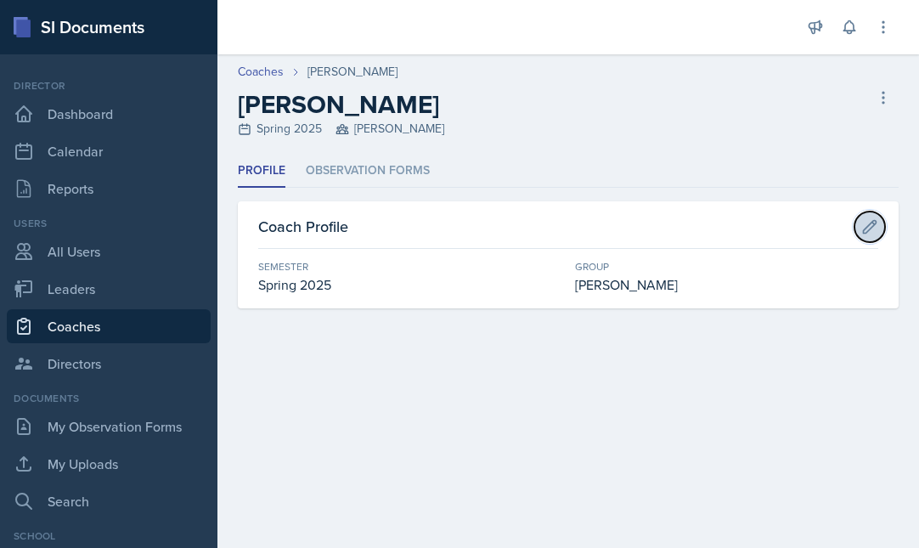
click at [872, 227] on icon at bounding box center [869, 226] width 17 height 17
select select "e7b6c66a-987a-4ab3-92d3-5526cc86007b"
select select "483dd2a9-c66c-439b-97f0-e40aeda40449"
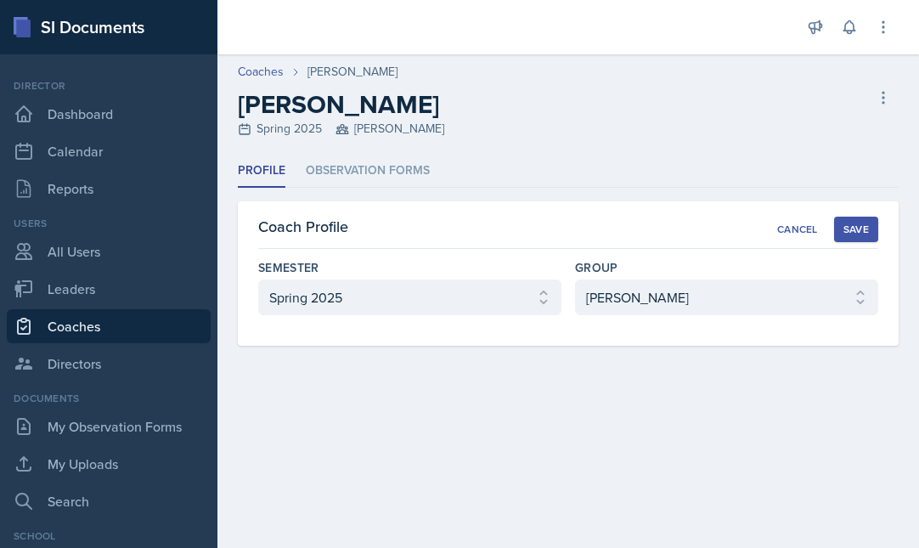
click at [772, 121] on div "Martha Zamorano Spring 2025 MAPP Delete Coach" at bounding box center [568, 113] width 661 height 48
click at [259, 74] on link "Coaches" at bounding box center [261, 72] width 46 height 18
select select "986fdc3e-2246-4ffd-9cb8-78666de4ebed"
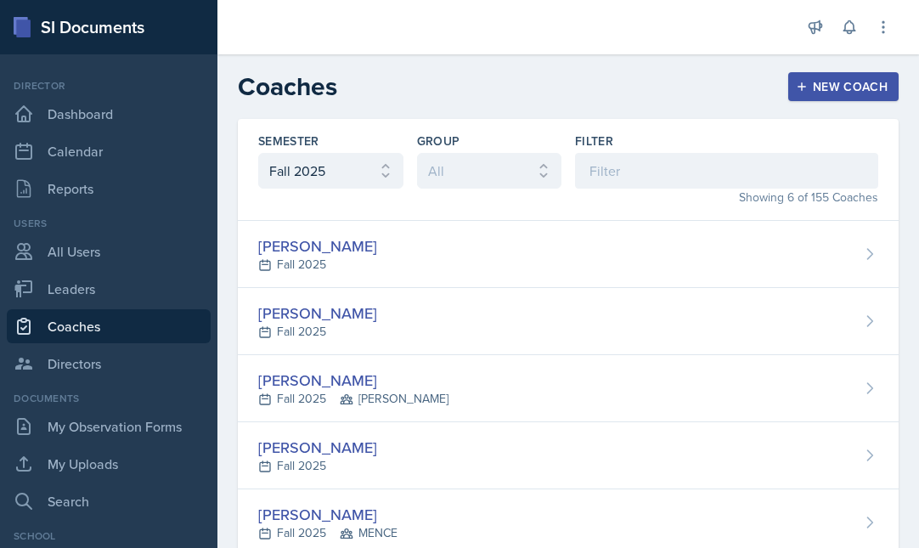
click at [83, 332] on link "Coaches" at bounding box center [109, 326] width 204 height 34
click at [843, 87] on div "New Coach" at bounding box center [843, 87] width 88 height 14
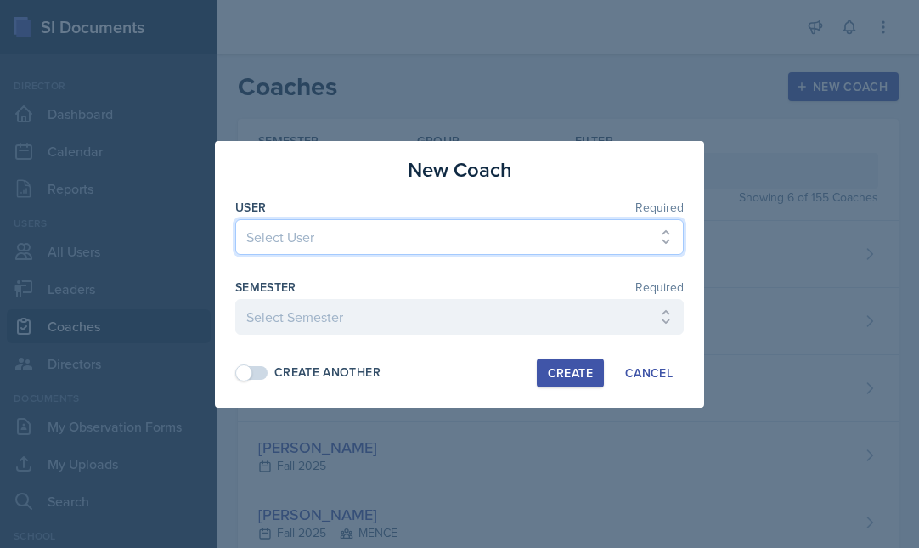
click at [262, 238] on select "Select User [PERSON_NAME][EMAIL_ADDRESS][PERSON_NAME][DOMAIN_NAME] [EMAIL_ADDRE…" at bounding box center [459, 237] width 448 height 36
select select "075363ab-dd29-498c-bcab-77e5c4629240"
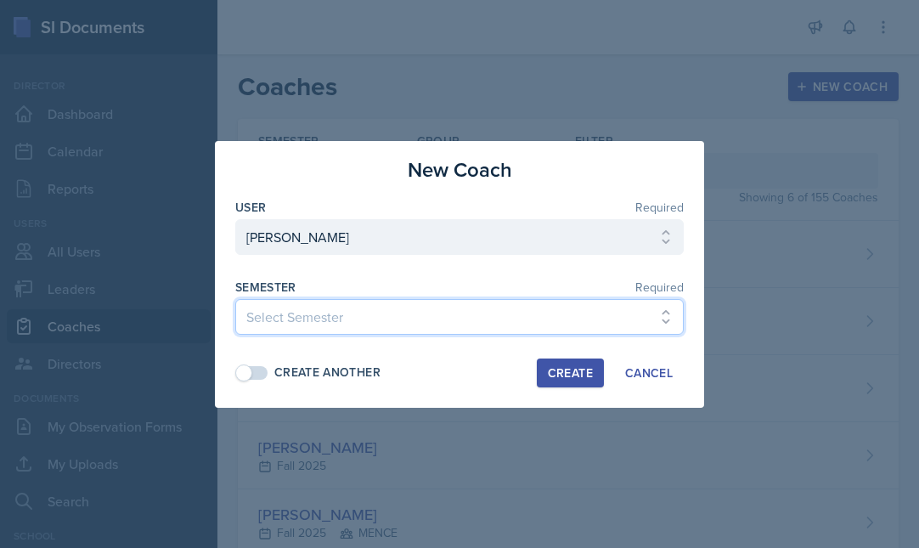
click at [406, 324] on select "Select Semester Fall 2025 Spring 2025 Fall 2024 Spring 2024 Fall 2023 Spring 20…" at bounding box center [459, 317] width 448 height 36
select select "986fdc3e-2246-4ffd-9cb8-78666de4ebed"
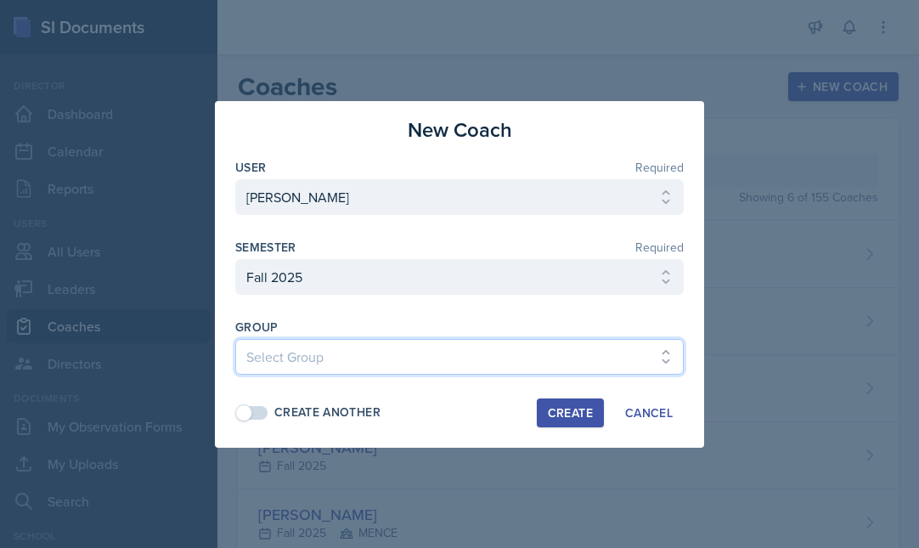
click at [463, 366] on select "Select Group BECK MAPP MENCE" at bounding box center [459, 357] width 448 height 36
select select "7b7b0581-3cff-4db8-9566-fba67390f9c3"
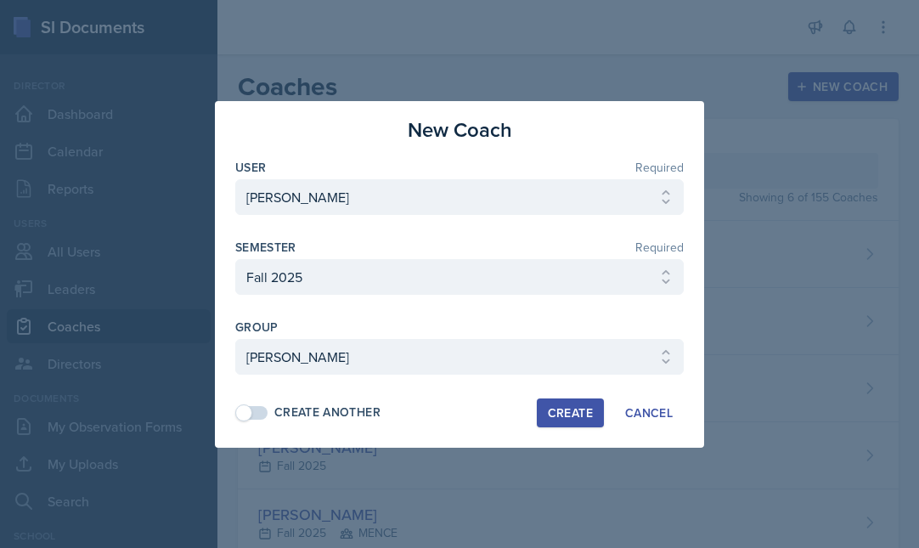
click at [577, 416] on div "Create" at bounding box center [570, 413] width 45 height 14
select select
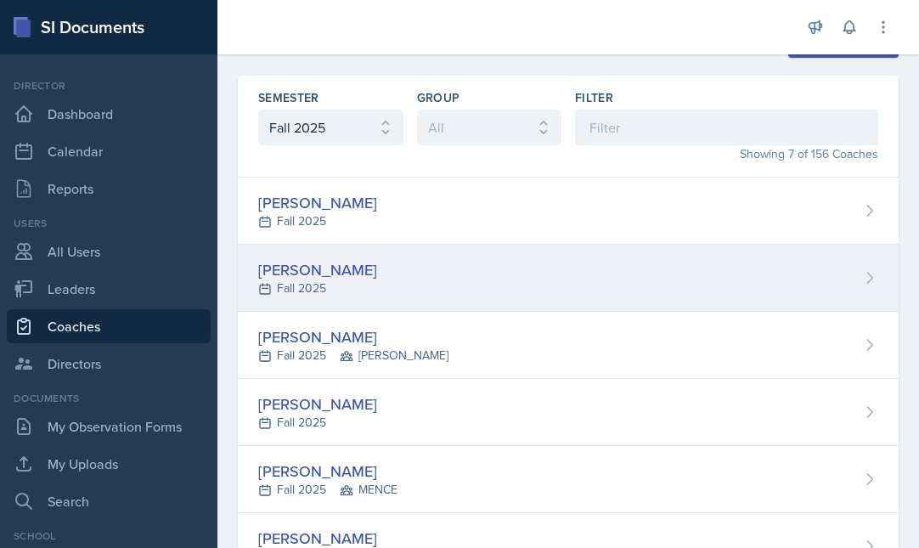
scroll to position [33, 0]
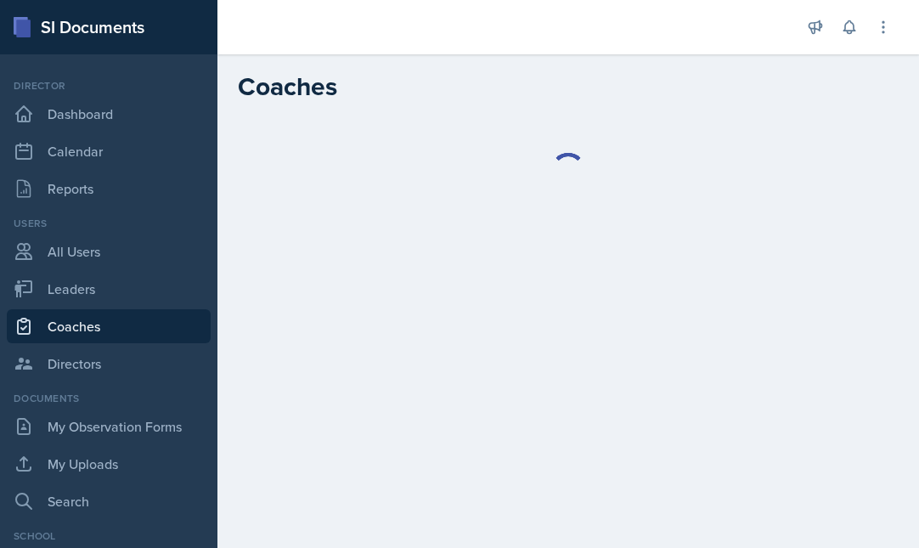
select select "986fdc3e-2246-4ffd-9cb8-78666de4ebed"
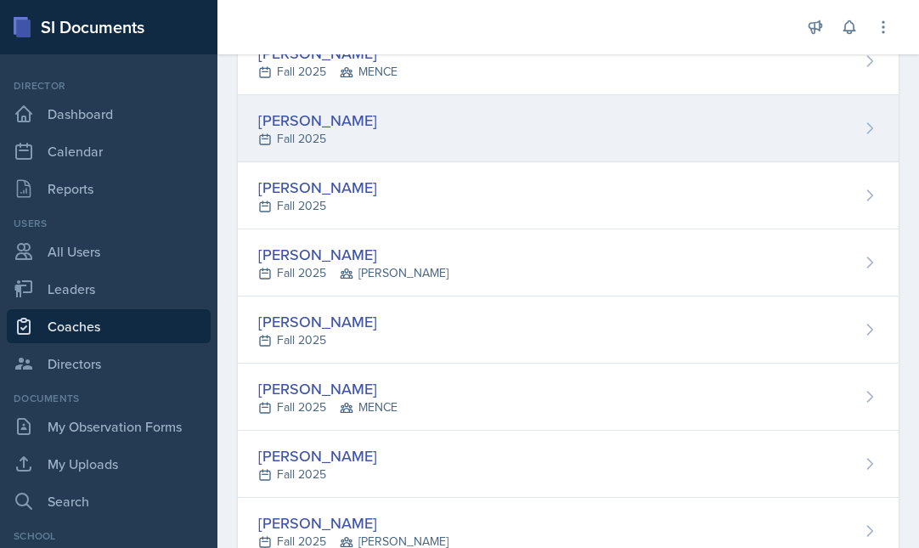
scroll to position [173, 0]
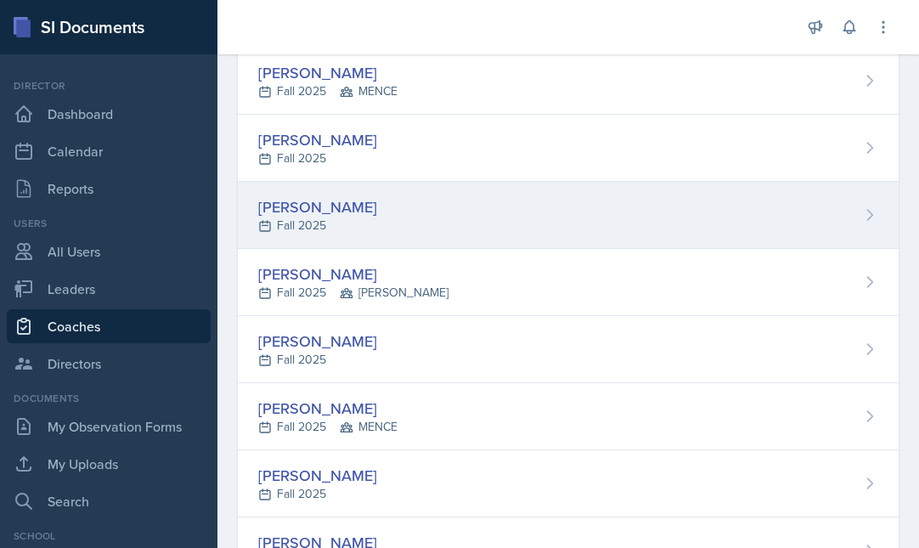
click at [367, 211] on div "Isabella Malloch Fall 2025" at bounding box center [568, 215] width 661 height 67
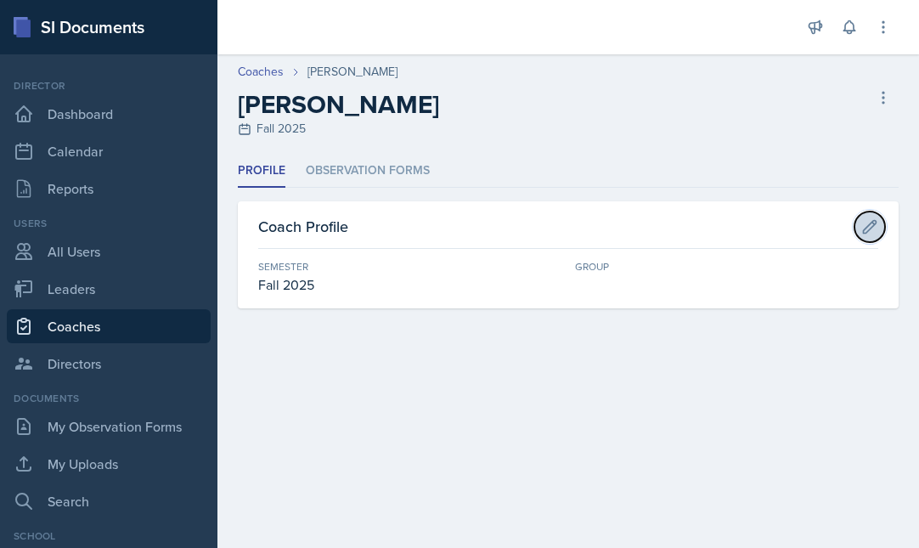
click at [868, 228] on icon at bounding box center [869, 226] width 17 height 17
select select "986fdc3e-2246-4ffd-9cb8-78666de4ebed"
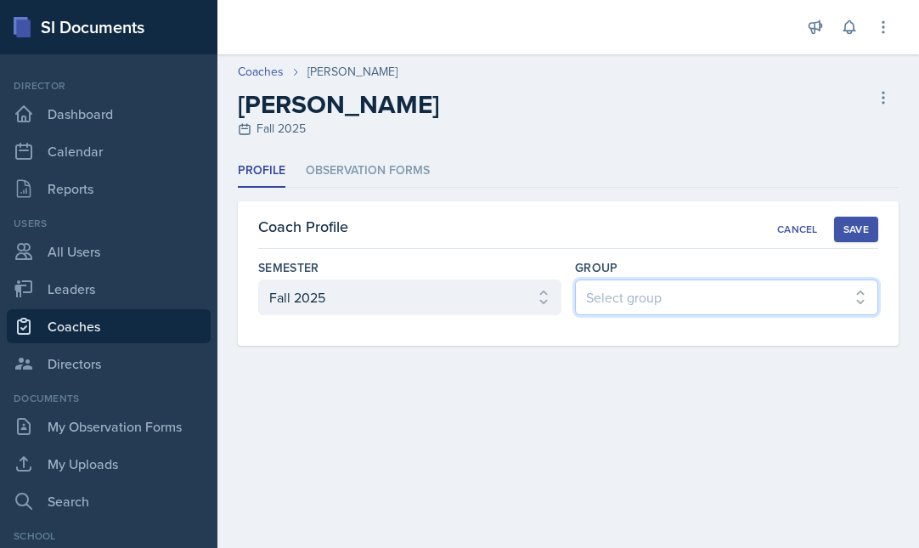
click at [751, 297] on select "Select group MAPP MENCE BECK" at bounding box center [726, 297] width 303 height 36
select select "7b7b0581-3cff-4db8-9566-fba67390f9c3"
click at [855, 228] on div "Save" at bounding box center [855, 230] width 25 height 14
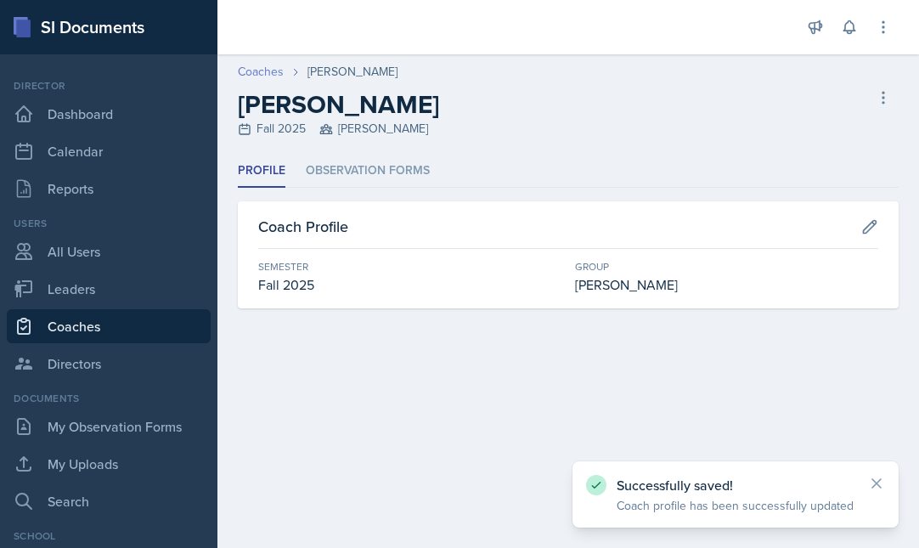
click at [264, 74] on link "Coaches" at bounding box center [261, 72] width 46 height 18
select select "986fdc3e-2246-4ffd-9cb8-78666de4ebed"
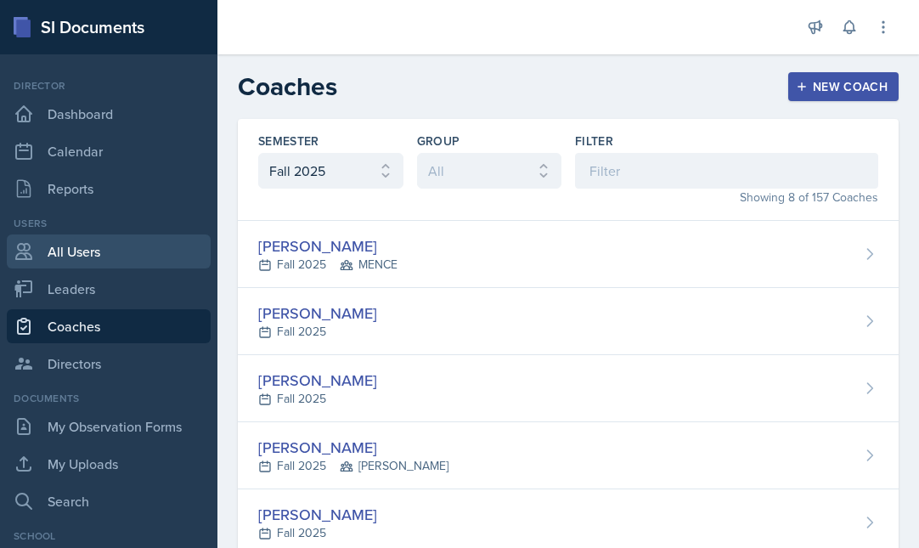
click at [81, 247] on link "All Users" at bounding box center [109, 251] width 204 height 34
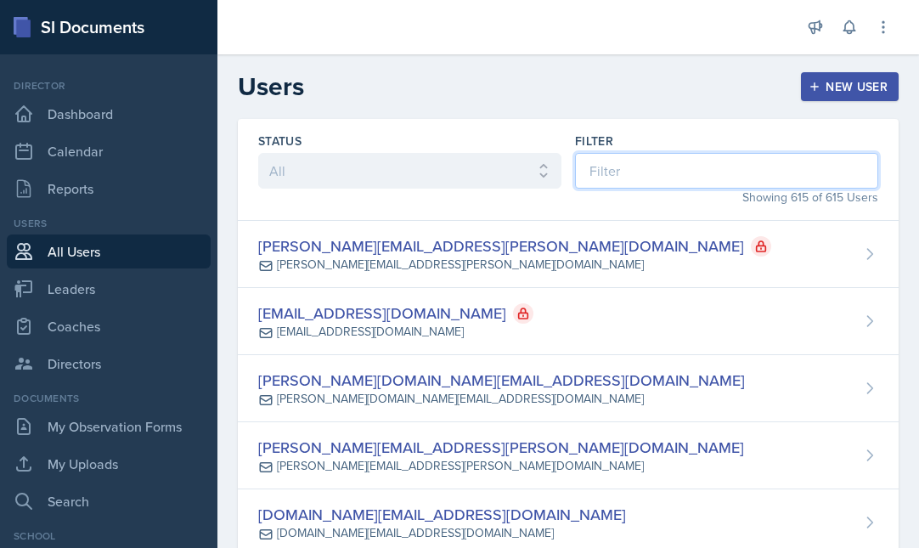
click at [622, 168] on input at bounding box center [726, 171] width 303 height 36
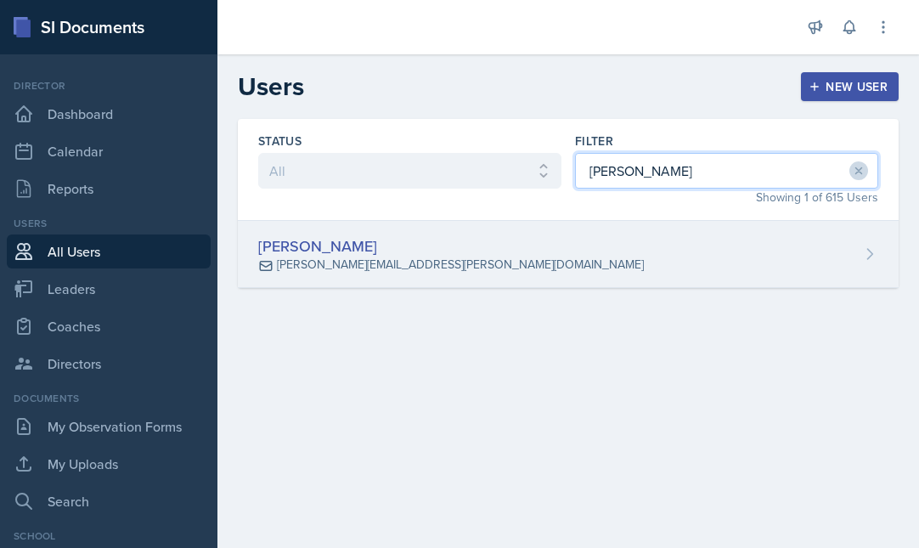
type input "karol"
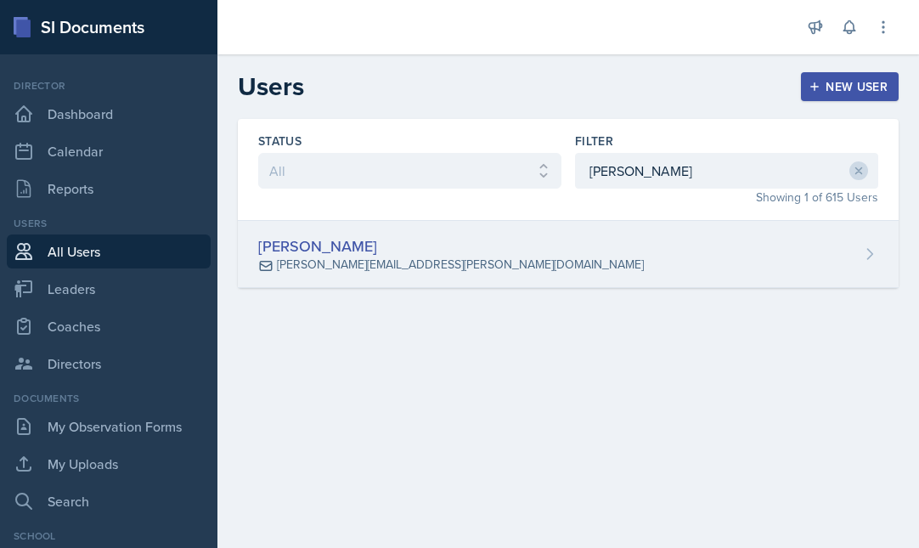
click at [446, 237] on div "[PERSON_NAME]" at bounding box center [451, 245] width 386 height 23
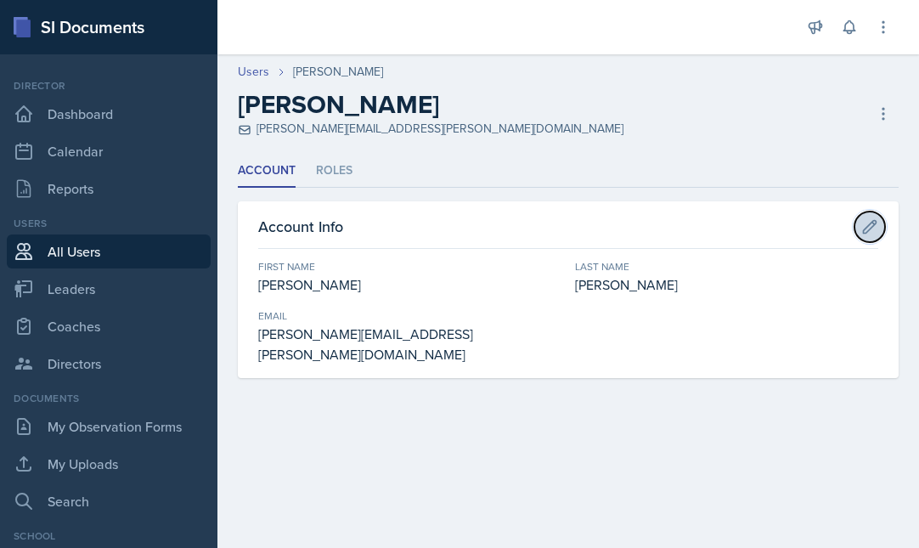
click at [864, 229] on icon at bounding box center [870, 226] width 13 height 13
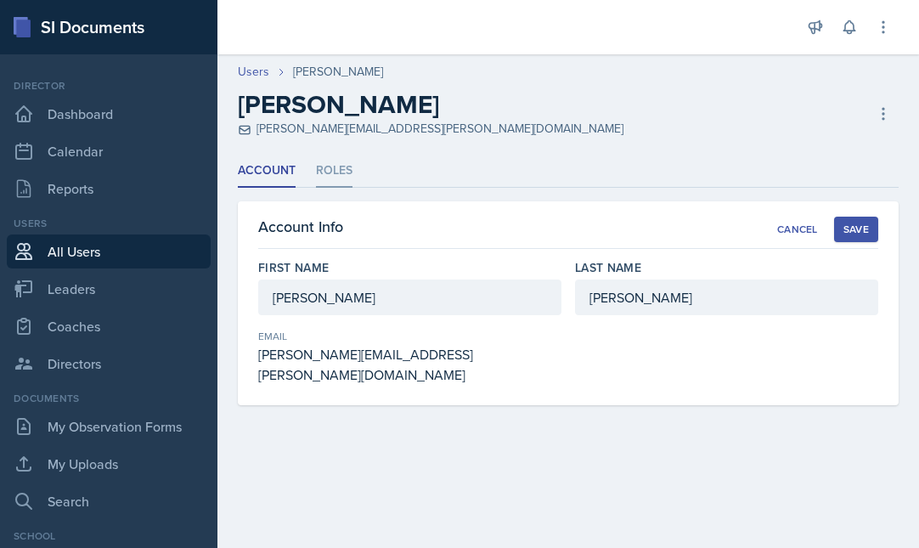
click at [340, 166] on li "Roles" at bounding box center [334, 171] width 37 height 33
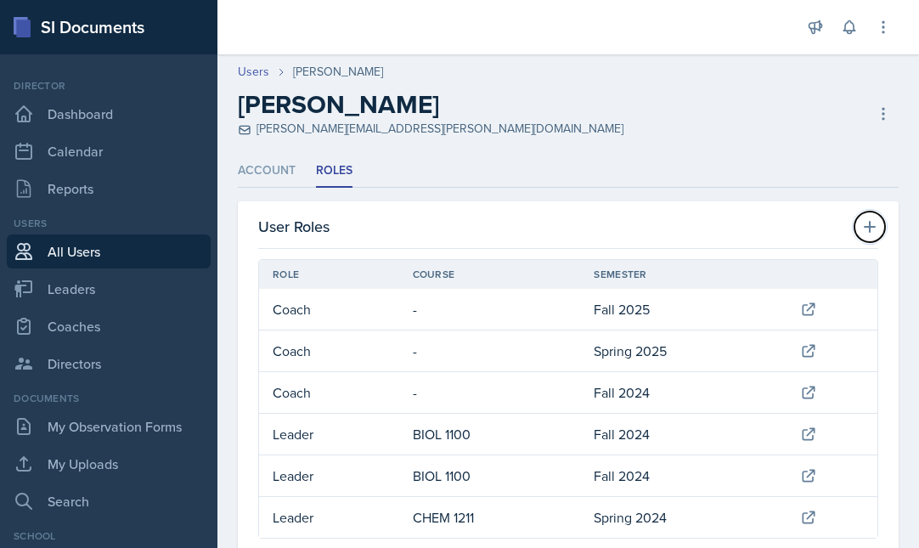
click at [870, 226] on icon at bounding box center [870, 227] width 12 height 12
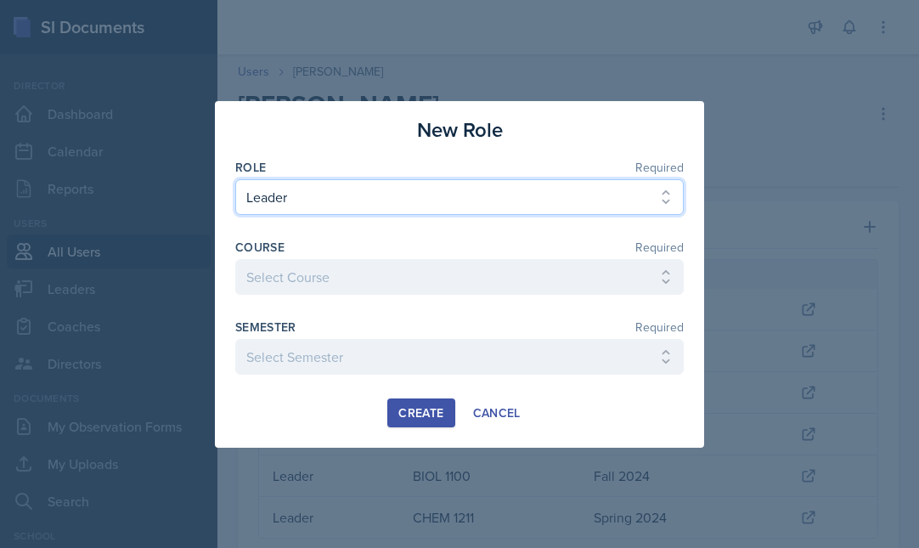
click at [313, 196] on select "Select Role Leader Coach Director" at bounding box center [459, 197] width 448 height 36
select select "2"
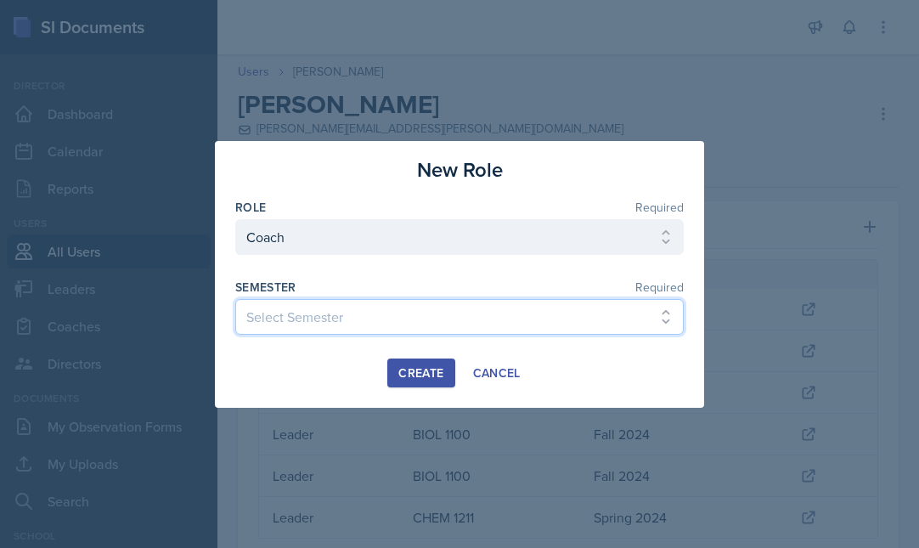
click at [324, 317] on select "Select Semester Fall 2025 Spring 2025 Fall 2024 Spring 2024 Fall 2023 Spring 20…" at bounding box center [459, 317] width 448 height 36
select select "986fdc3e-2246-4ffd-9cb8-78666de4ebed"
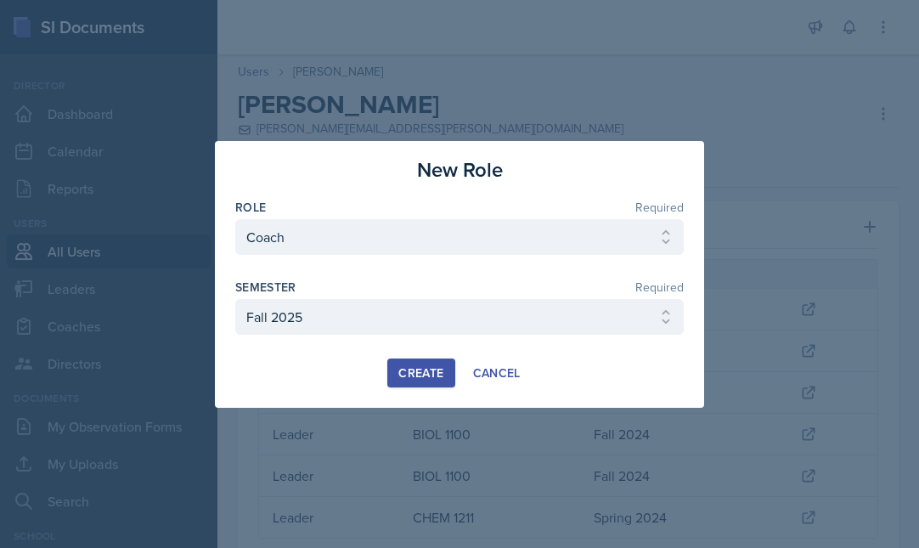
click at [425, 375] on div "Create" at bounding box center [420, 373] width 45 height 14
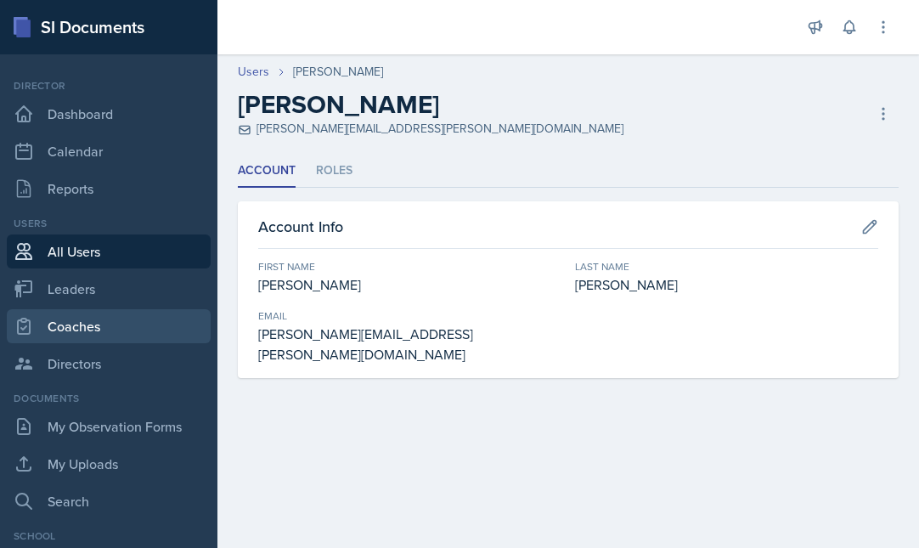
click at [83, 326] on link "Coaches" at bounding box center [109, 326] width 204 height 34
select select "986fdc3e-2246-4ffd-9cb8-78666de4ebed"
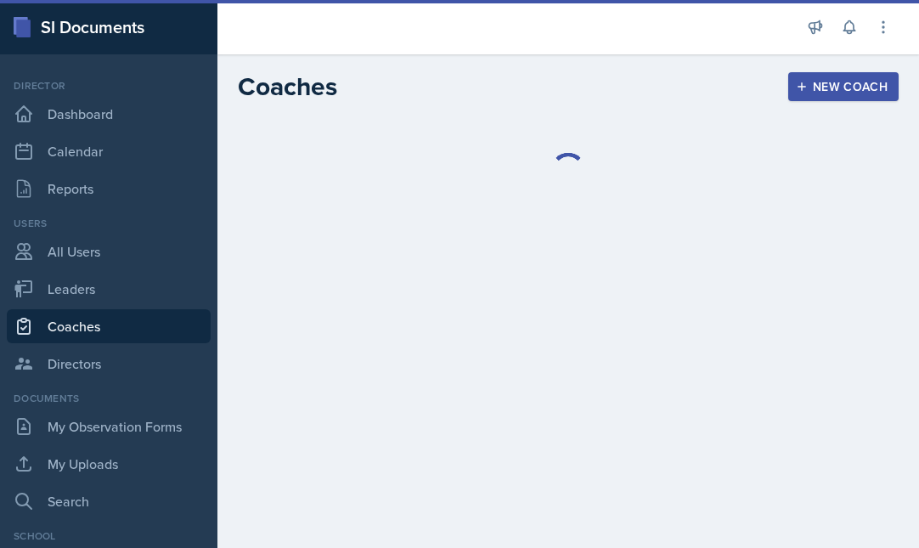
select select "986fdc3e-2246-4ffd-9cb8-78666de4ebed"
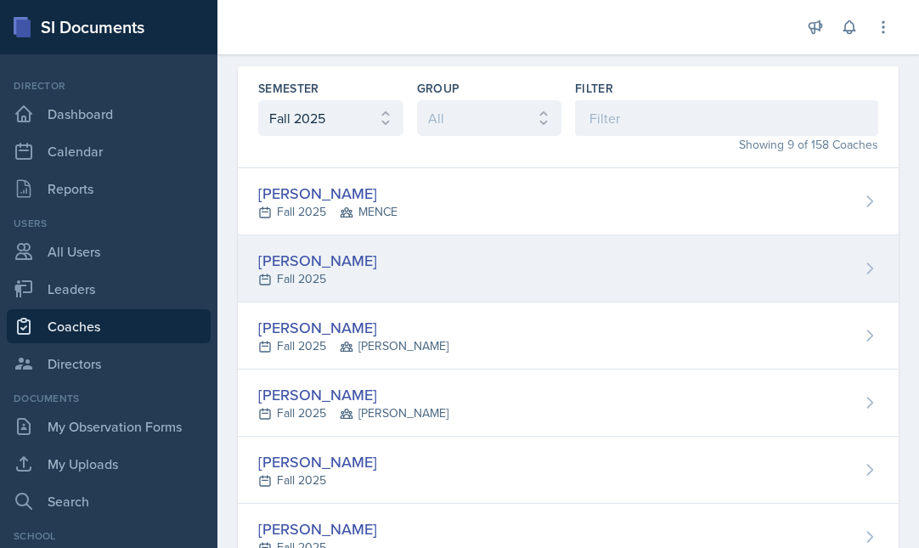
scroll to position [140, 0]
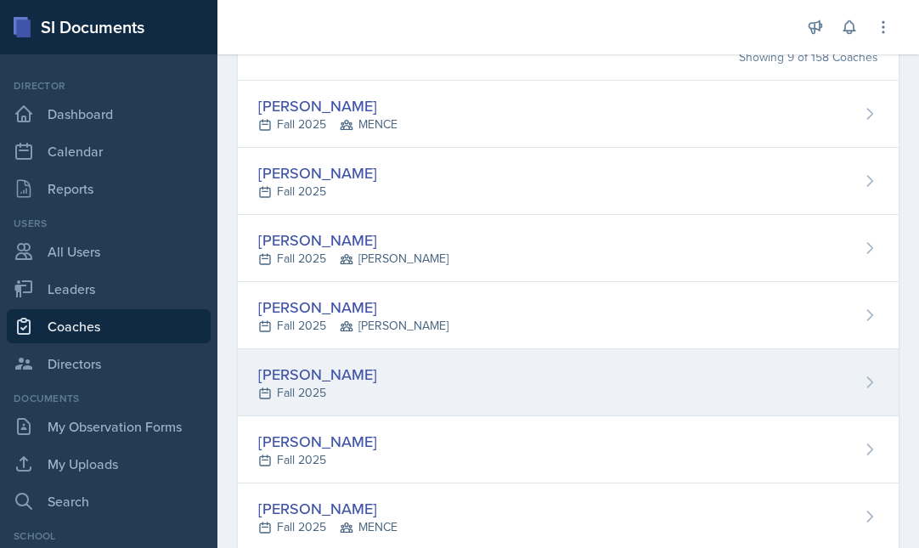
click at [388, 374] on div "Karoline Tompkins Fall 2025" at bounding box center [568, 382] width 661 height 67
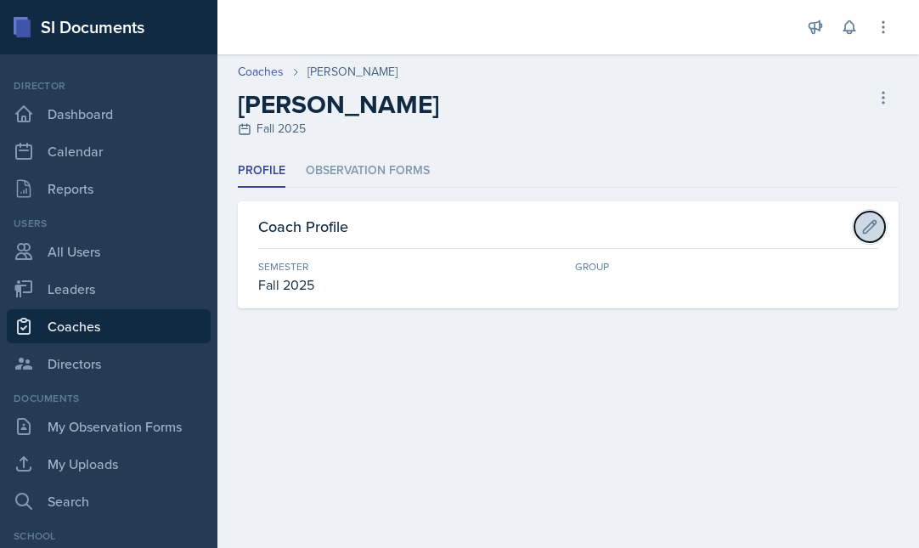
click at [875, 220] on icon at bounding box center [870, 226] width 13 height 13
select select "986fdc3e-2246-4ffd-9cb8-78666de4ebed"
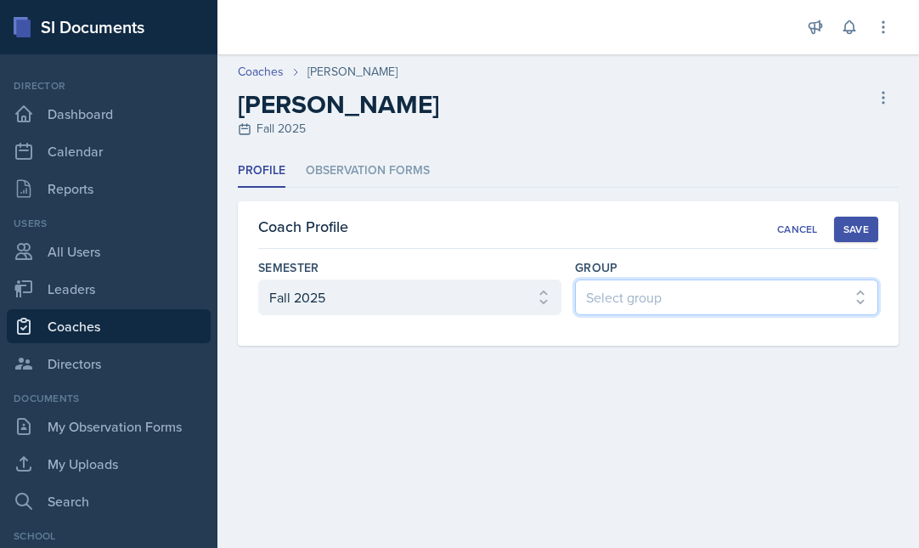
click at [682, 296] on select "Select group MAPP MENCE BECK" at bounding box center [726, 297] width 303 height 36
select select "9b87640f-6d85-459b-8e62-c3d1492c2763"
click at [855, 228] on div "Save" at bounding box center [855, 230] width 25 height 14
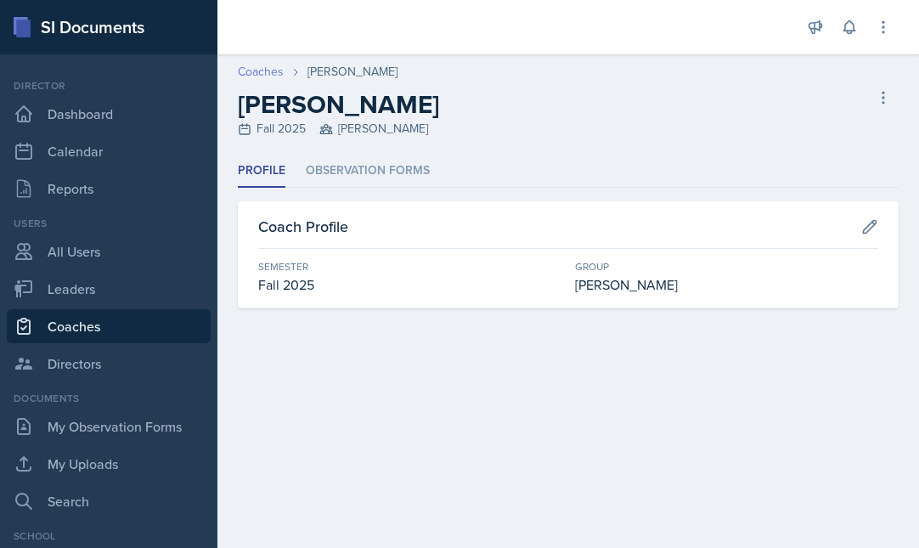
click at [273, 74] on link "Coaches" at bounding box center [261, 72] width 46 height 18
select select "986fdc3e-2246-4ffd-9cb8-78666de4ebed"
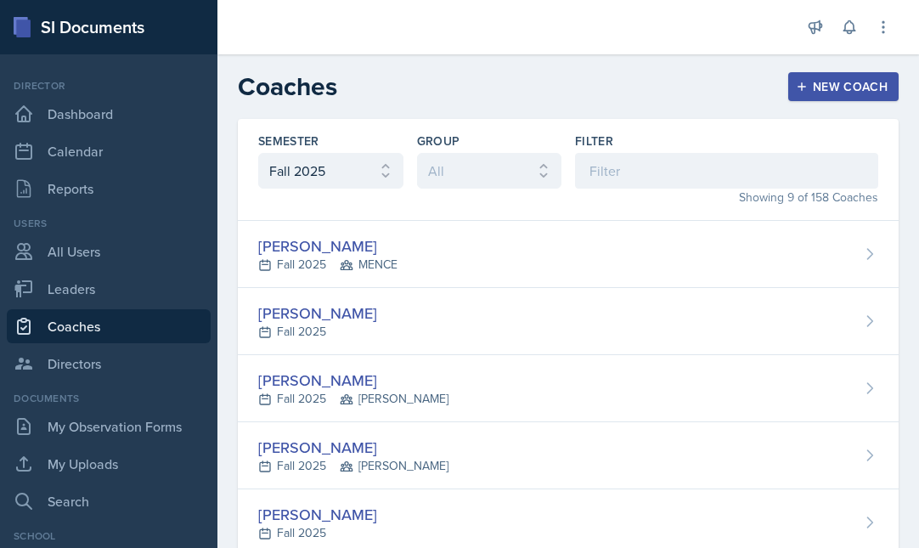
click at [827, 83] on div "New Coach" at bounding box center [843, 87] width 88 height 14
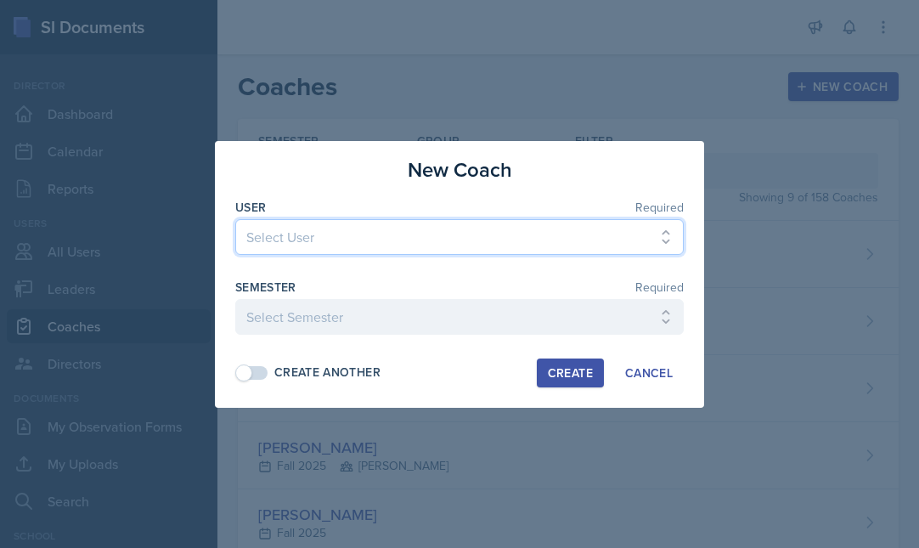
click at [262, 242] on select "Select User brian.teets@bobcats.gcsu.edu history.class@bobcats.gcsu.edu mapp.tr…" at bounding box center [459, 237] width 448 height 36
select select "35ff2d27-e0bd-4477-b3c6-fb55c12fc893"
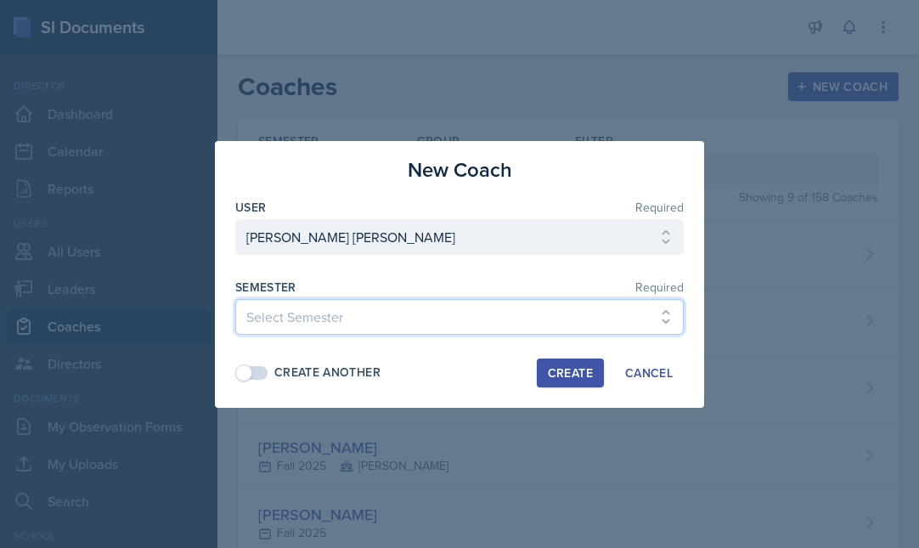
click at [435, 327] on select "Select Semester Fall 2025 Spring 2025 Fall 2024 Spring 2024 Fall 2023 Spring 20…" at bounding box center [459, 317] width 448 height 36
select select "986fdc3e-2246-4ffd-9cb8-78666de4ebed"
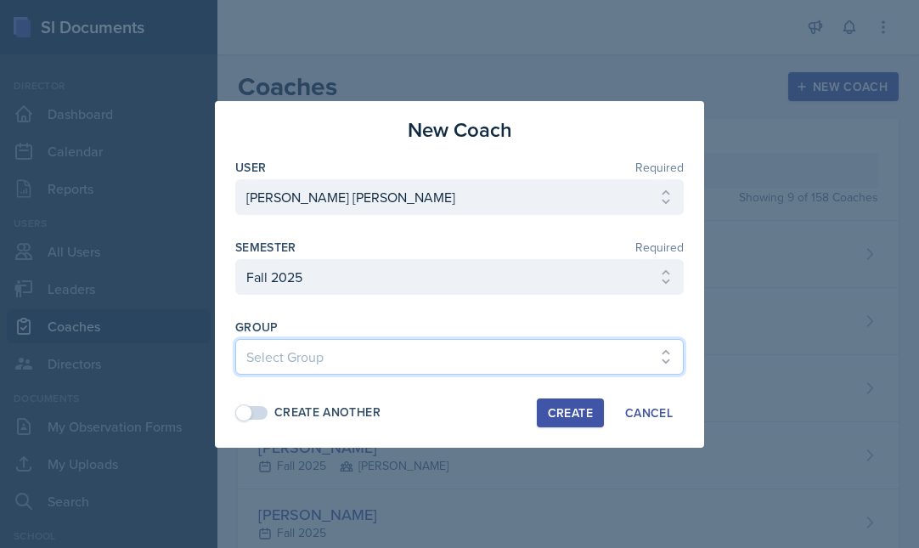
click at [318, 364] on select "Select Group BECK MAPP MENCE" at bounding box center [459, 357] width 448 height 36
select select "9b87640f-6d85-459b-8e62-c3d1492c2763"
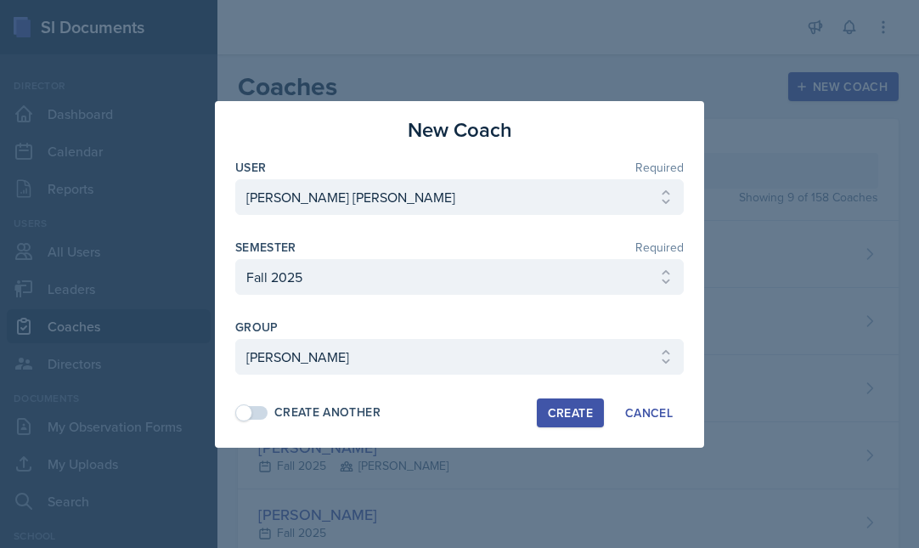
click at [571, 413] on div "Create" at bounding box center [570, 413] width 45 height 14
select select
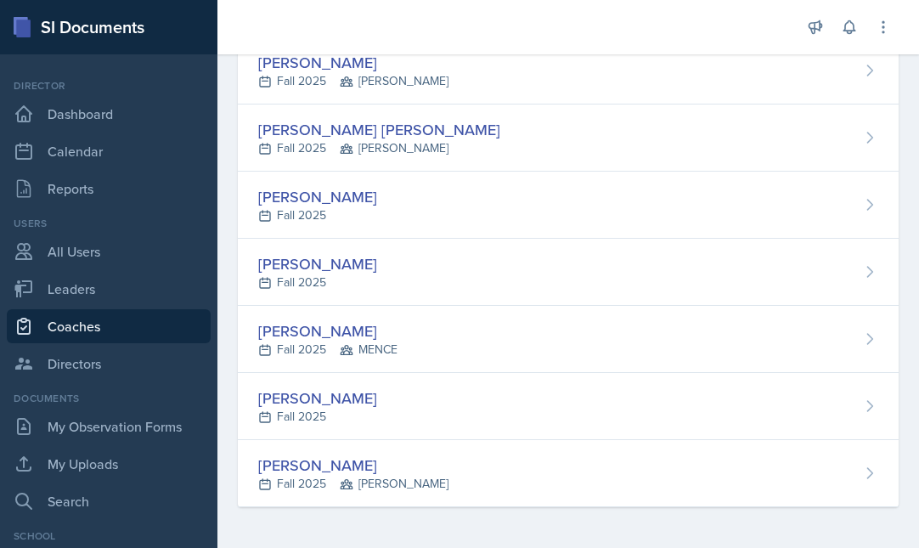
scroll to position [381, 0]
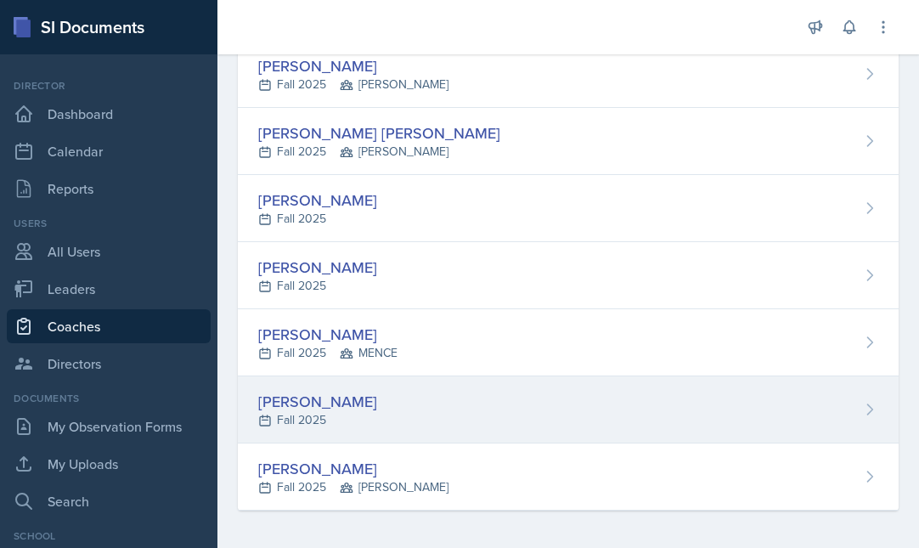
click at [335, 412] on div "[PERSON_NAME]" at bounding box center [317, 401] width 119 height 23
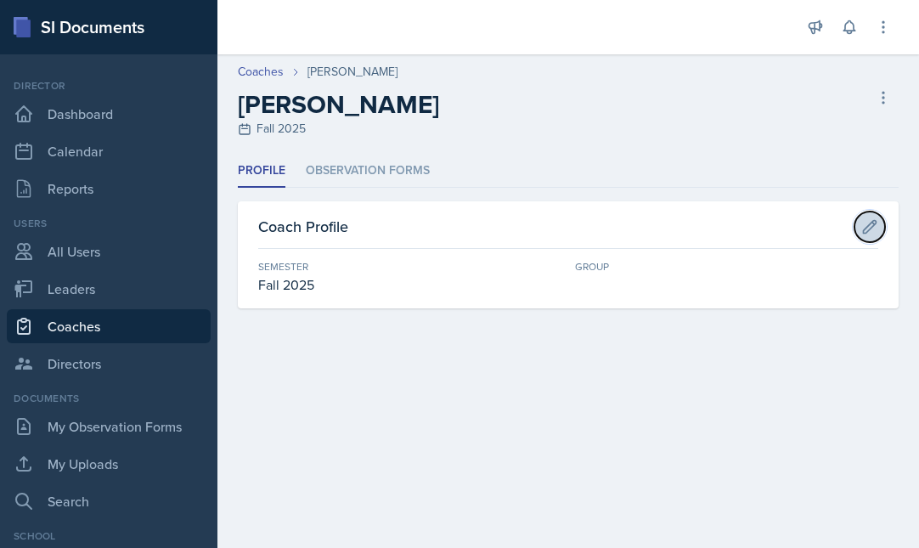
click at [872, 228] on icon at bounding box center [869, 226] width 17 height 17
select select "986fdc3e-2246-4ffd-9cb8-78666de4ebed"
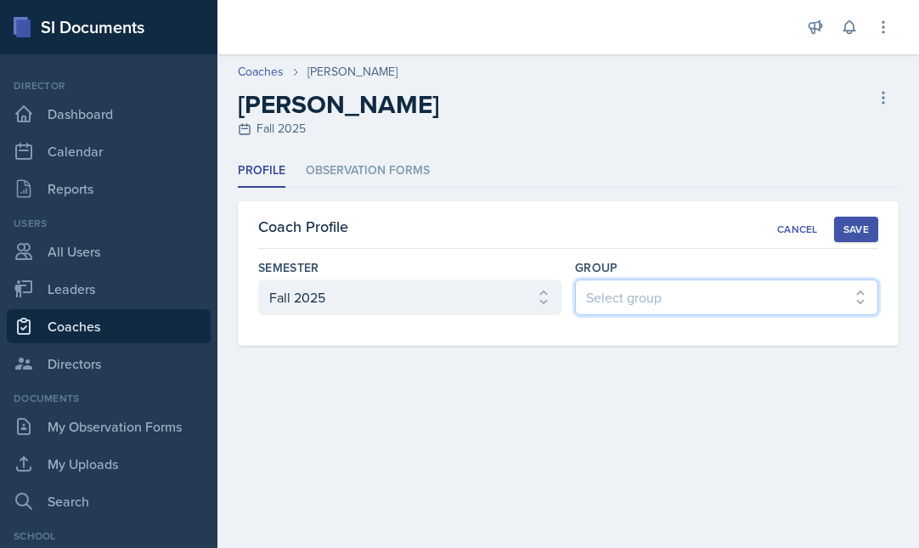
click at [675, 302] on select "Select group MAPP MENCE BECK" at bounding box center [726, 297] width 303 height 36
select select "7b7b0581-3cff-4db8-9566-fba67390f9c3"
click at [862, 227] on div "Save" at bounding box center [855, 230] width 25 height 14
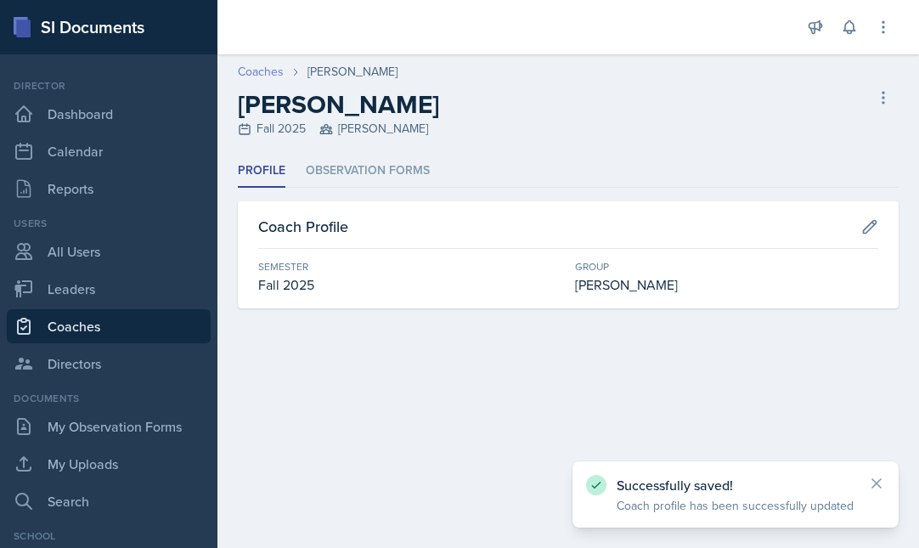
click at [249, 70] on link "Coaches" at bounding box center [261, 72] width 46 height 18
select select "986fdc3e-2246-4ffd-9cb8-78666de4ebed"
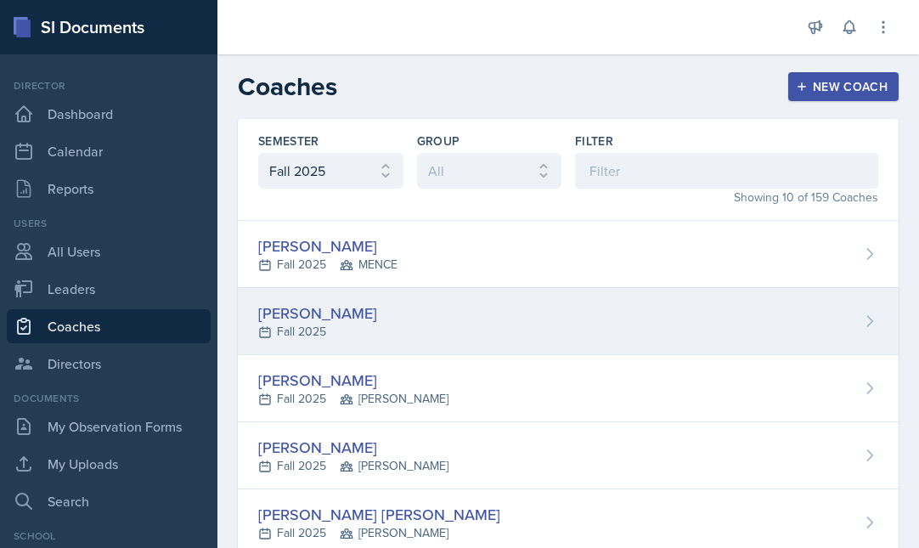
click at [395, 323] on div "Avery Halseth Fall 2025" at bounding box center [568, 321] width 661 height 67
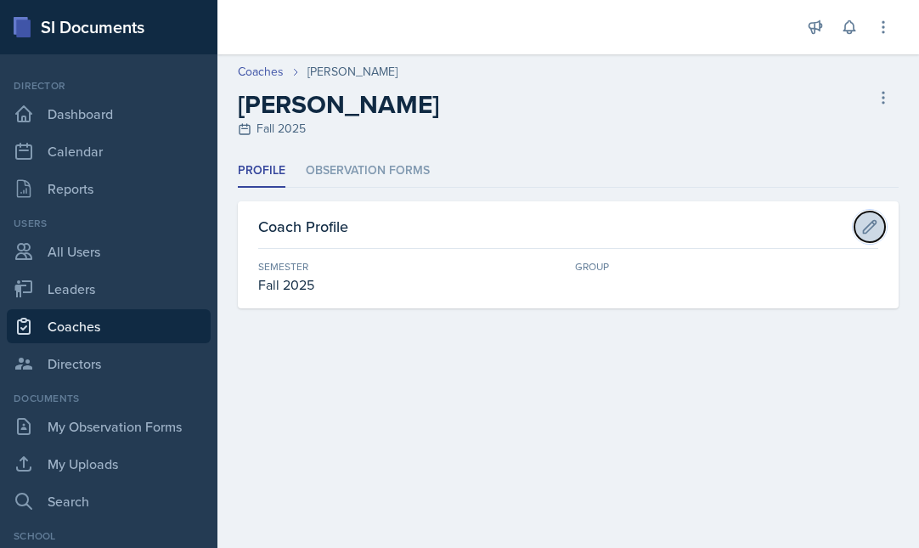
click at [873, 228] on icon at bounding box center [869, 226] width 17 height 17
select select "986fdc3e-2246-4ffd-9cb8-78666de4ebed"
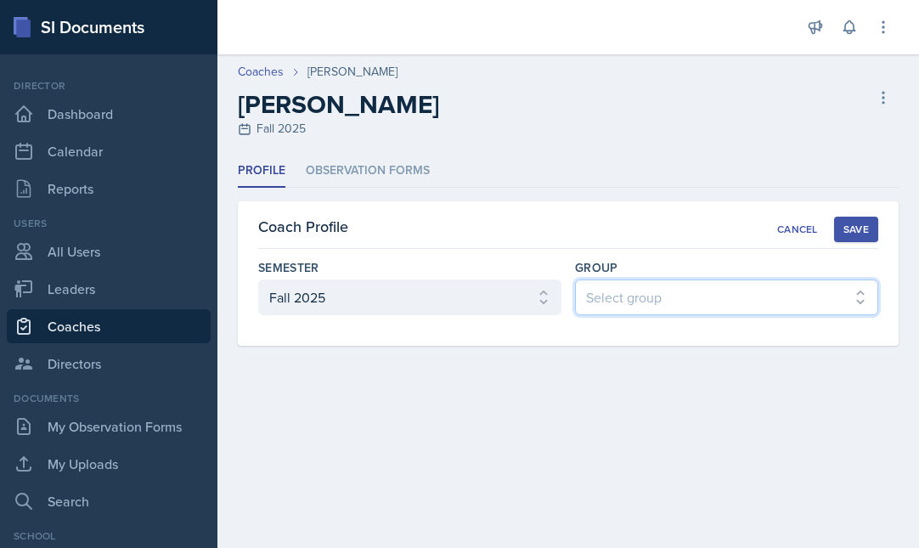
click at [725, 298] on select "Select group MAPP MENCE BECK" at bounding box center [726, 297] width 303 height 36
select select "9b87640f-6d85-459b-8e62-c3d1492c2763"
click at [855, 230] on div "Save" at bounding box center [855, 230] width 25 height 14
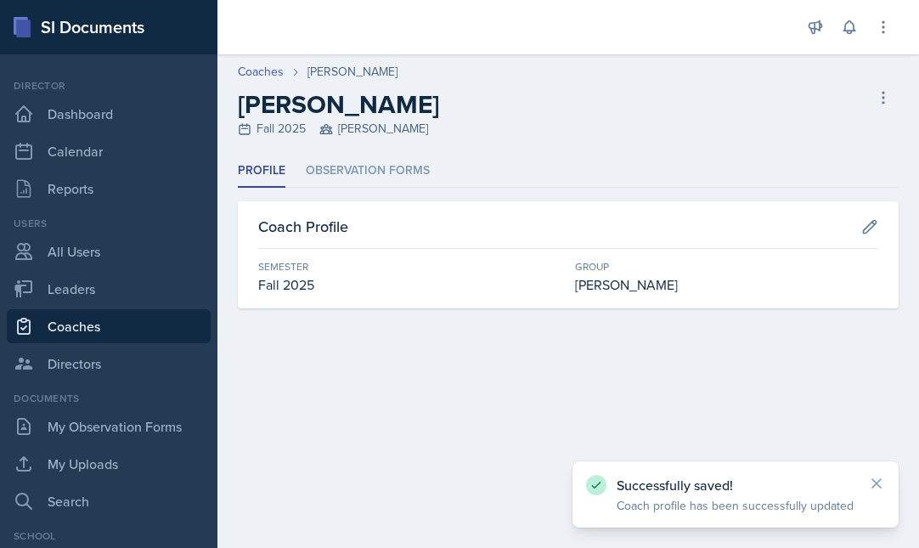
click at [95, 330] on link "Coaches" at bounding box center [109, 326] width 204 height 34
select select "986fdc3e-2246-4ffd-9cb8-78666de4ebed"
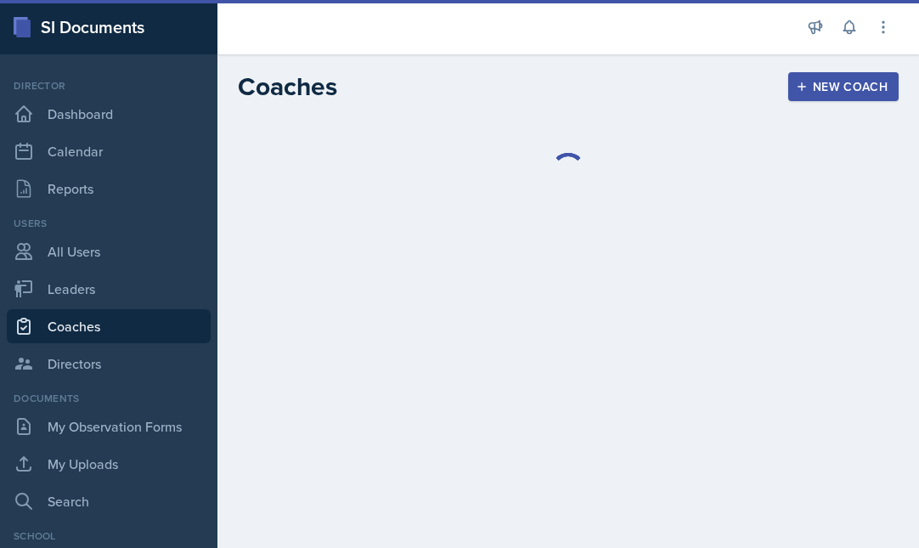
select select "986fdc3e-2246-4ffd-9cb8-78666de4ebed"
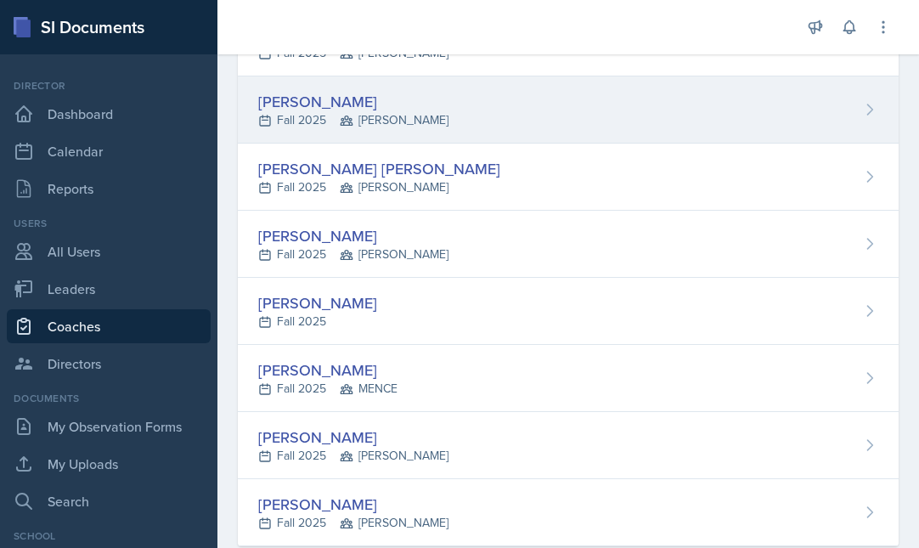
scroll to position [347, 0]
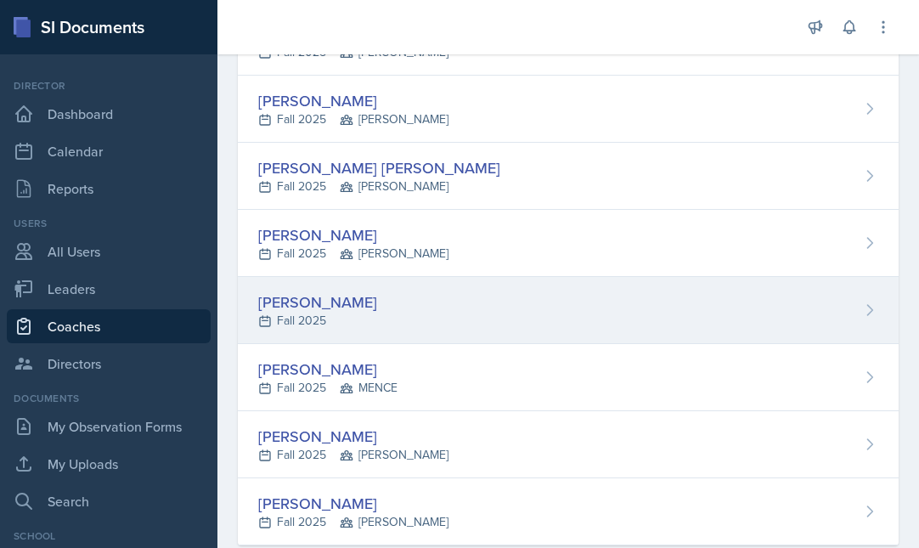
click at [369, 305] on div "[PERSON_NAME]" at bounding box center [317, 301] width 119 height 23
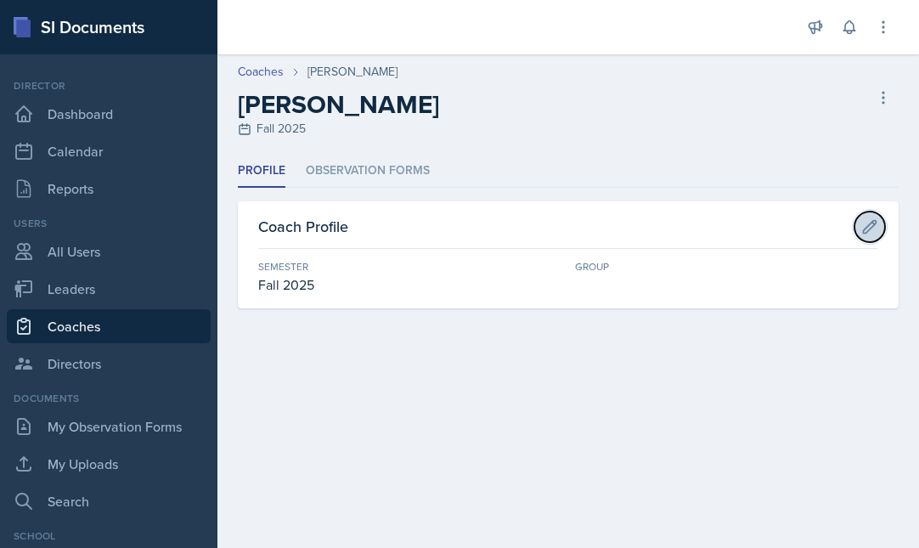
click at [871, 225] on icon at bounding box center [869, 226] width 17 height 17
select select "986fdc3e-2246-4ffd-9cb8-78666de4ebed"
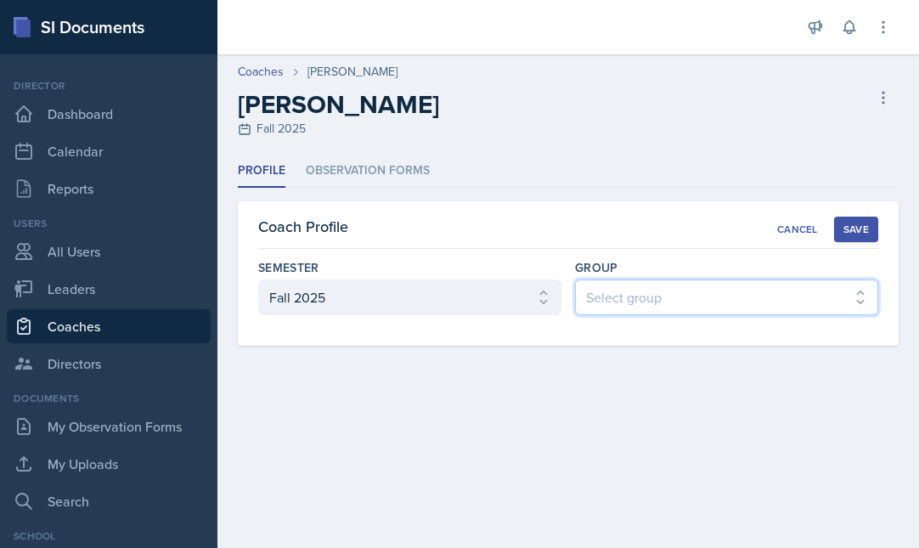
click at [710, 299] on select "Select group MAPP MENCE BECK" at bounding box center [726, 297] width 303 height 36
select select "9b87640f-6d85-459b-8e62-c3d1492c2763"
click at [860, 229] on div "Save" at bounding box center [855, 230] width 25 height 14
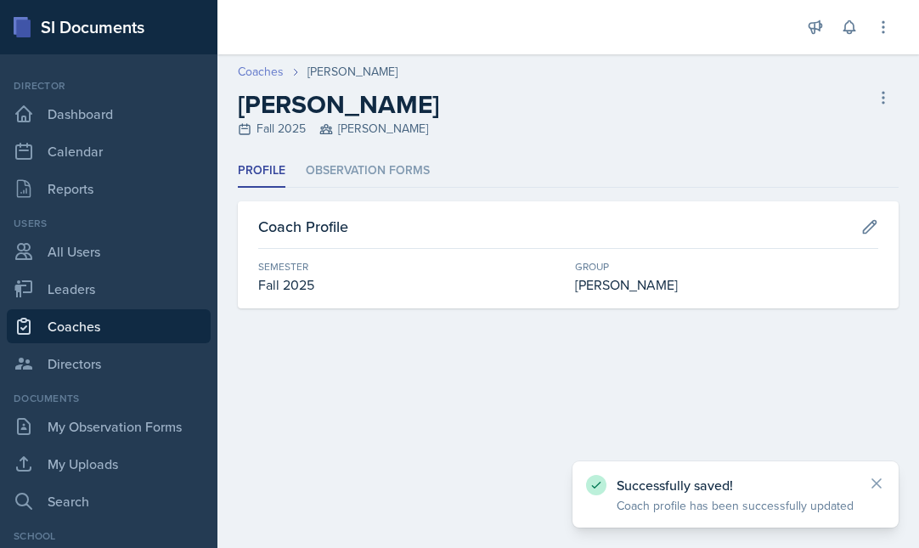
click at [266, 72] on link "Coaches" at bounding box center [261, 72] width 46 height 18
select select "986fdc3e-2246-4ffd-9cb8-78666de4ebed"
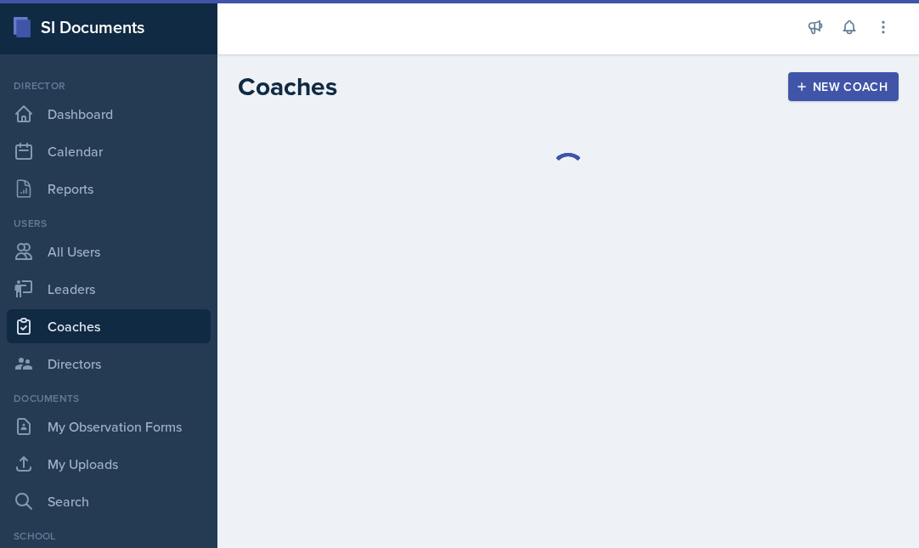
select select "986fdc3e-2246-4ffd-9cb8-78666de4ebed"
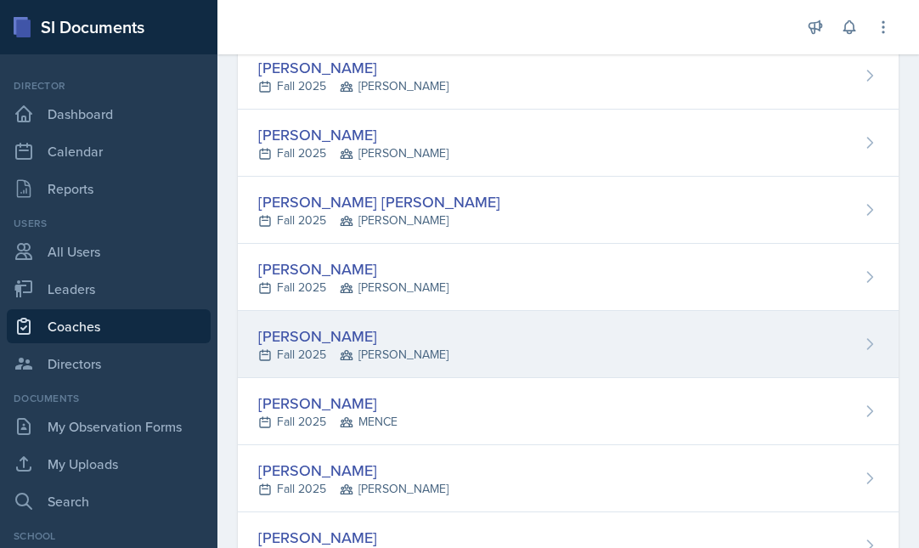
scroll to position [315, 0]
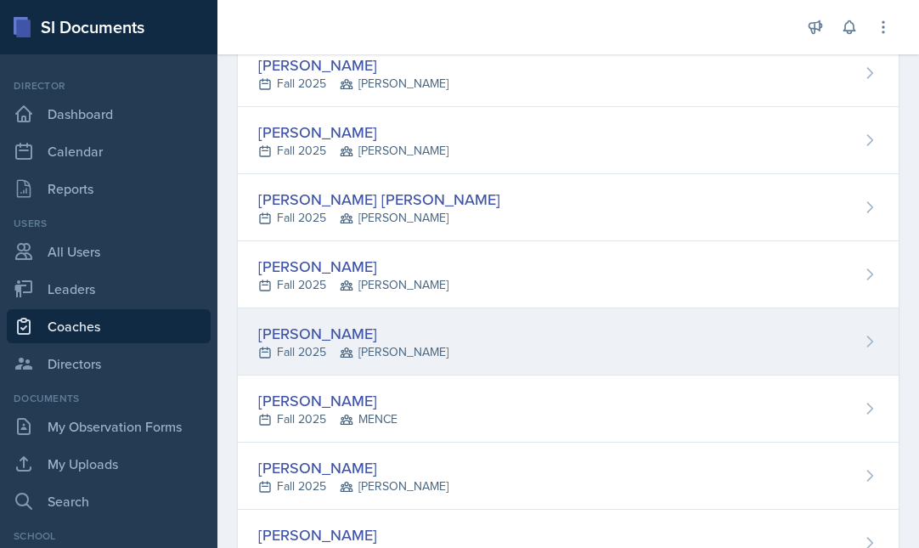
click at [407, 343] on div "[PERSON_NAME] Fall 2025 [PERSON_NAME]" at bounding box center [568, 341] width 661 height 67
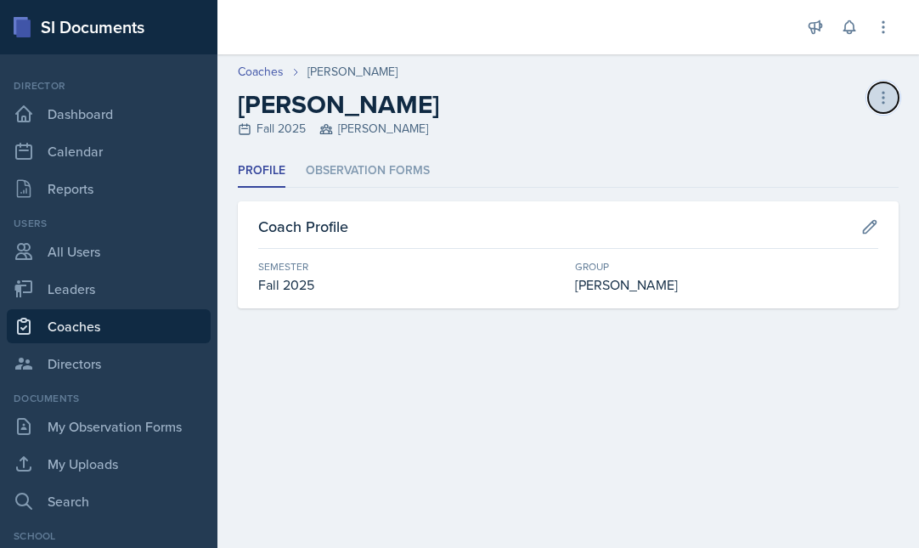
click at [882, 94] on icon at bounding box center [883, 97] width 17 height 17
click at [764, 136] on div "Delete Coach" at bounding box center [810, 133] width 163 height 34
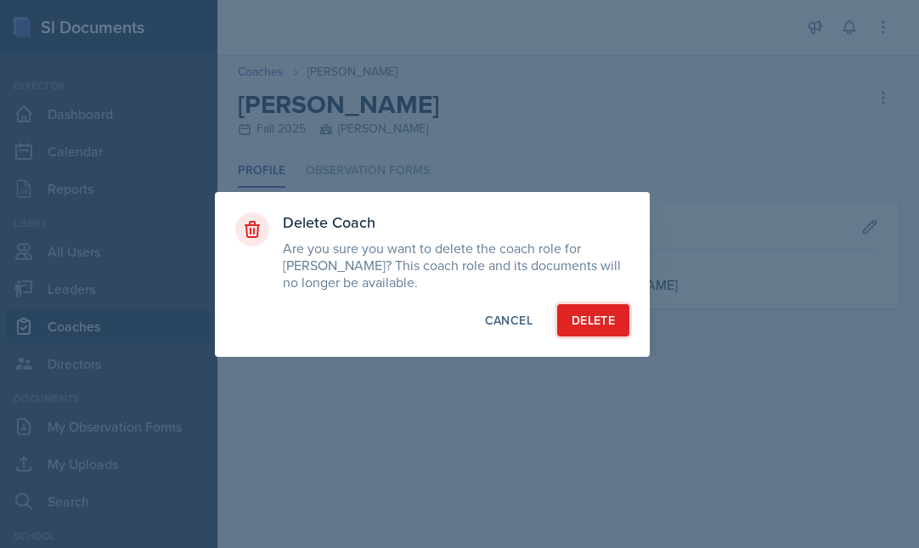
click at [595, 322] on div "Delete" at bounding box center [593, 320] width 43 height 17
select select "986fdc3e-2246-4ffd-9cb8-78666de4ebed"
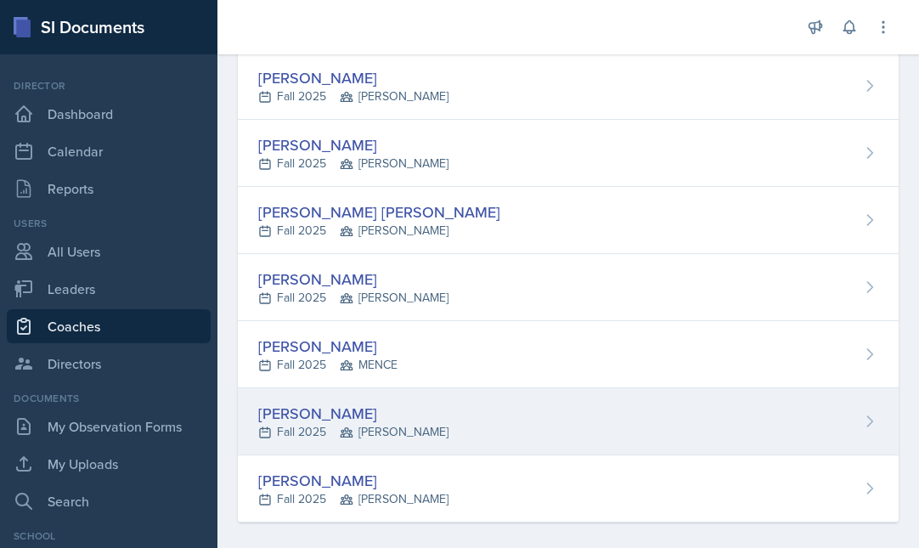
scroll to position [227, 0]
